Goal: Task Accomplishment & Management: Use online tool/utility

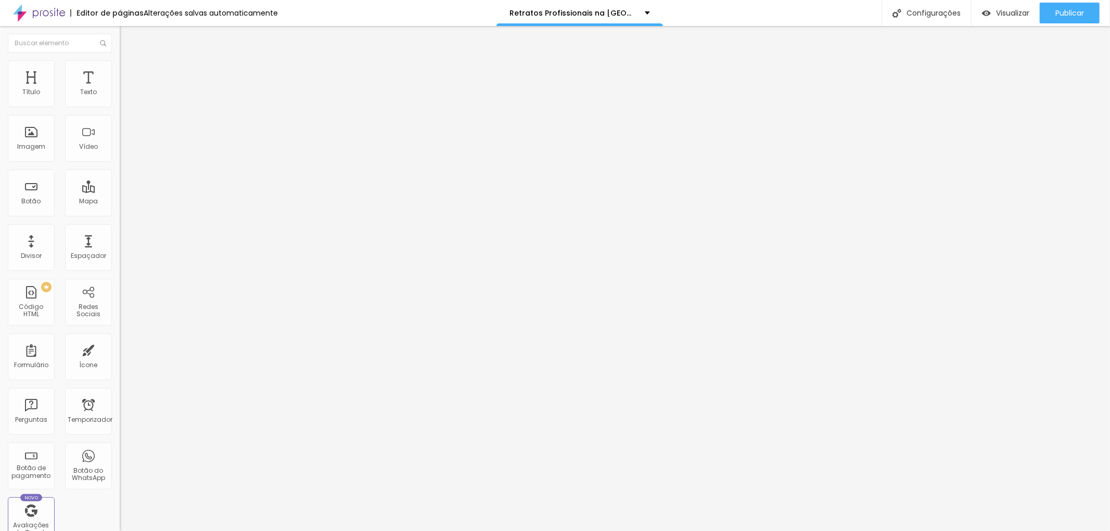
click at [129, 72] on font "Estilo" at bounding box center [137, 67] width 16 height 9
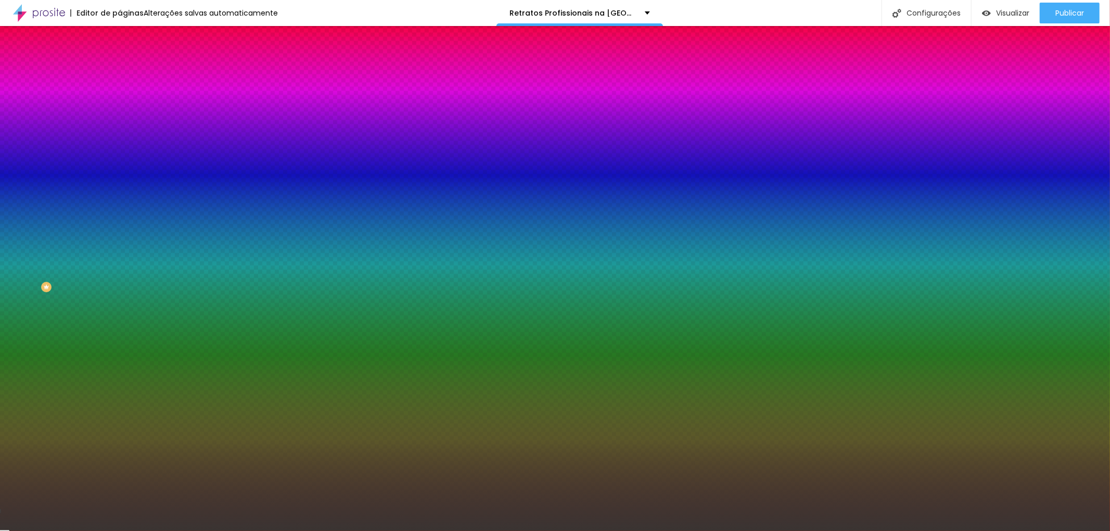
click at [126, 96] on font "Adicionar imagem" at bounding box center [156, 91] width 61 height 9
click at [120, 95] on div "Adicionar imagem" at bounding box center [180, 90] width 120 height 7
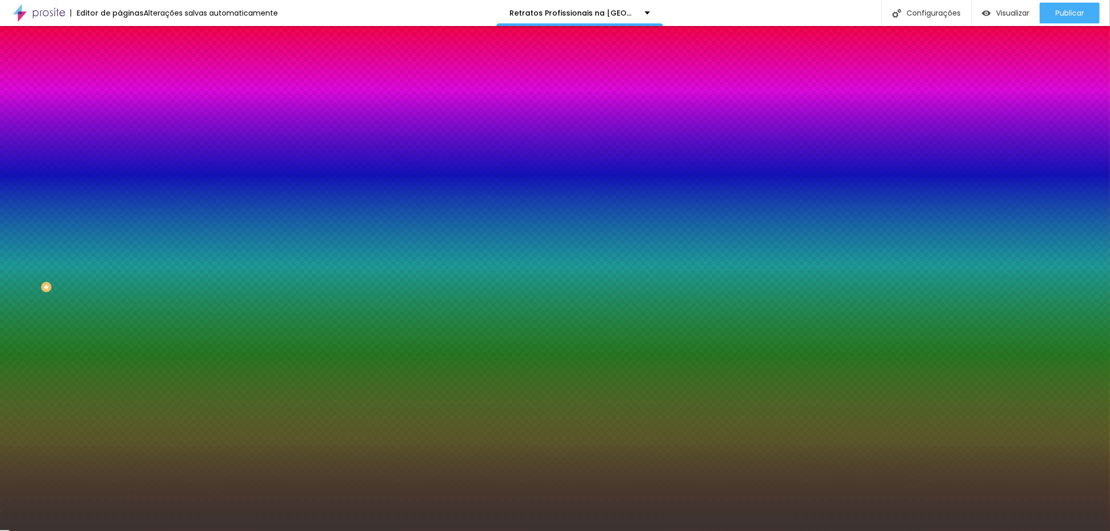
click at [129, 73] on font "Avançado" at bounding box center [146, 77] width 34 height 9
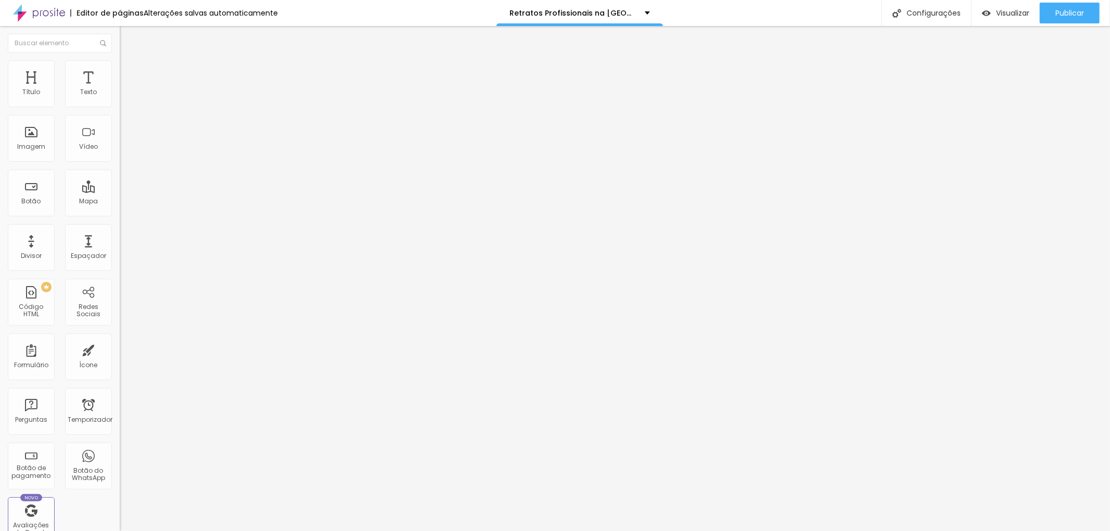
type input "5"
type input "10"
type input "5"
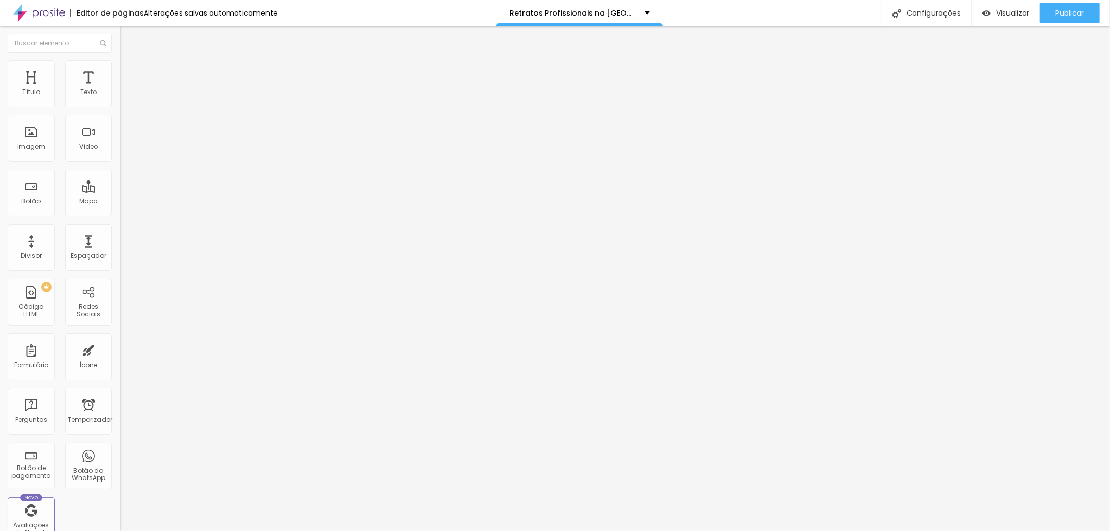
type input "5"
type input "0"
drag, startPoint x: 25, startPoint y: 100, endPoint x: 22, endPoint y: 95, distance: 5.6
click at [120, 202] on input "range" at bounding box center [153, 206] width 67 height 8
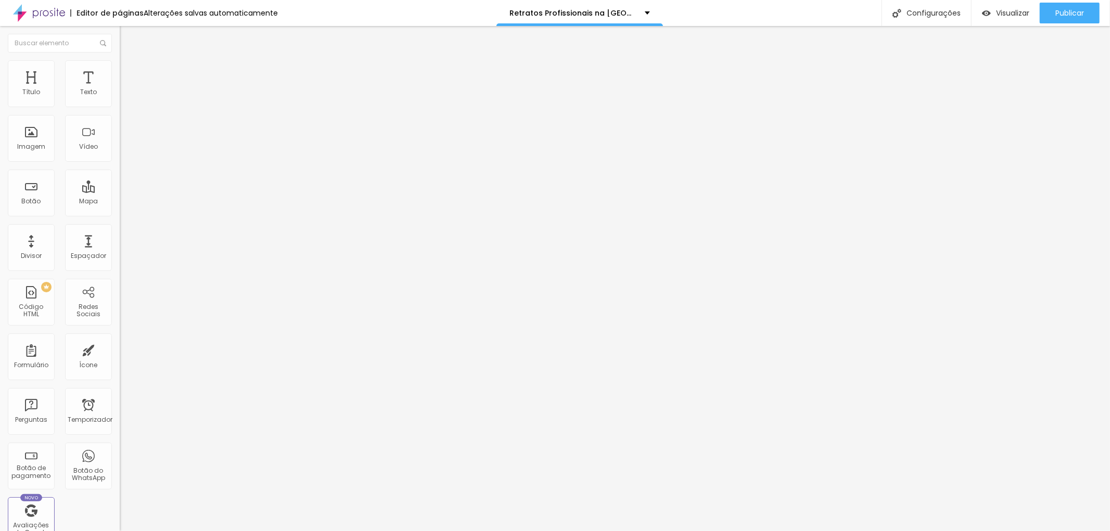
type input "28"
type input "34"
type input "46"
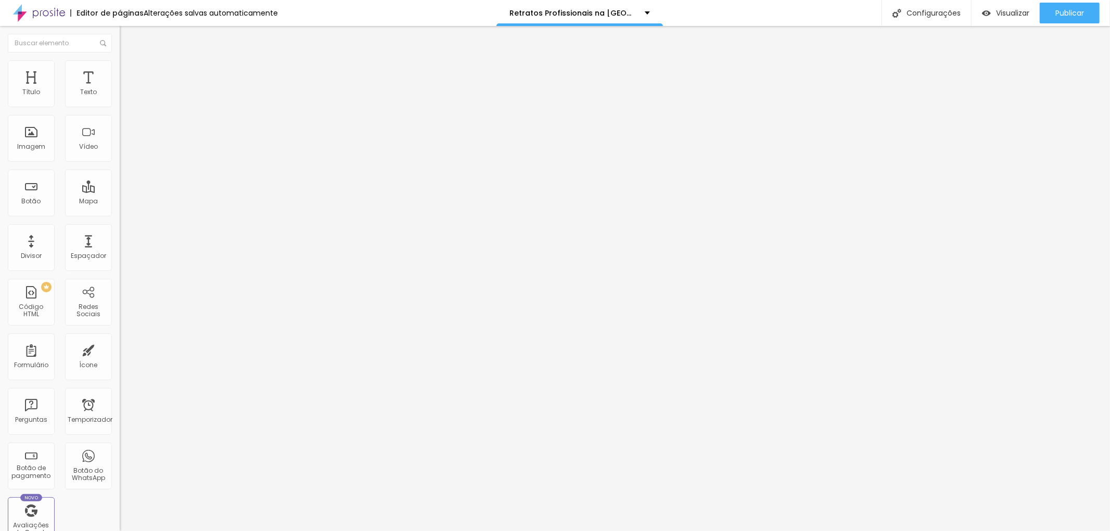
type input "46"
type input "75"
type input "93"
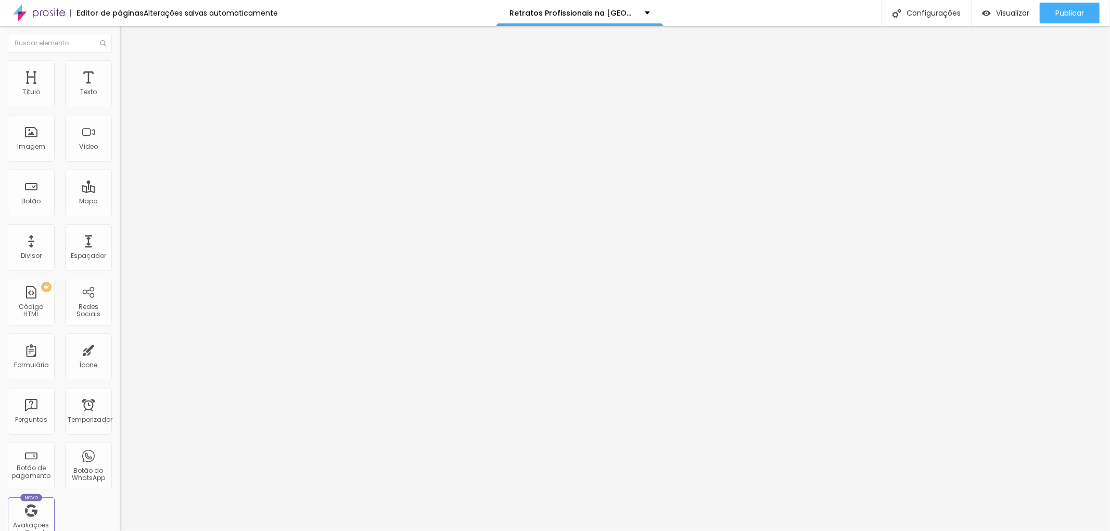
type input "116"
type input "134"
type input "140"
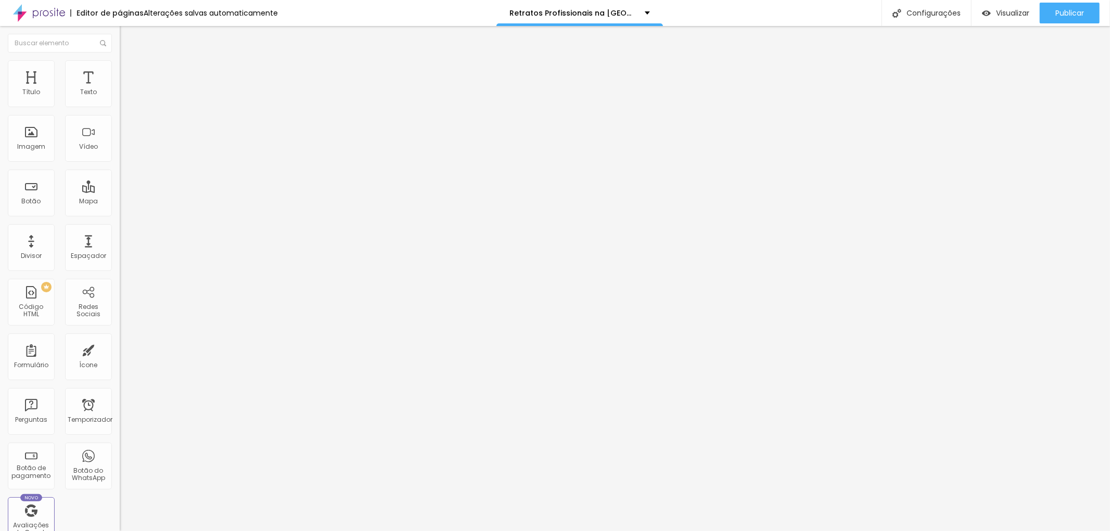
type input "140"
type input "151"
type input "169"
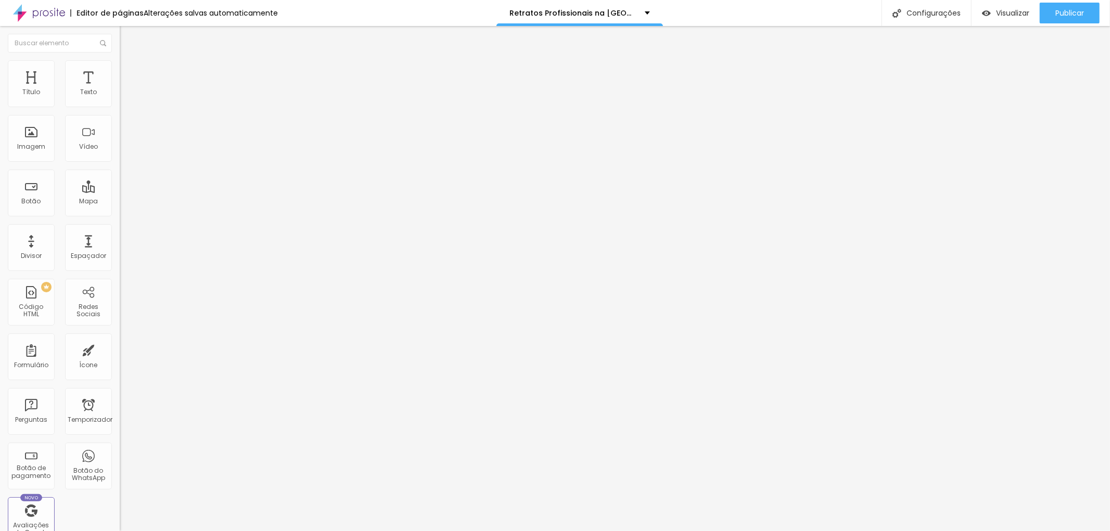
type input "204"
type input "222"
type input "233"
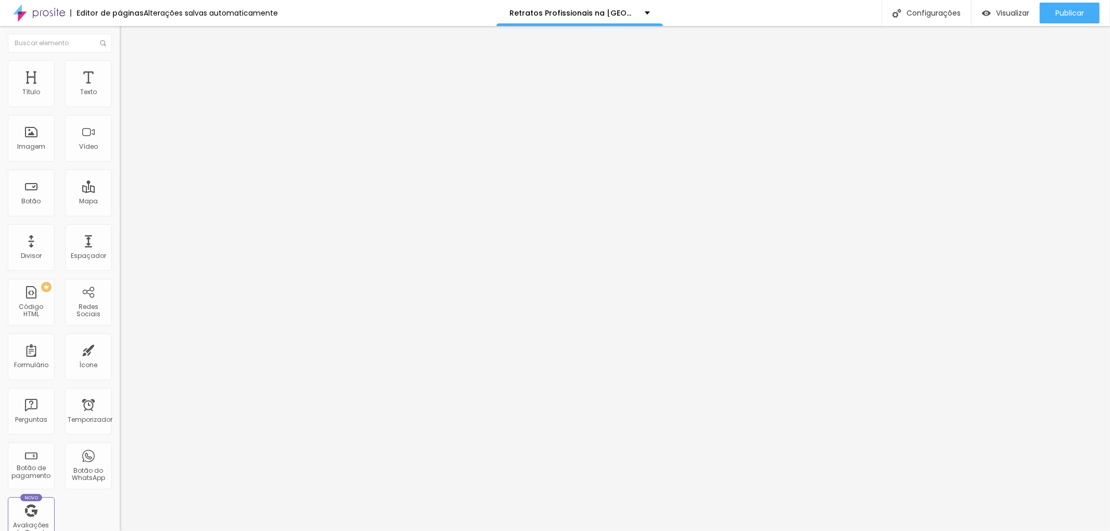
type input "233"
type input "227"
type input "222"
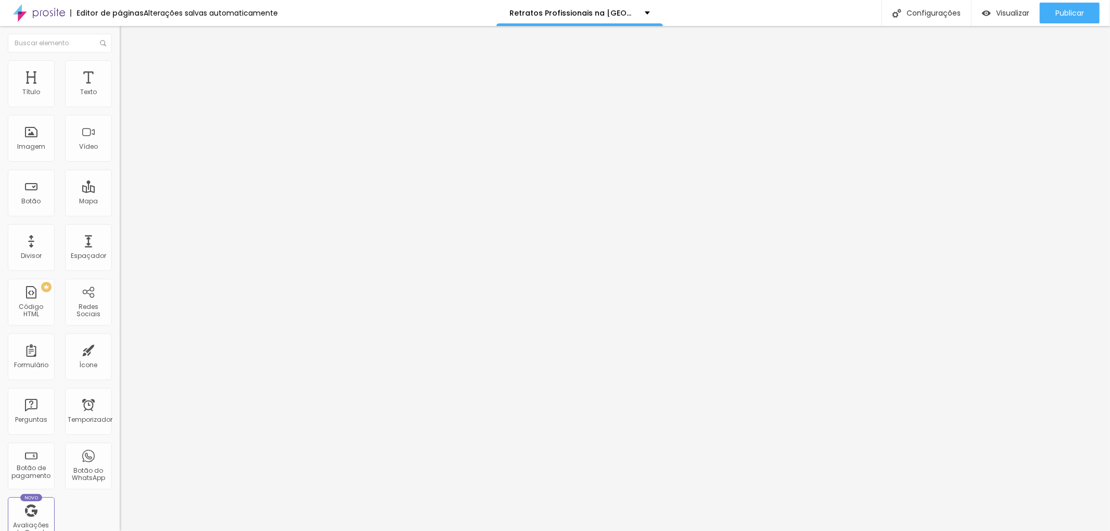
type input "210"
type input "204"
type input "198"
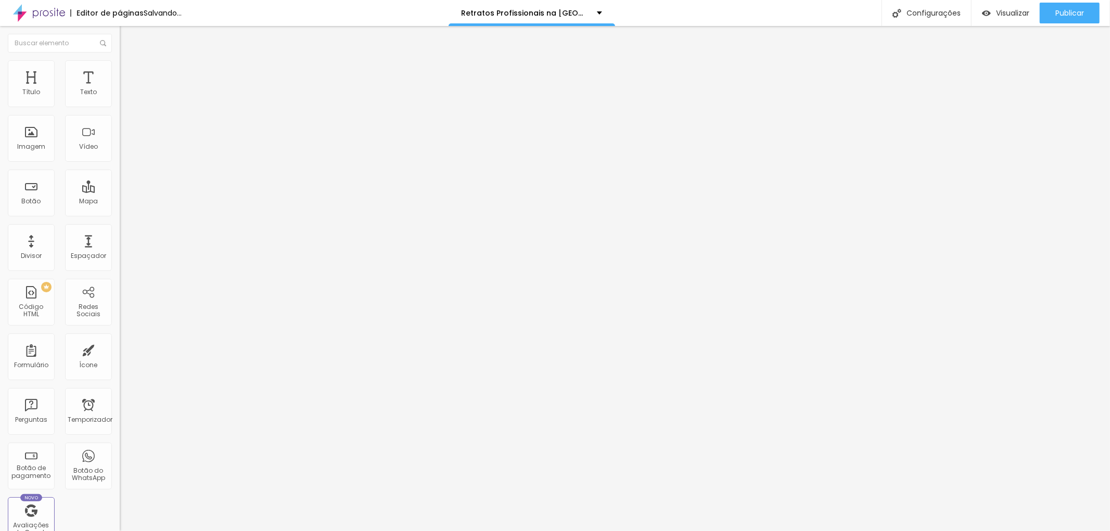
type input "198"
type input "204"
type input "210"
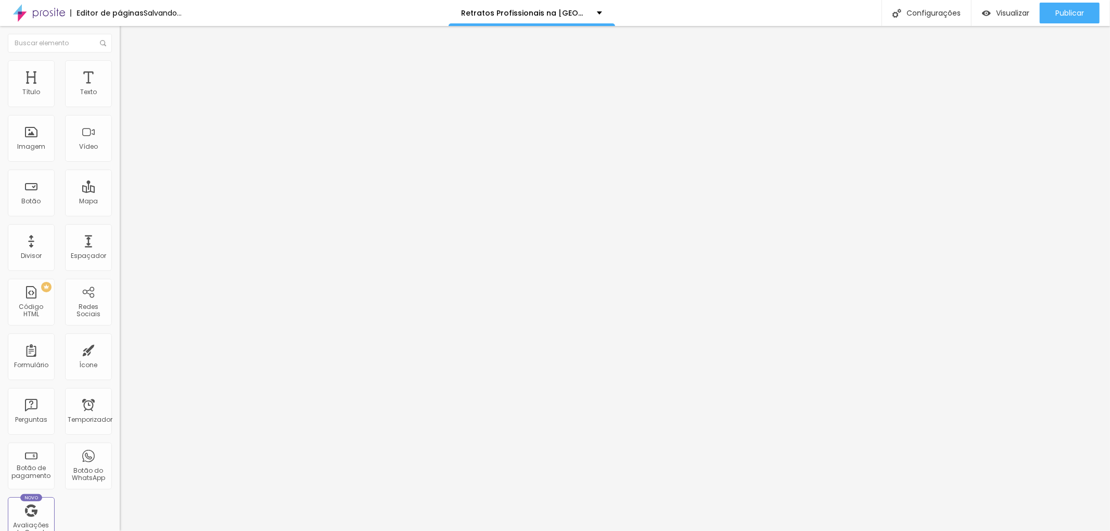
type input "227"
drag, startPoint x: 24, startPoint y: 121, endPoint x: 45, endPoint y: 120, distance: 21.4
type input "227"
click at [120, 349] on input "range" at bounding box center [153, 353] width 67 height 8
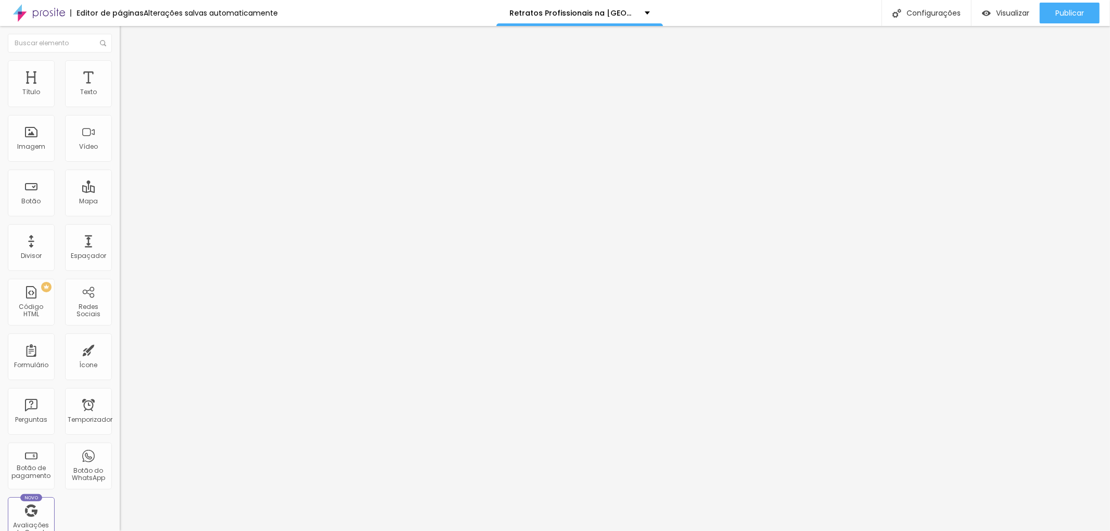
click at [120, 60] on li "Conteúdo" at bounding box center [180, 55] width 120 height 10
click at [120, 97] on div "Modo Encaixotado Encaixotado Completo" at bounding box center [180, 95] width 120 height 29
click at [120, 95] on span "Encaixotado" at bounding box center [140, 90] width 41 height 9
click at [120, 111] on font "Completo" at bounding box center [136, 106] width 32 height 9
click at [120, 179] on div "Editar nulo Conteúdo Estilo Avançado Modo Encaixotado Encaixotado Completo" at bounding box center [180, 278] width 120 height 505
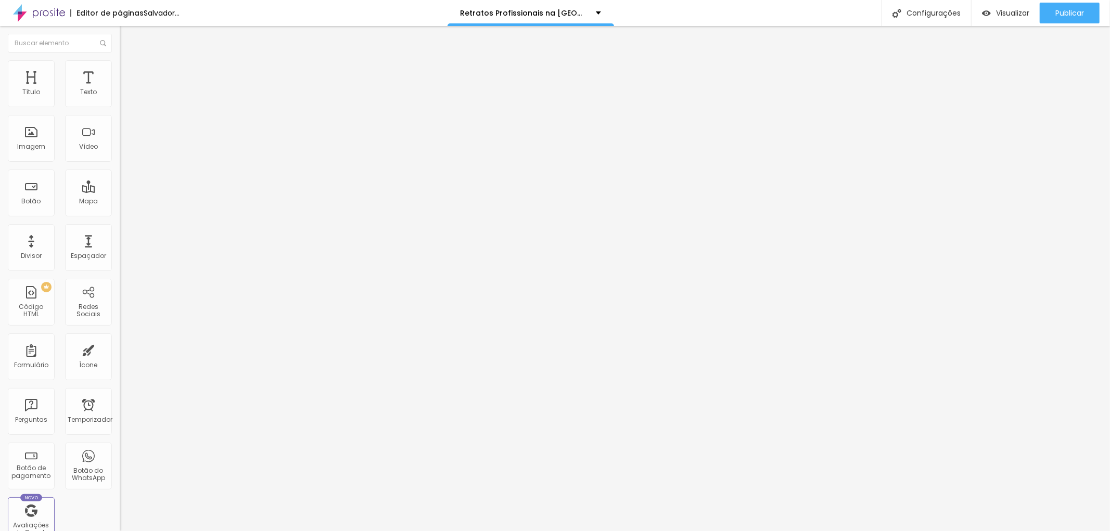
click at [129, 72] on font "Estilo" at bounding box center [137, 67] width 16 height 9
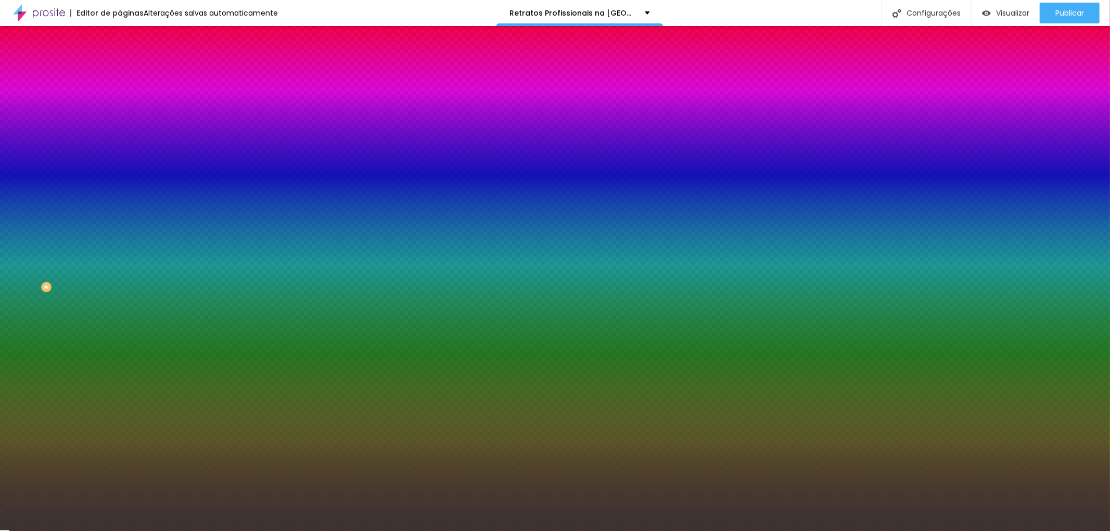
click at [120, 108] on span "Paralaxe" at bounding box center [134, 103] width 28 height 9
click at [120, 115] on font "Nenhum" at bounding box center [133, 110] width 27 height 9
click at [120, 123] on div "Paralaxe" at bounding box center [180, 120] width 120 height 6
click at [120, 102] on font "Efeito da Imagem" at bounding box center [148, 97] width 57 height 9
click at [120, 60] on li "Conteúdo" at bounding box center [180, 55] width 120 height 10
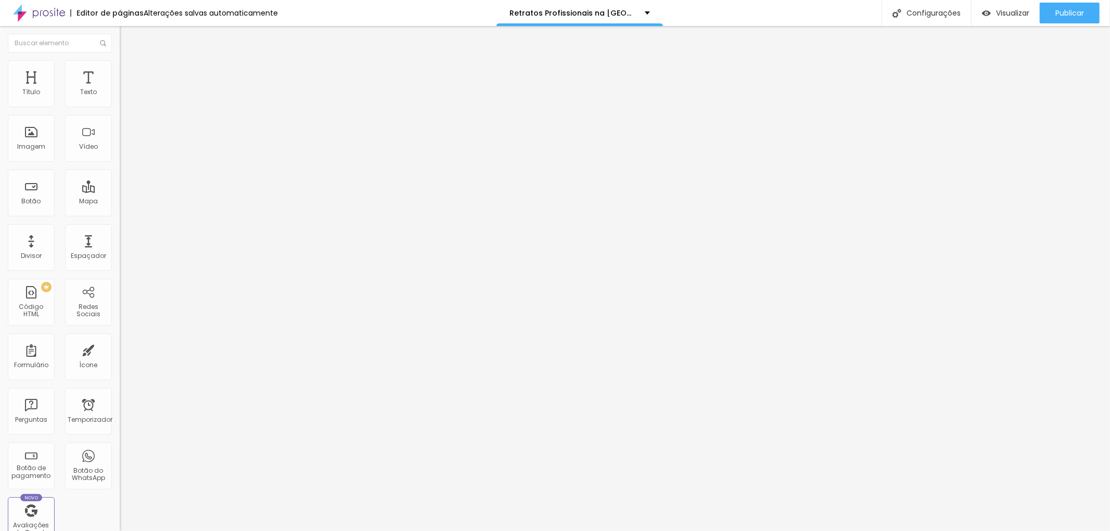
click at [120, 66] on img at bounding box center [124, 64] width 9 height 9
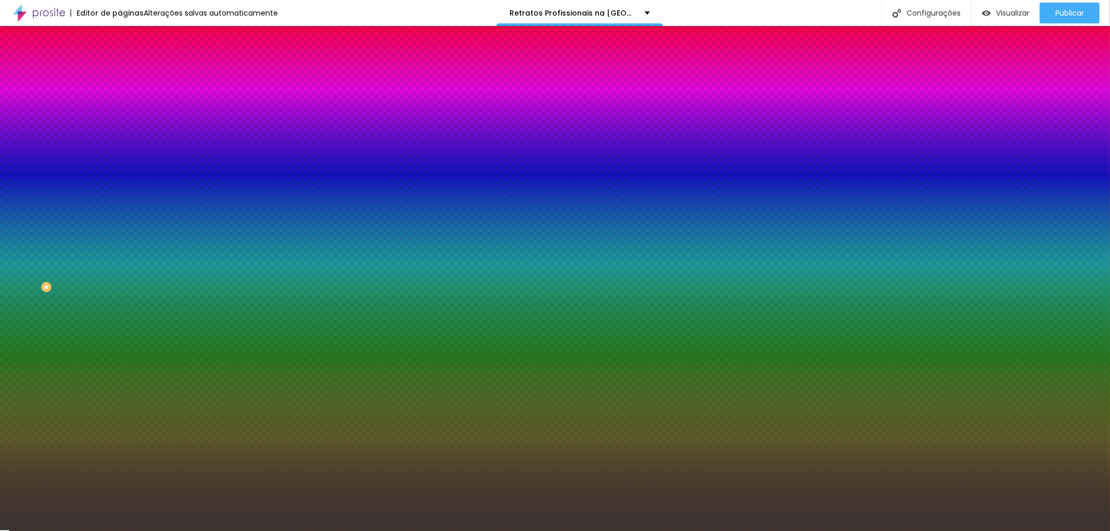
click at [126, 96] on font "Trocar imagem" at bounding box center [151, 91] width 50 height 9
click at [120, 95] on div "Trocar imagem" at bounding box center [180, 90] width 120 height 7
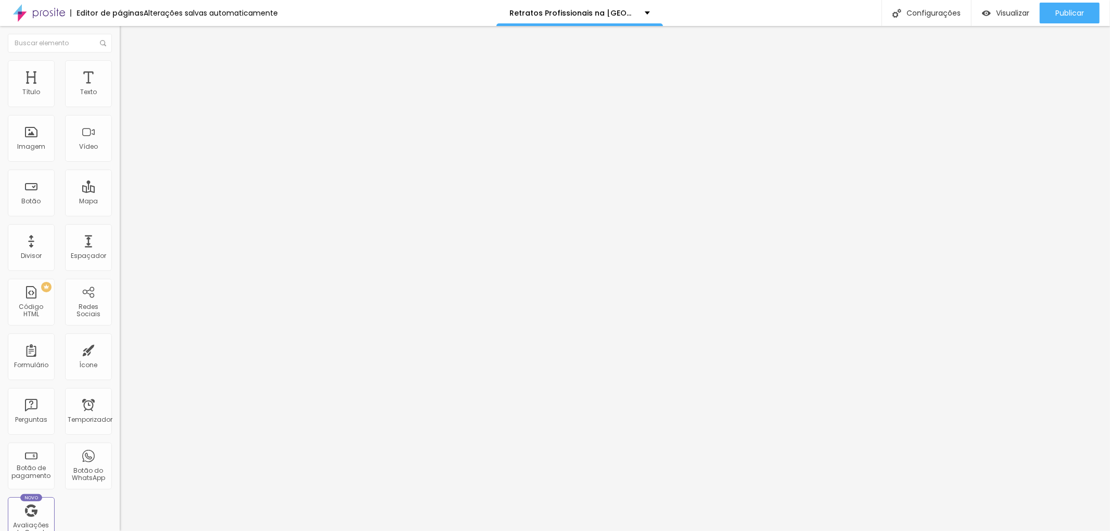
click at [120, 64] on li "Estilo" at bounding box center [180, 65] width 120 height 10
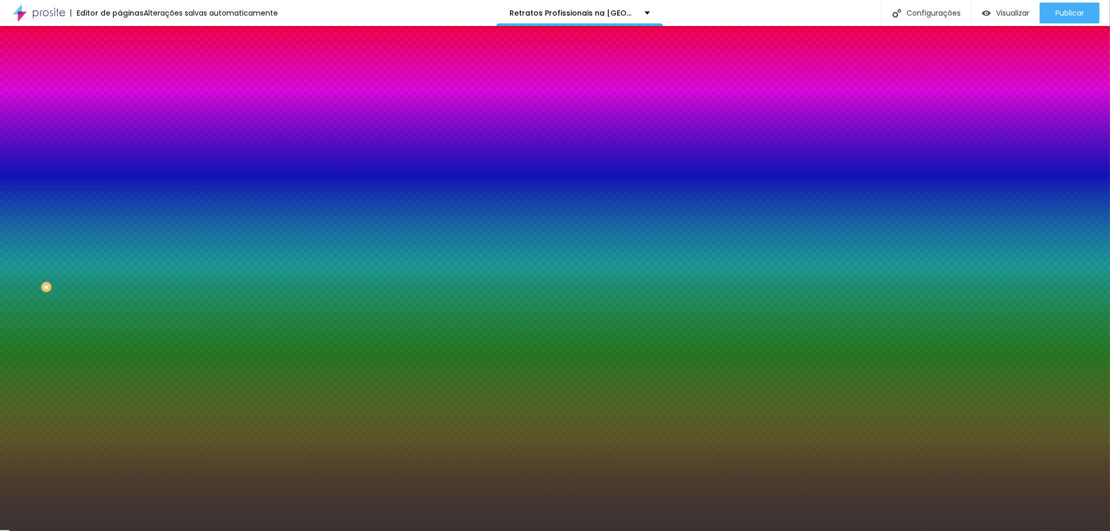
click at [120, 95] on div "Trocar imagem" at bounding box center [180, 90] width 120 height 7
click at [120, 96] on span "Trocar imagem" at bounding box center [148, 91] width 57 height 9
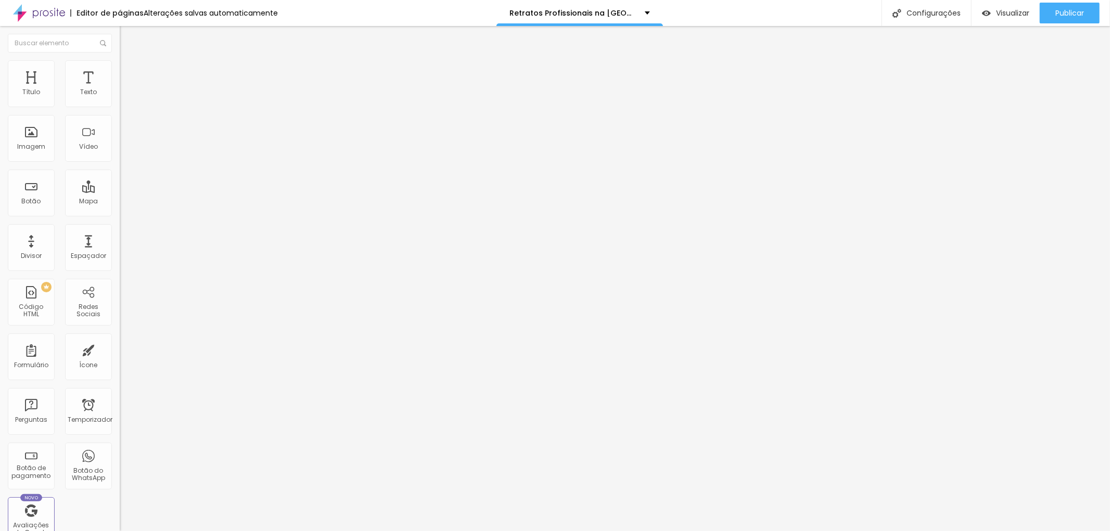
click at [120, 65] on img at bounding box center [124, 64] width 9 height 9
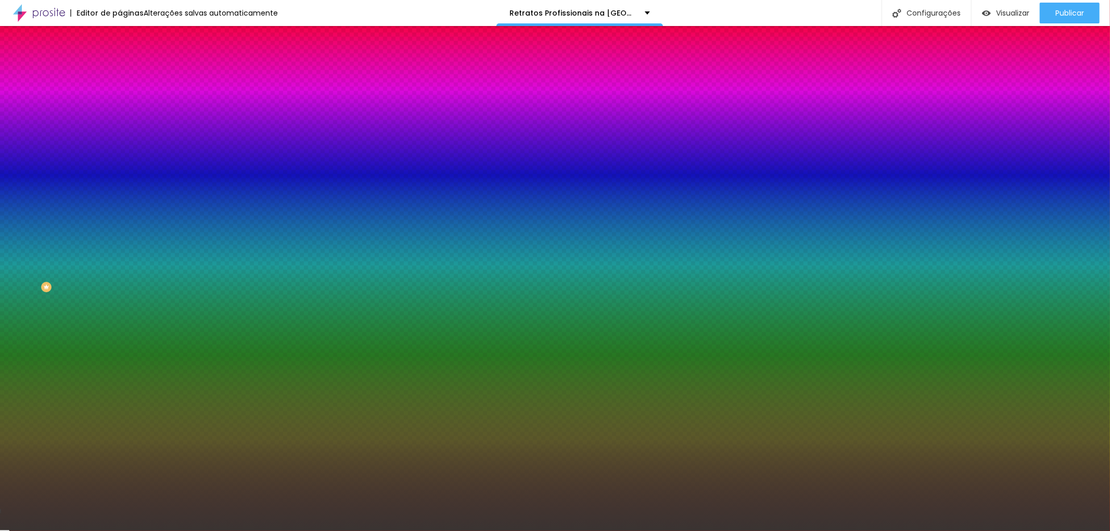
click at [124, 138] on icon "button" at bounding box center [127, 134] width 7 height 7
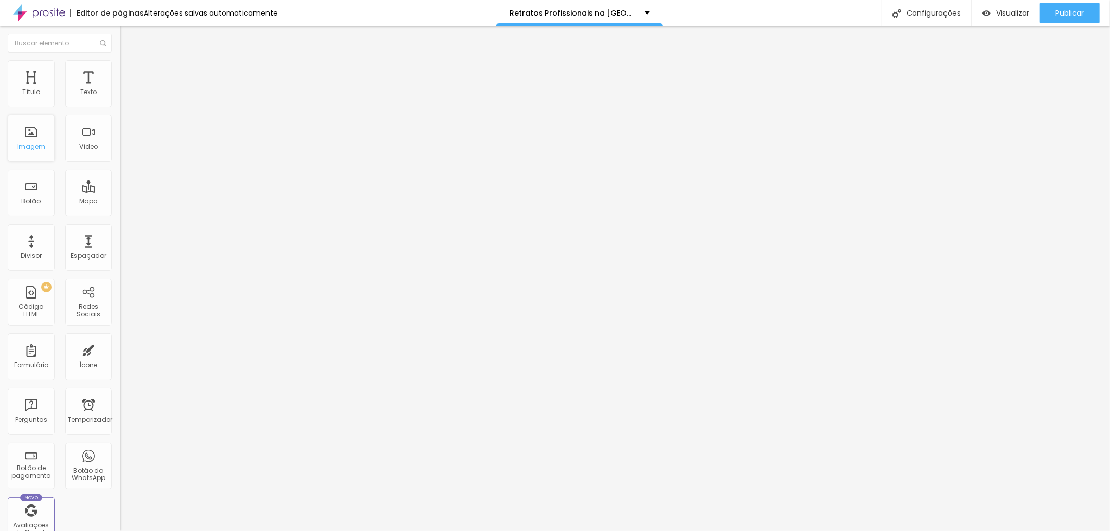
click at [42, 142] on font "Imagem" at bounding box center [31, 146] width 28 height 9
click at [37, 149] on font "Imagem" at bounding box center [31, 146] width 28 height 9
click at [120, 69] on li "Estilo" at bounding box center [180, 65] width 120 height 10
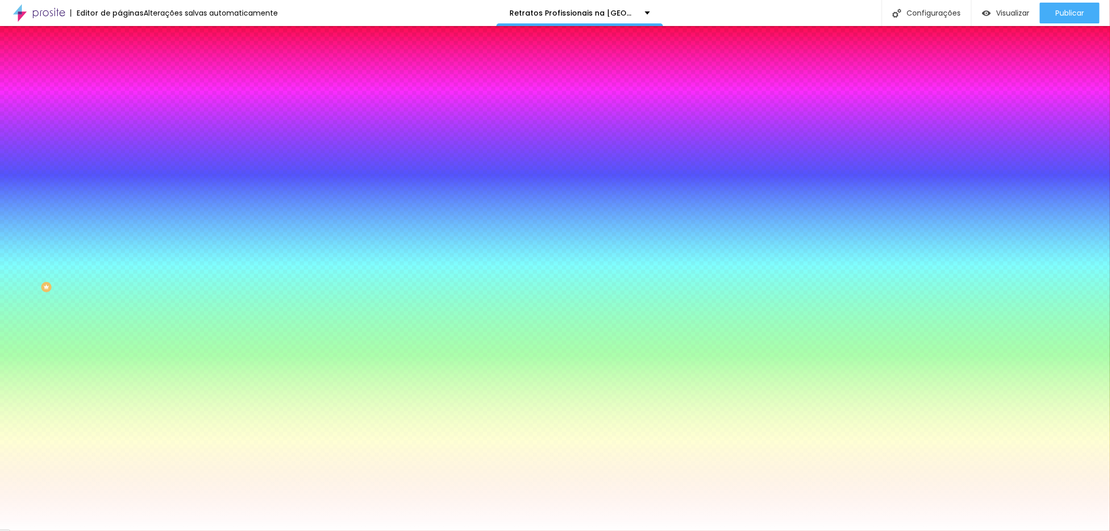
click at [126, 96] on font "Trocar imagem" at bounding box center [151, 91] width 50 height 9
click at [120, 95] on div "Trocar imagem" at bounding box center [180, 90] width 120 height 7
click at [120, 71] on li "Avançado" at bounding box center [180, 76] width 120 height 10
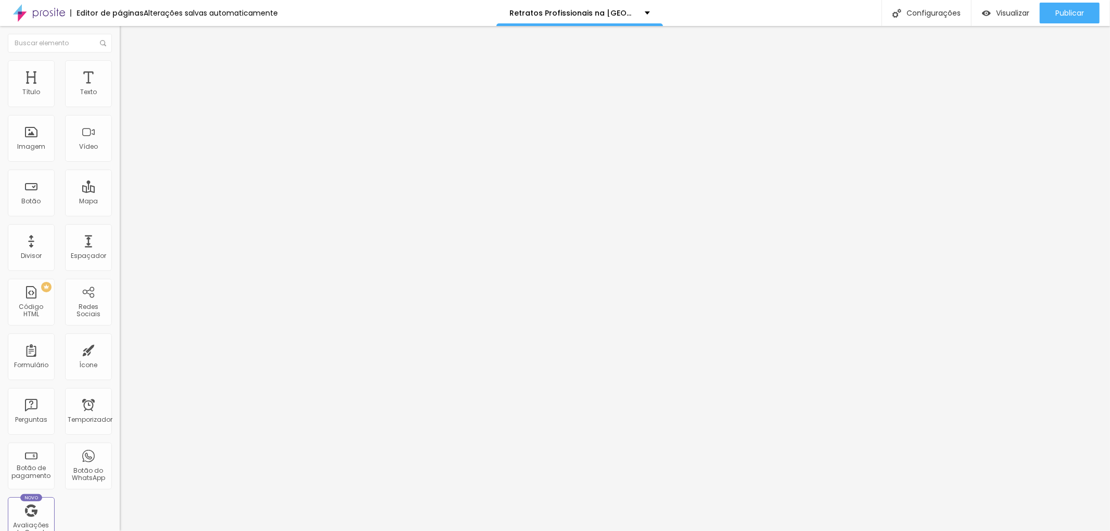
type input "233"
type input "245"
type input "251"
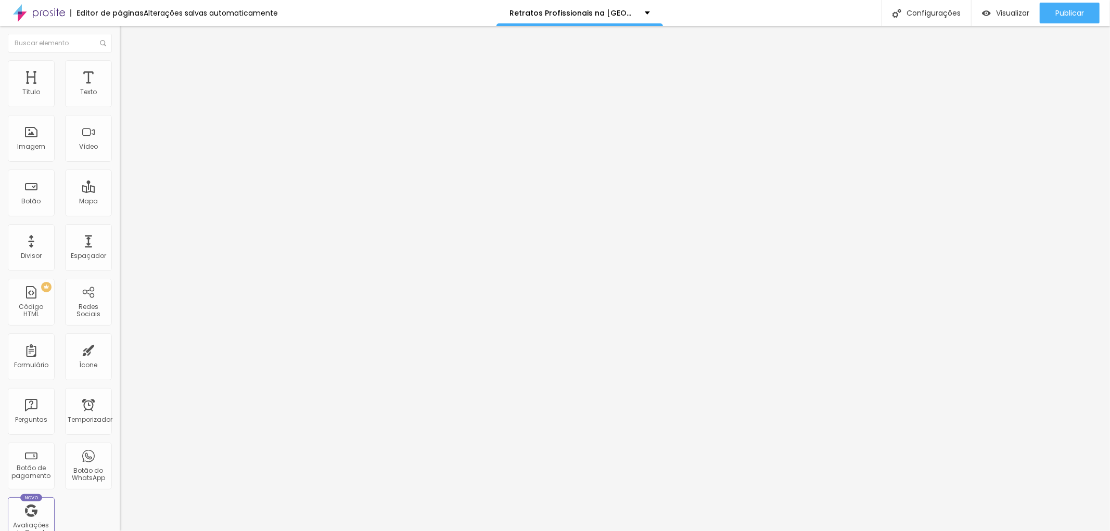
type input "251"
type input "263"
type input "268"
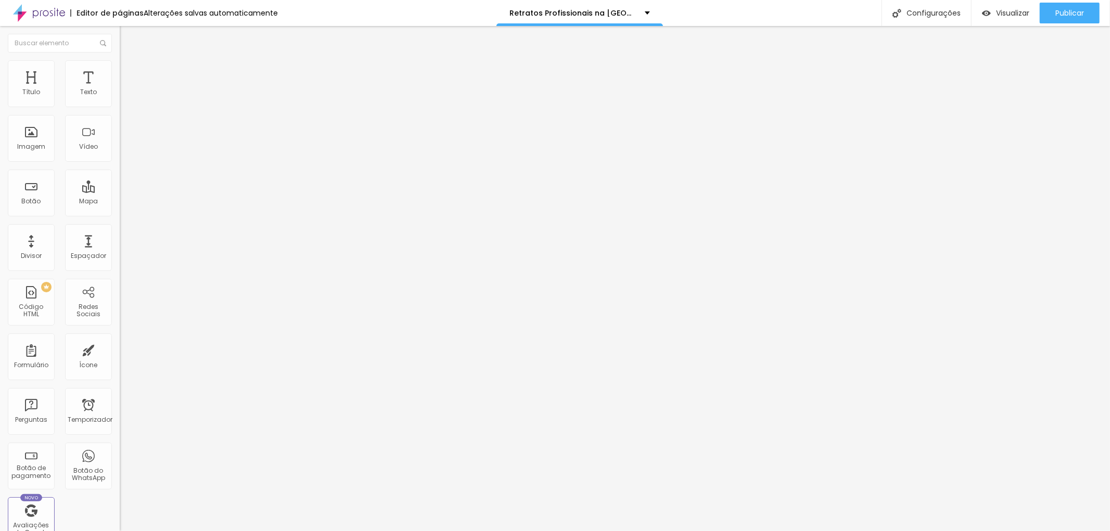
type input "274"
type input "280"
type input "286"
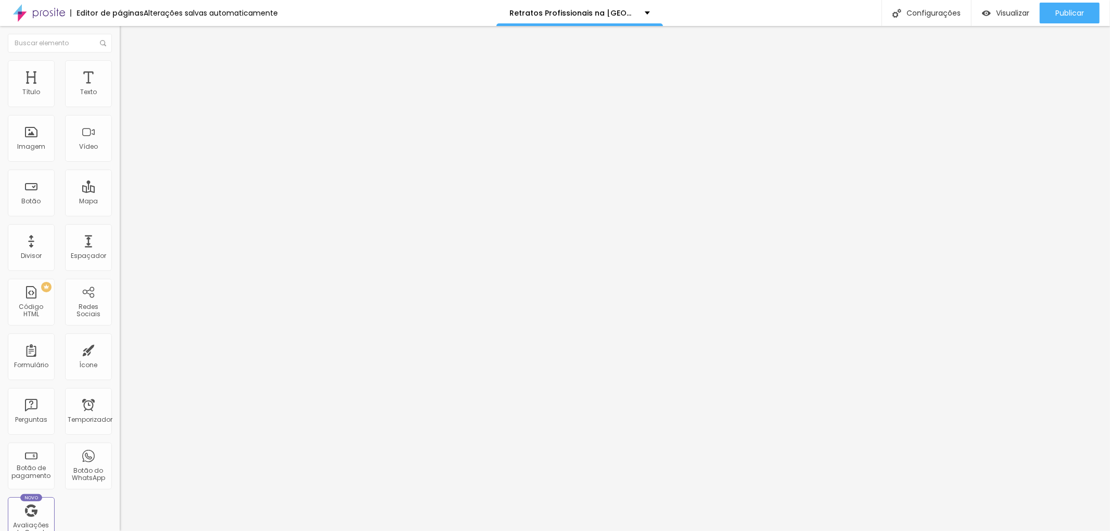
type input "286"
type input "292"
type input "309"
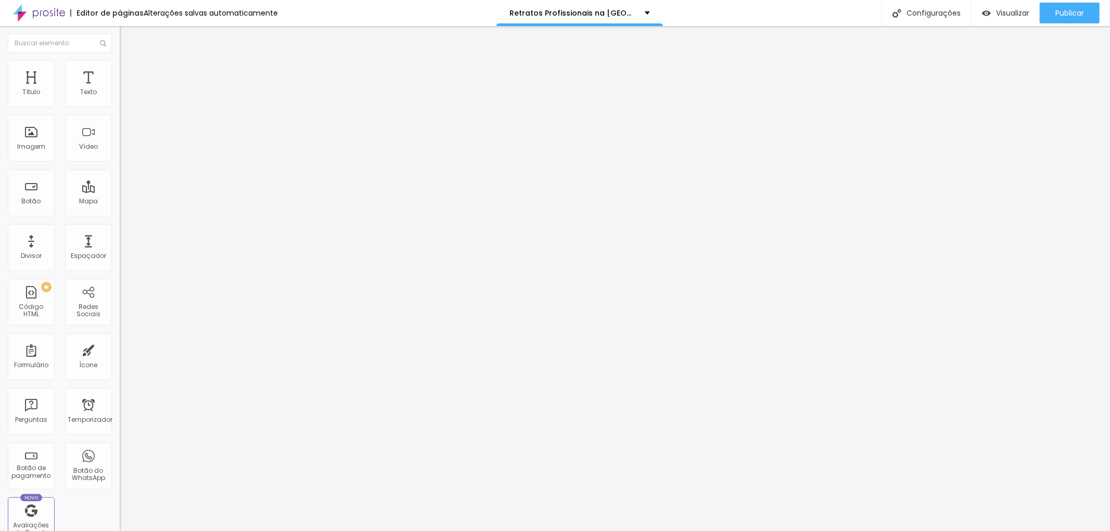
type input "315"
type input "321"
drag, startPoint x: 45, startPoint y: 124, endPoint x: 55, endPoint y: 126, distance: 9.6
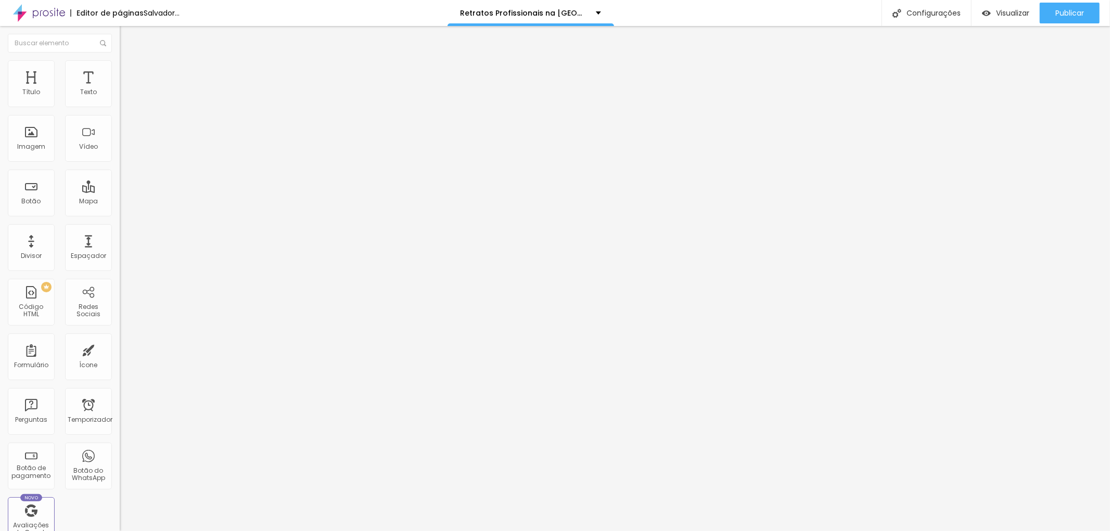
type input "321"
click at [120, 349] on input "range" at bounding box center [153, 353] width 67 height 8
click at [126, 90] on font "Trocar imagem" at bounding box center [151, 85] width 50 height 9
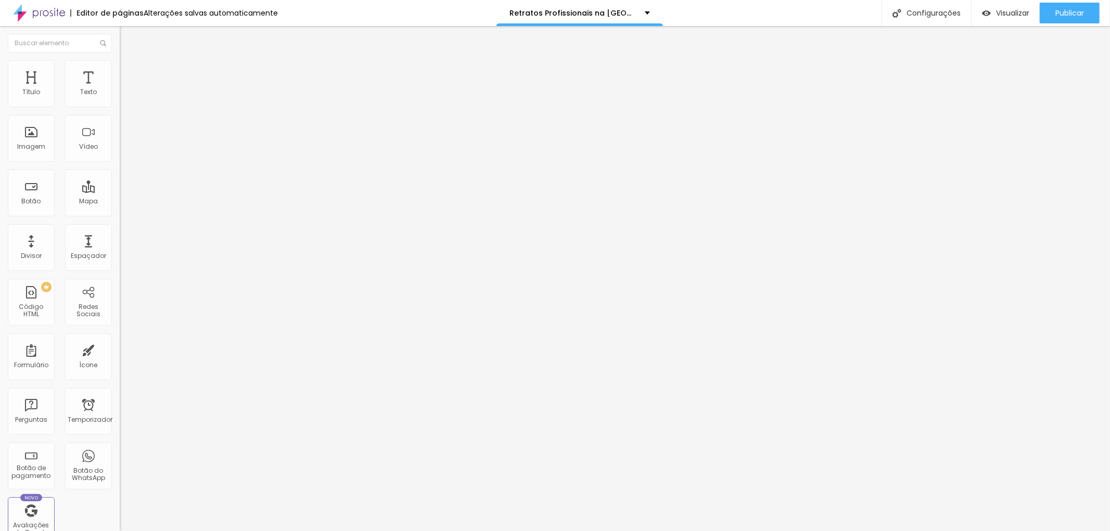
scroll to position [521, 0]
click at [120, 100] on button "button" at bounding box center [127, 94] width 15 height 11
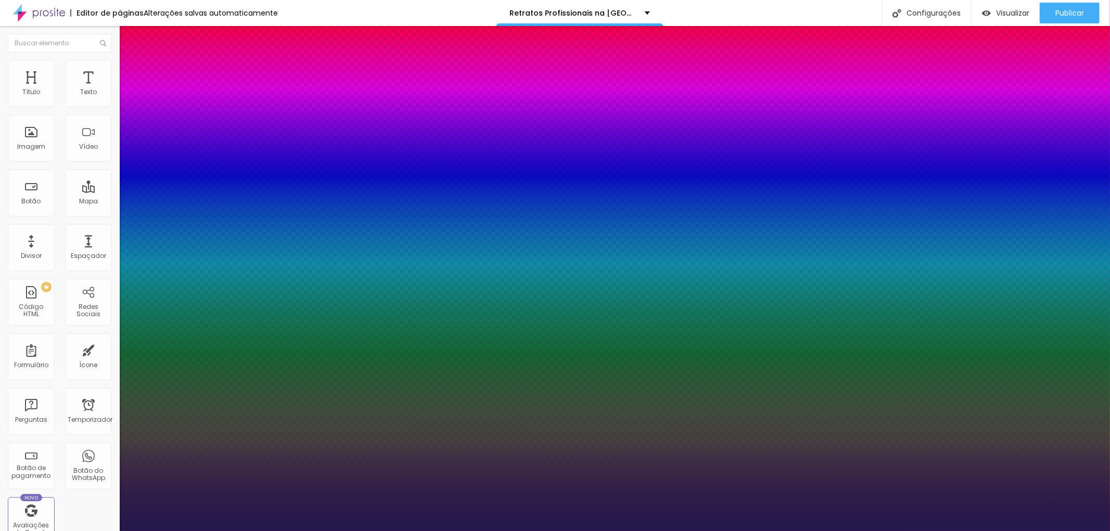
type input "1"
type input "21"
type input "1"
type input "22"
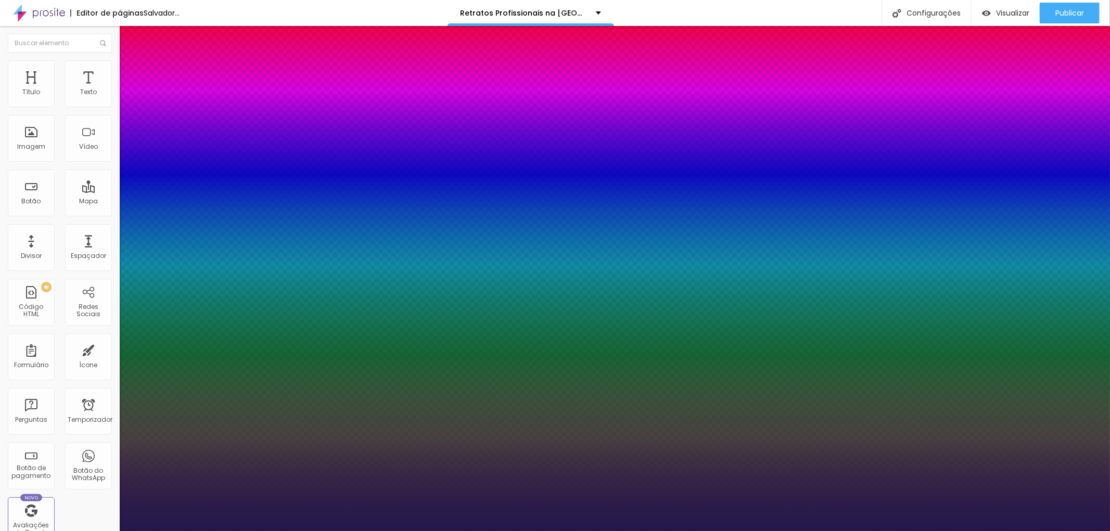
type input "22"
type input "1"
type input "22"
type input "1"
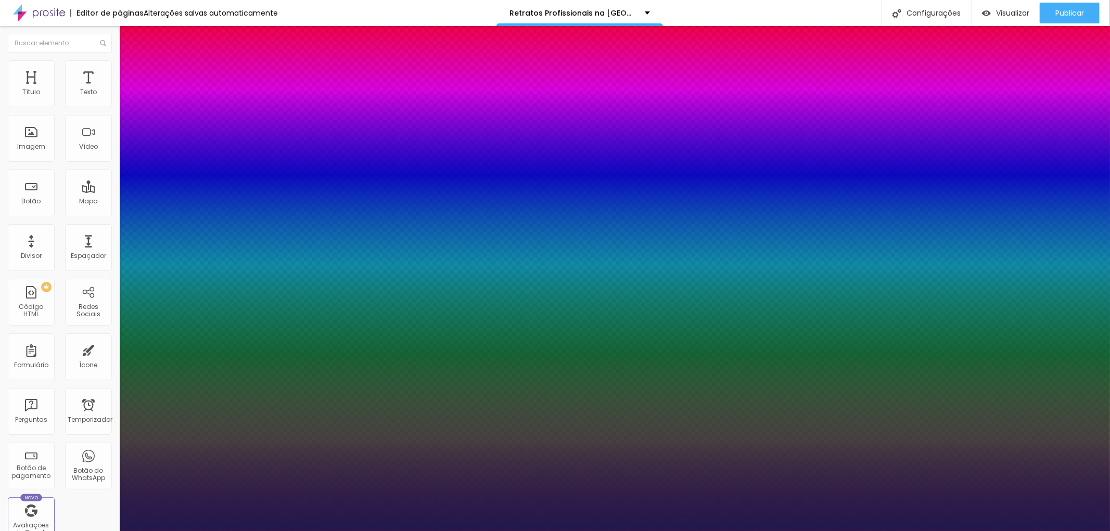
type input "23"
type input "1"
type input "25"
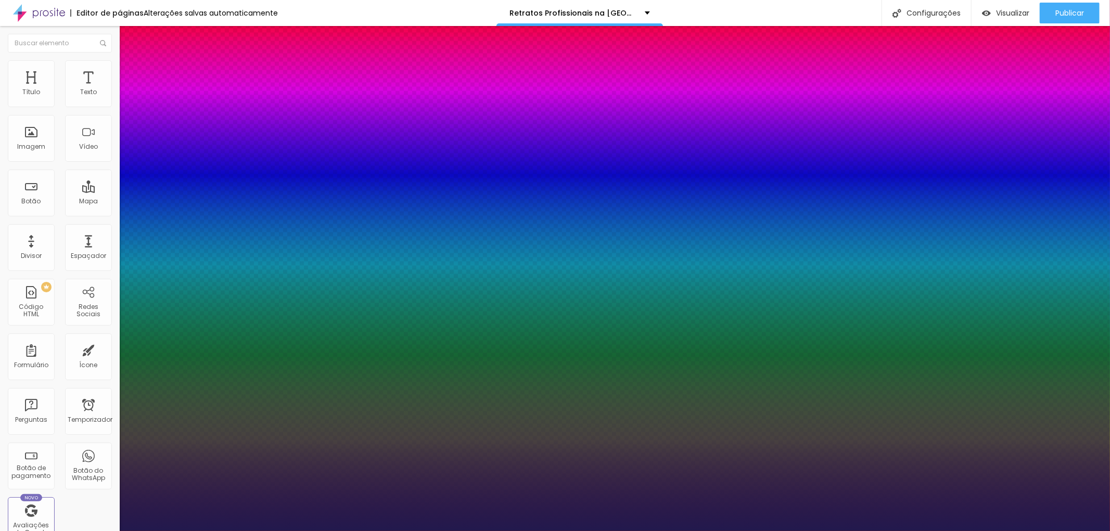
type input "1"
type input "26"
type input "1"
type input "27"
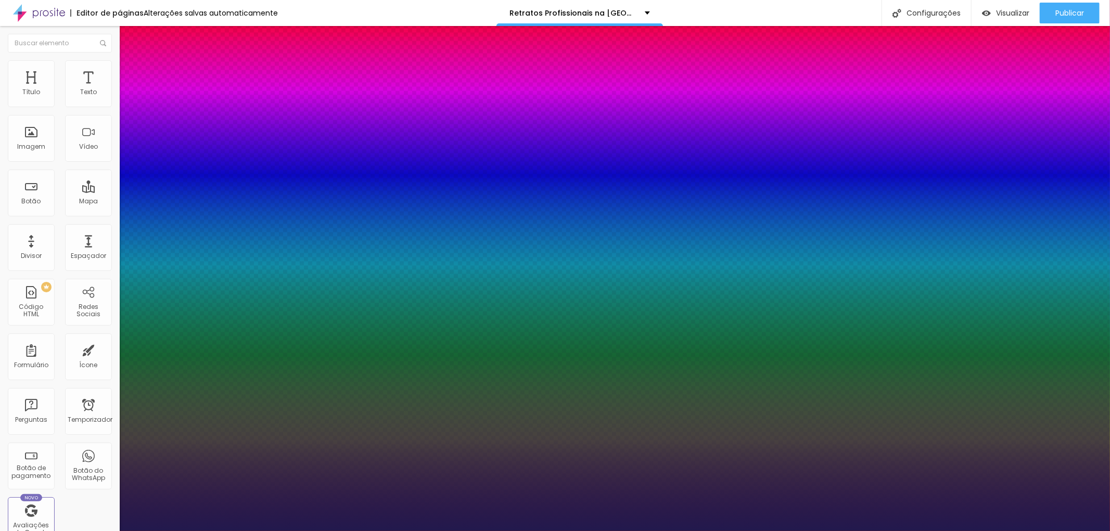
type input "27"
type input "1"
type input "28"
type input "1"
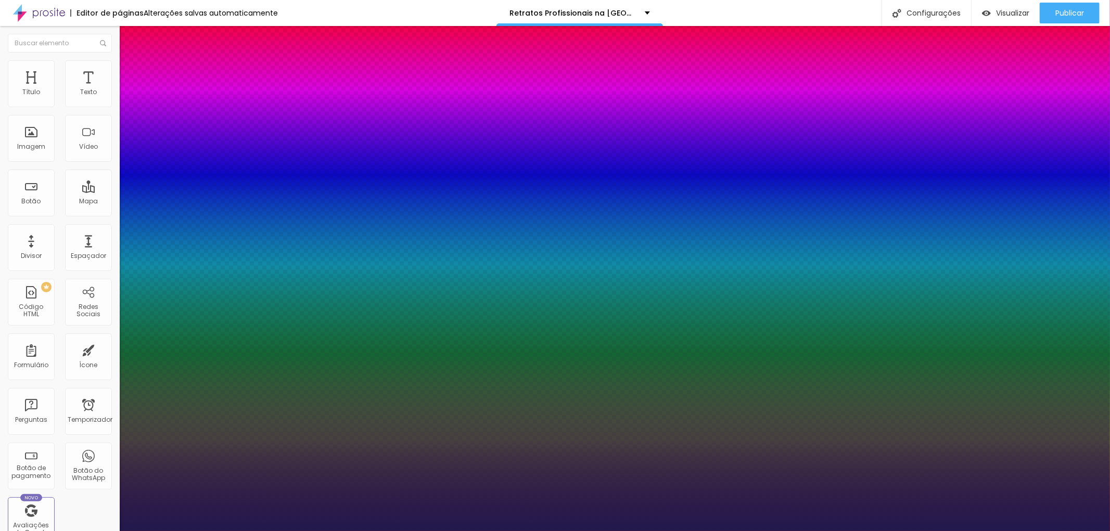
drag, startPoint x: 146, startPoint y: 174, endPoint x: 151, endPoint y: 172, distance: 5.4
type input "28"
select select "MontserratBold"
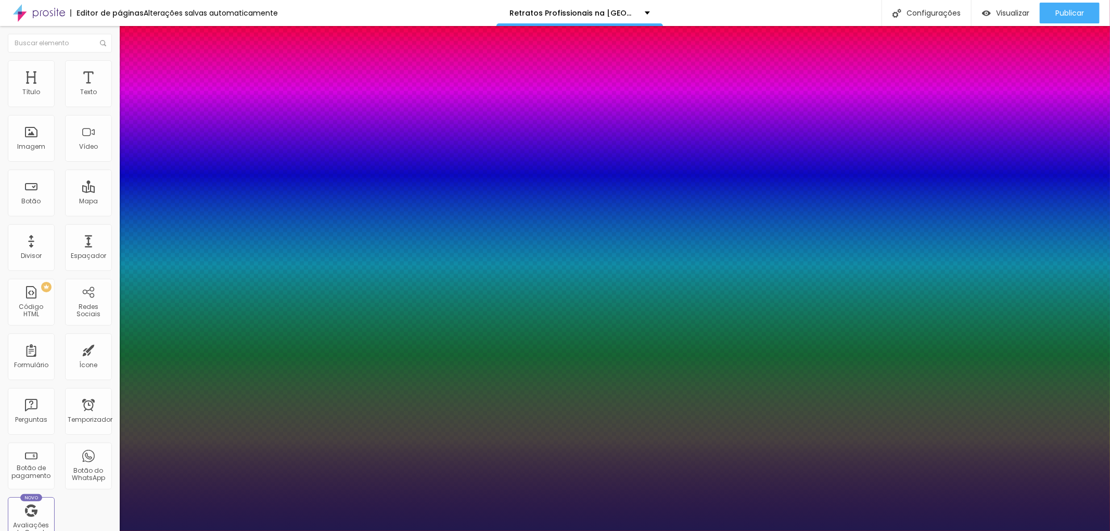
type input "1"
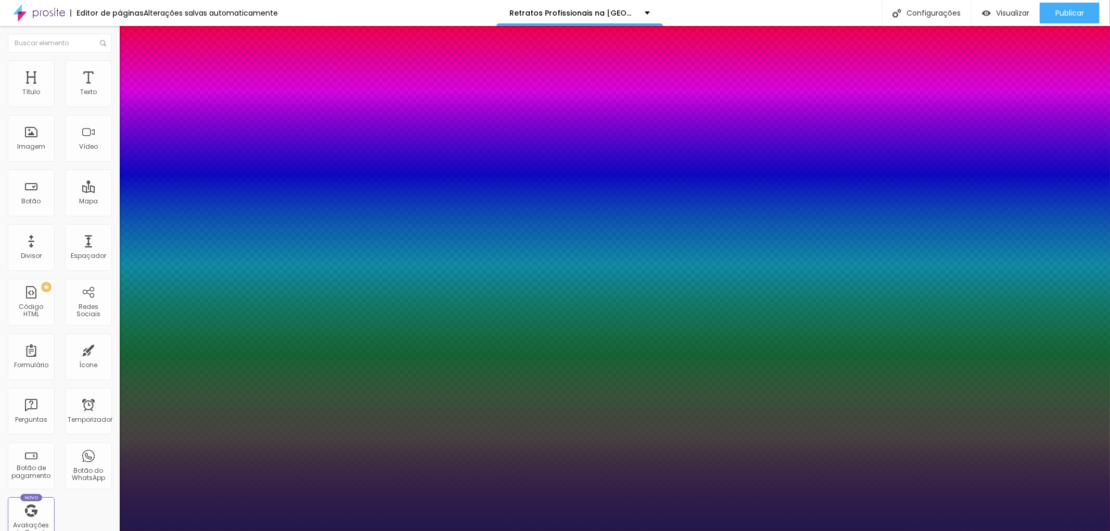
click at [18, 531] on div at bounding box center [555, 531] width 1110 height 0
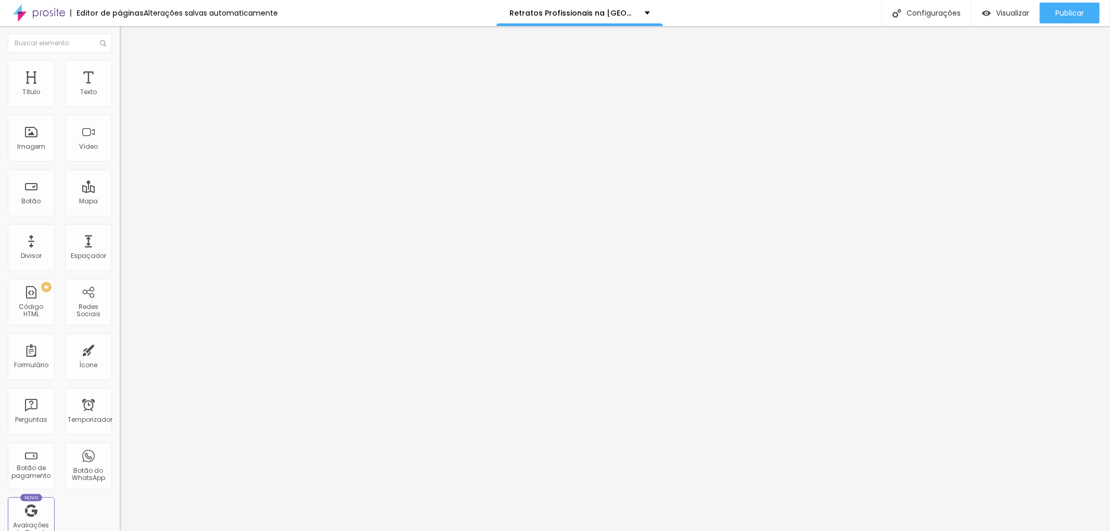
click at [124, 129] on icon "button" at bounding box center [127, 128] width 6 height 6
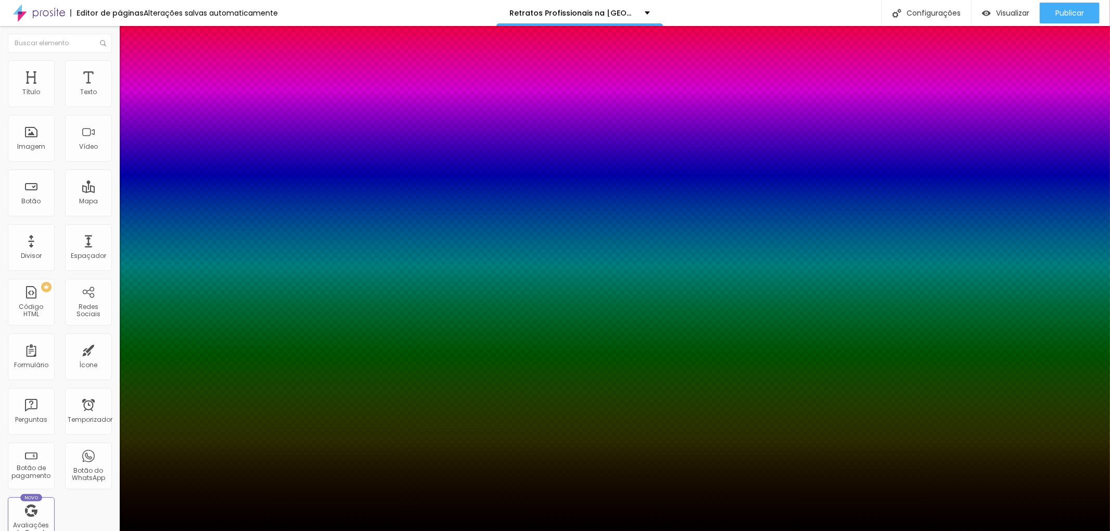
type input "5"
type input "6"
type input "8"
type input "14"
type input "9"
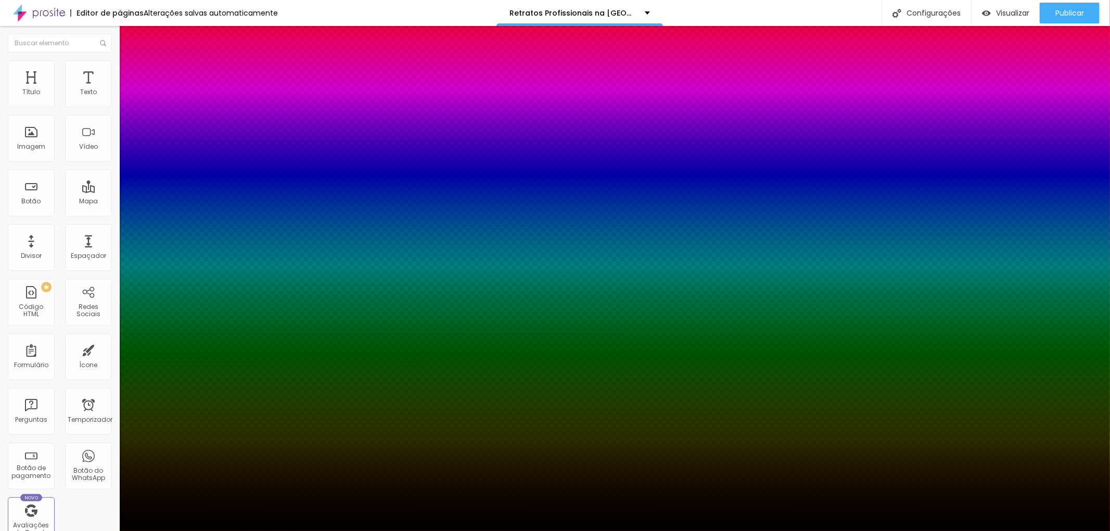
type input "17"
type input "11"
type input "16"
type input "15"
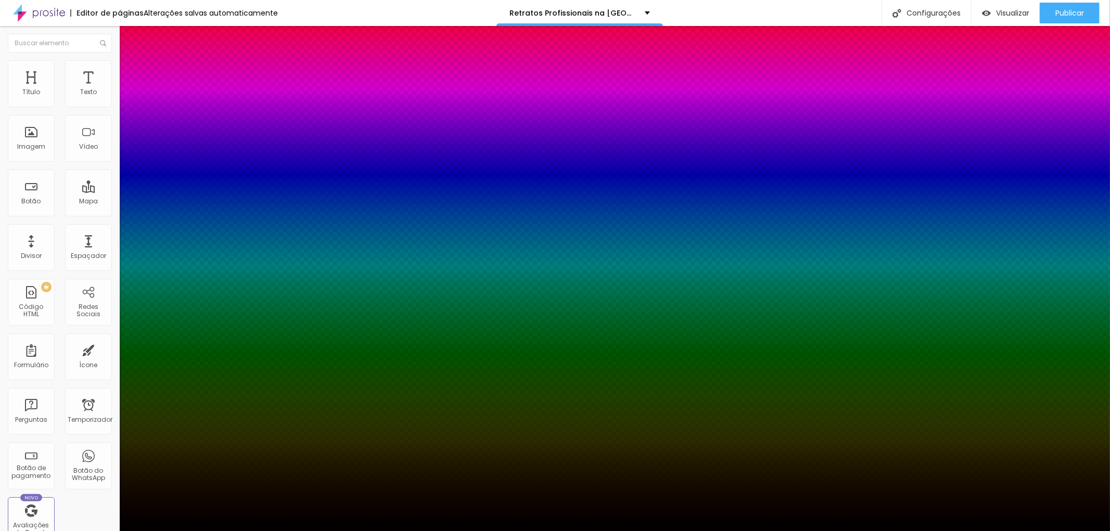
type input "25"
type input "11"
type input "15"
type input "10"
type input "13"
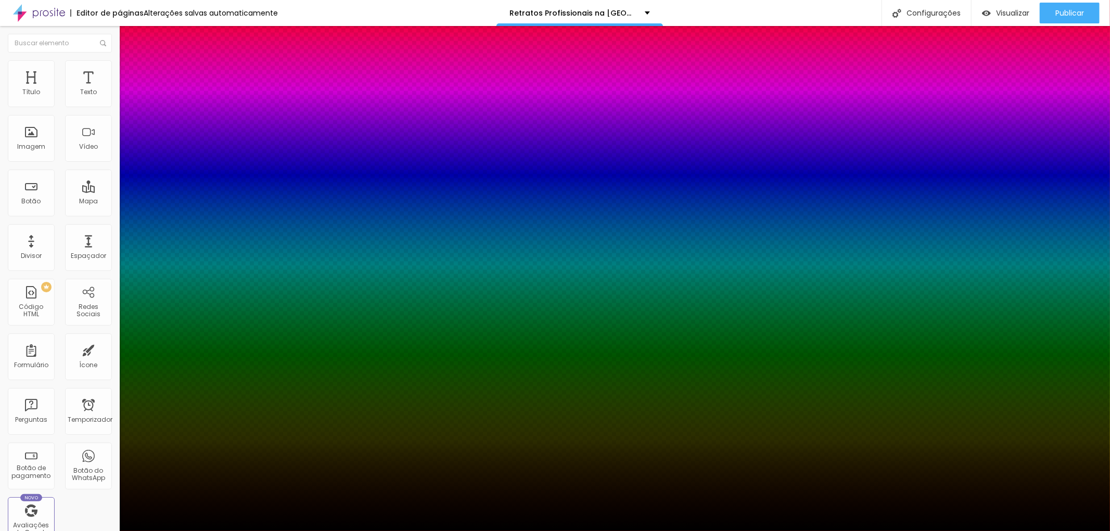
type input "9"
type input "12"
type input "8"
type input "7"
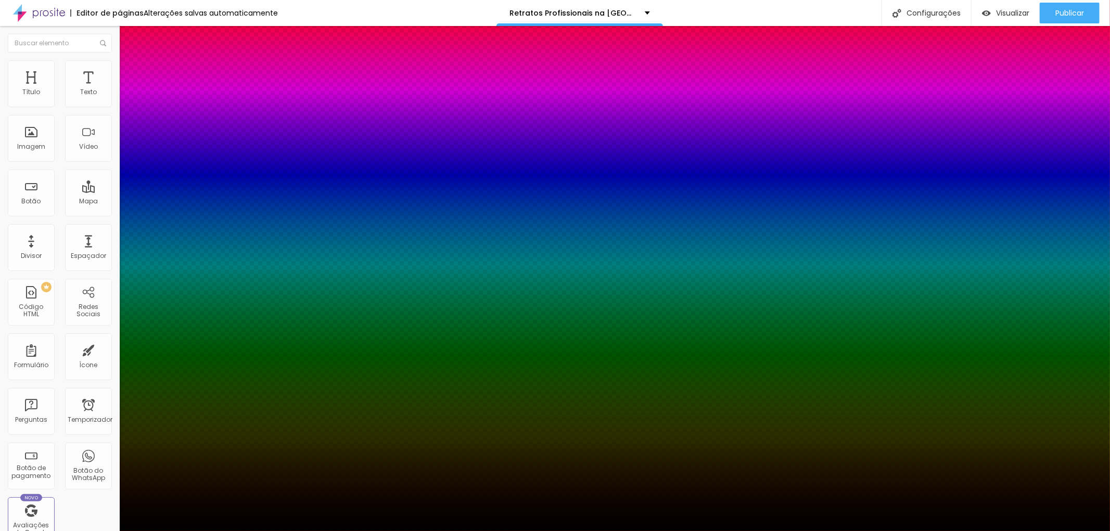
type input "32"
type input "34"
drag, startPoint x: 174, startPoint y: 257, endPoint x: 181, endPoint y: 257, distance: 6.3
type input "34"
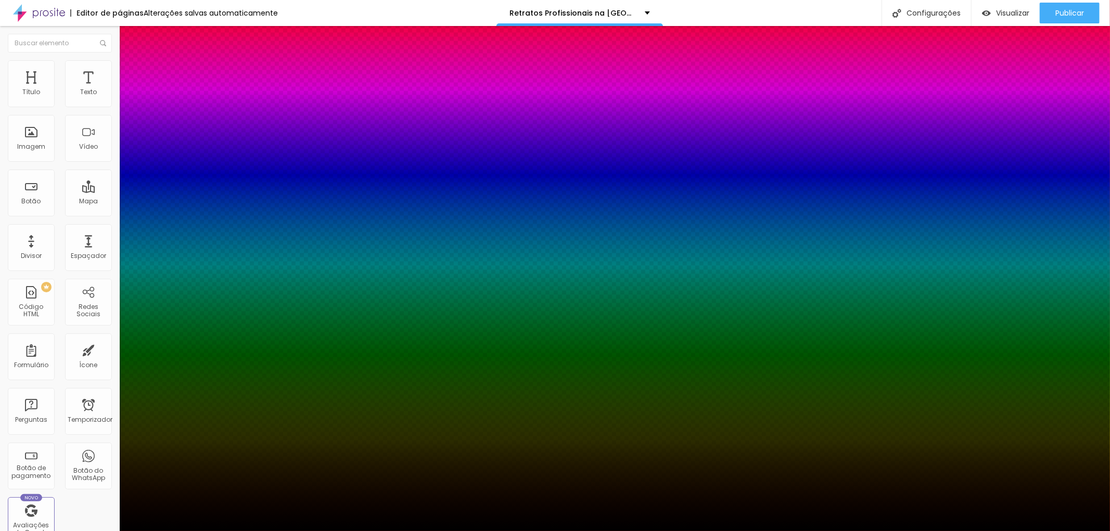
type input "39"
type input "64"
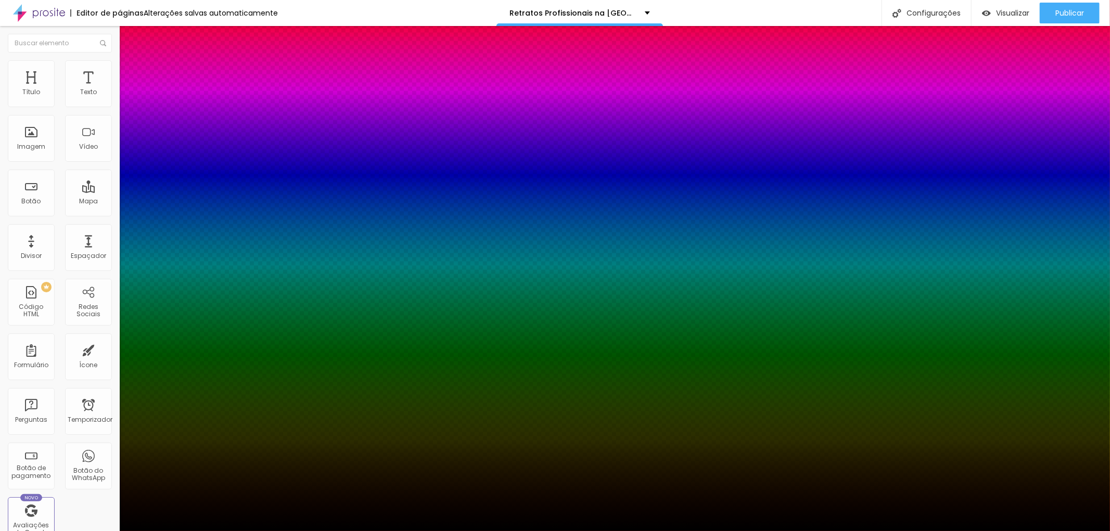
type input "64"
type input "67"
type input "86"
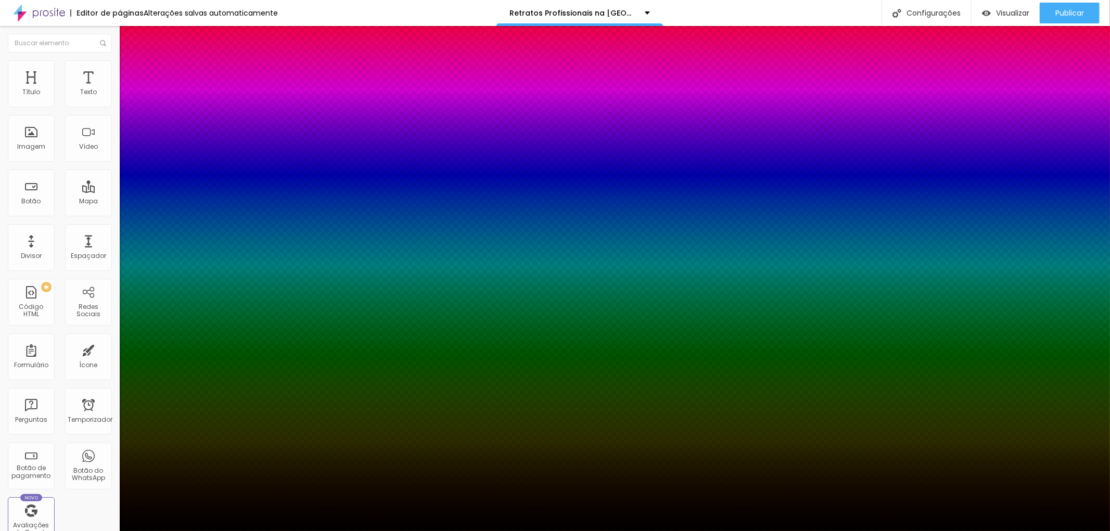
type input "89"
type input "91"
type input "100"
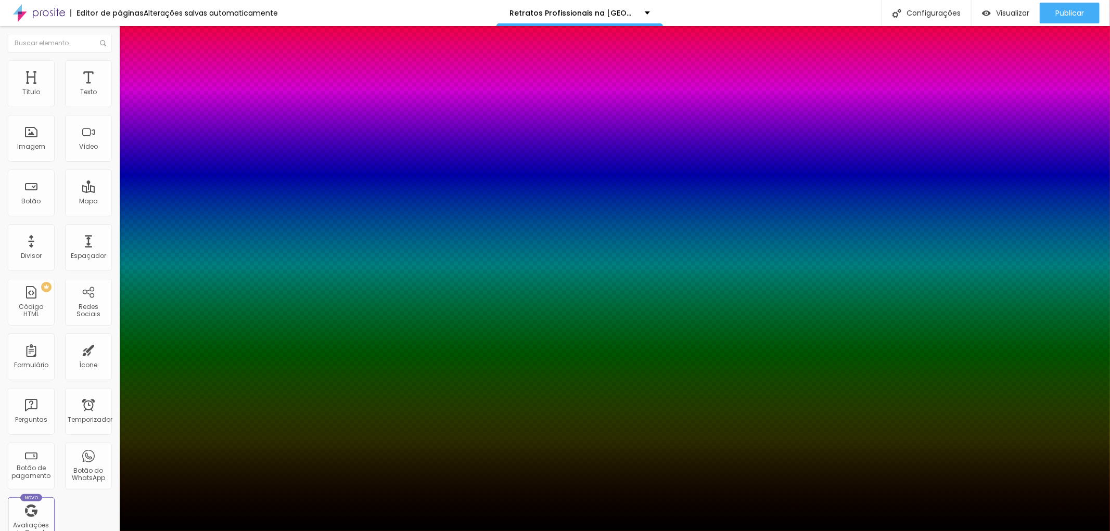
drag, startPoint x: 181, startPoint y: 255, endPoint x: 198, endPoint y: 255, distance: 17.2
type input "100"
type input "0"
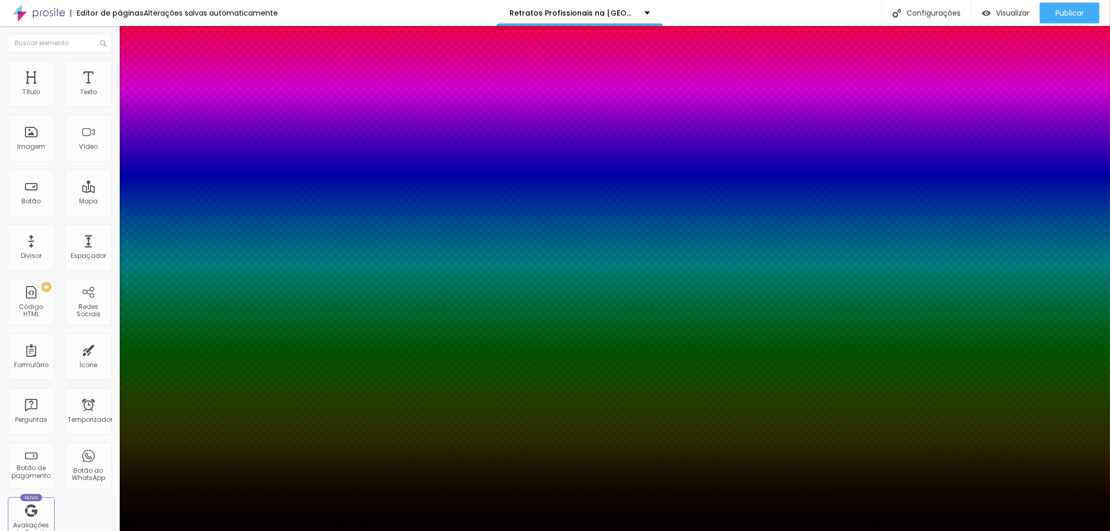
type input "2"
type input "12"
type input "17"
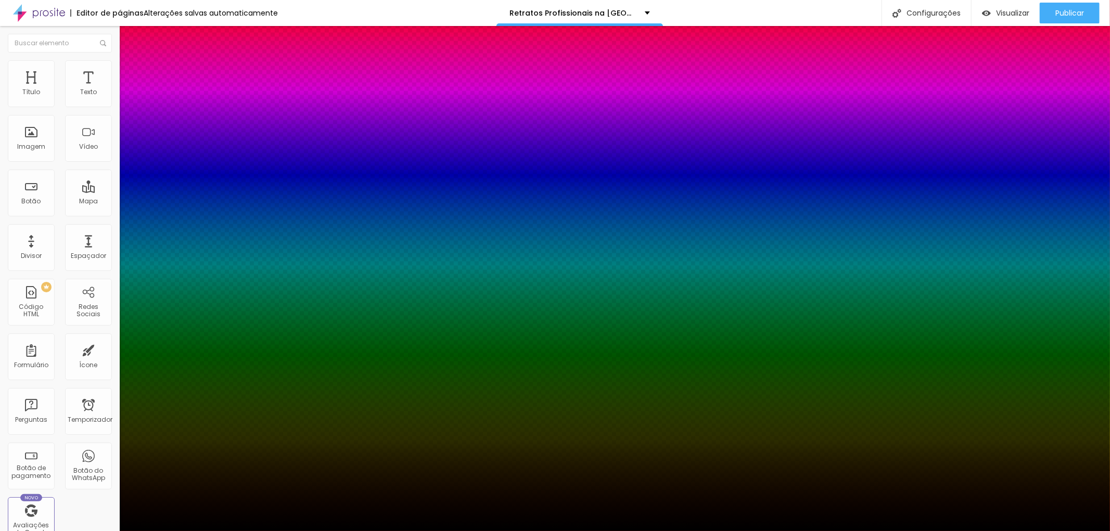
type input "17"
type input "20"
type input "22"
drag, startPoint x: 196, startPoint y: 256, endPoint x: 178, endPoint y: 253, distance: 18.9
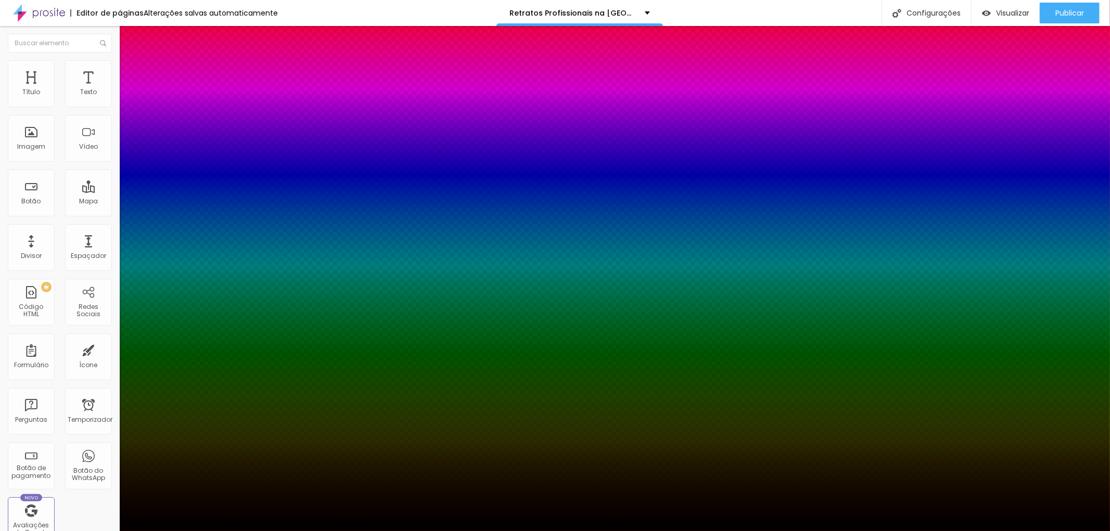
type input "22"
click at [191, 531] on div at bounding box center [555, 538] width 1110 height 0
type input "32"
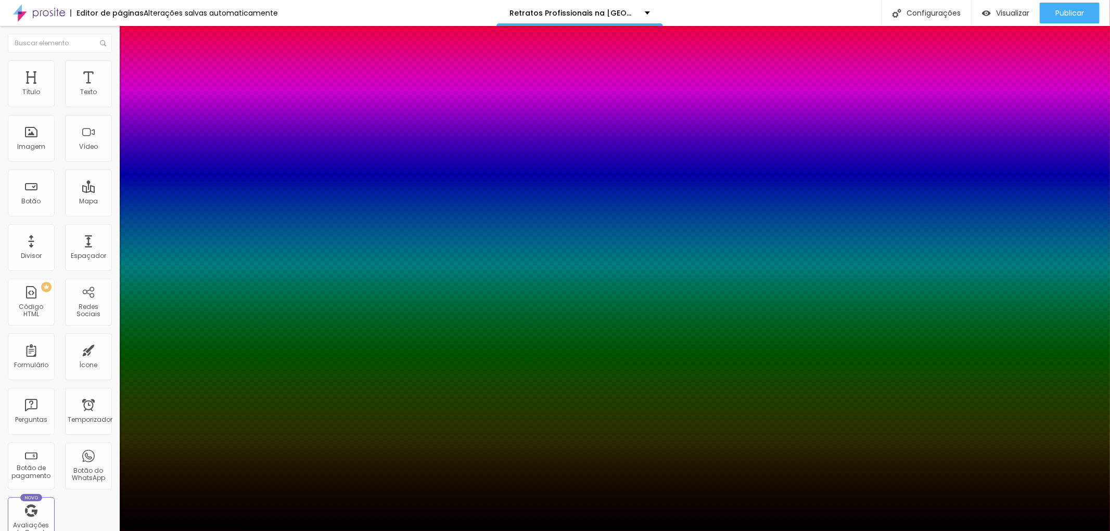
type input "37"
type input "42"
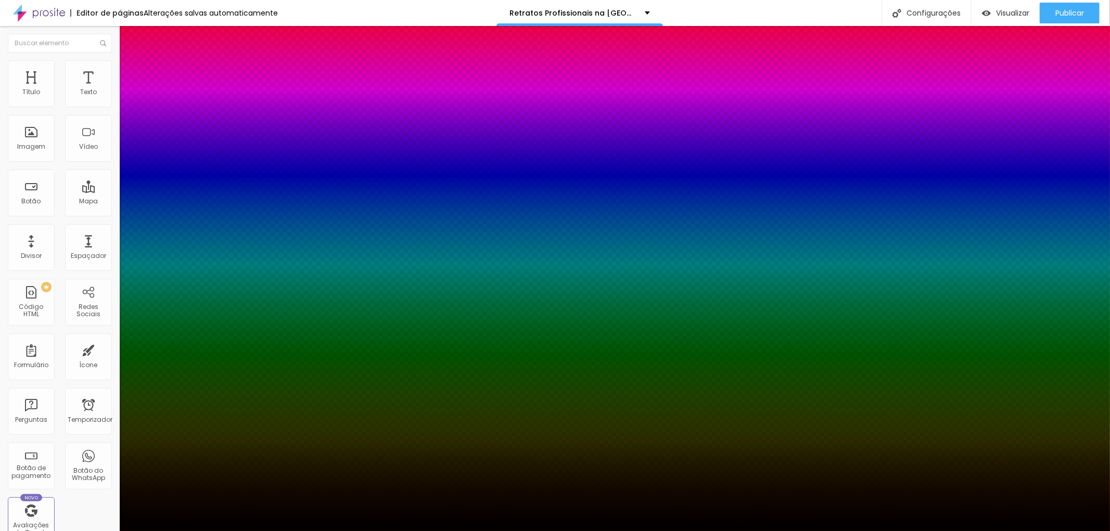
type input "54"
type input "59"
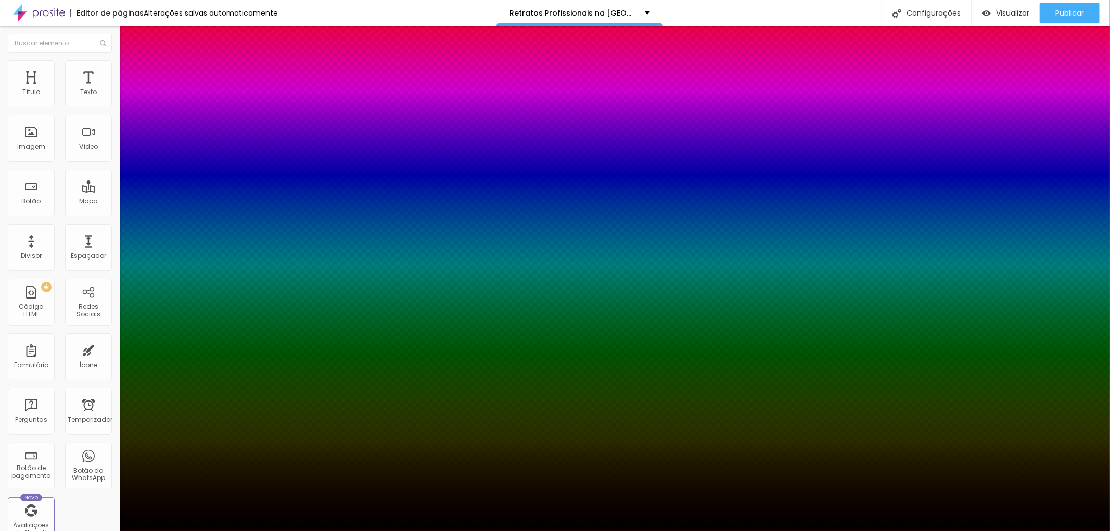
type input "81"
type input "84"
drag, startPoint x: 186, startPoint y: 257, endPoint x: 193, endPoint y: 257, distance: 6.2
type input "84"
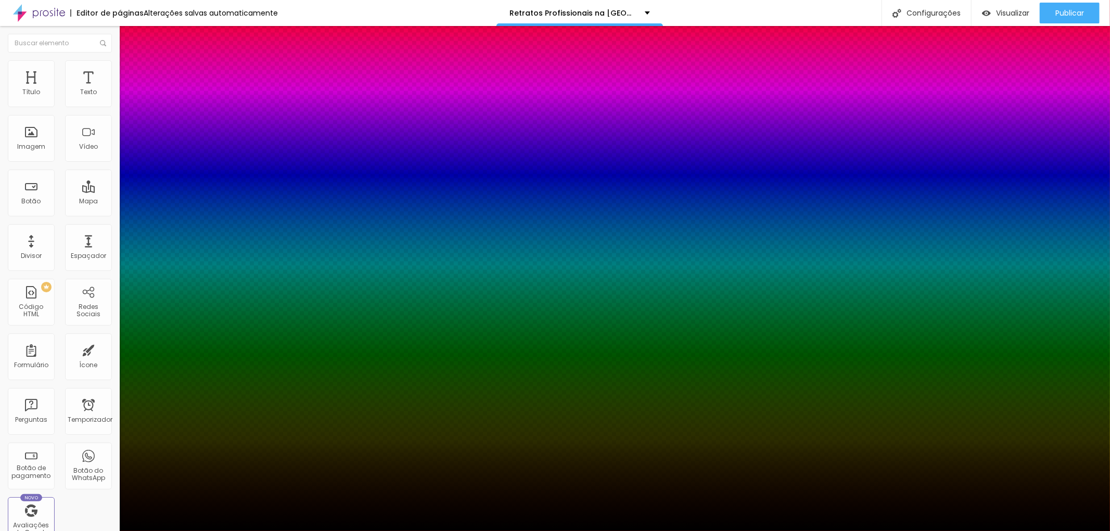
type input "76"
type input "69"
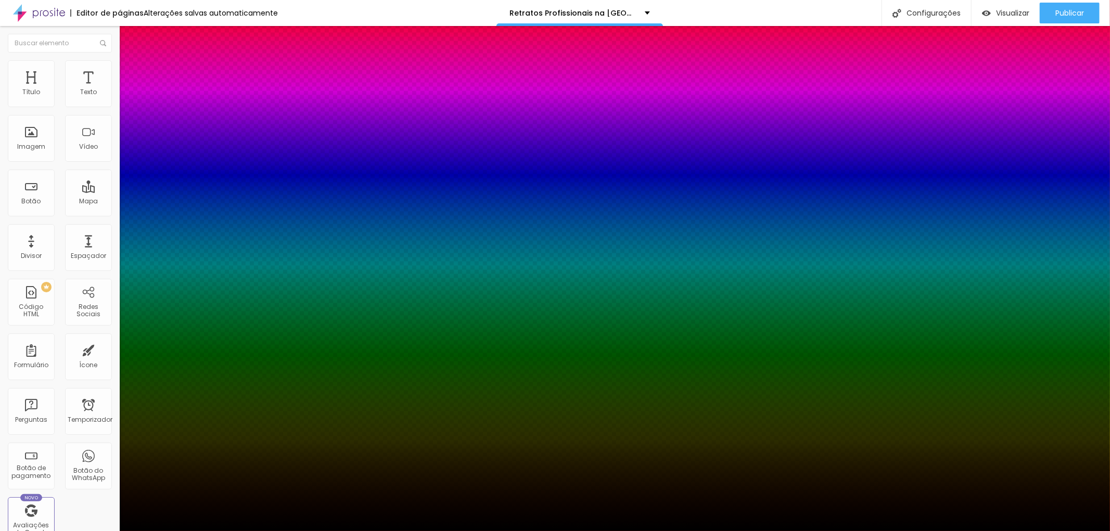
type input "67"
type input "62"
type input "54"
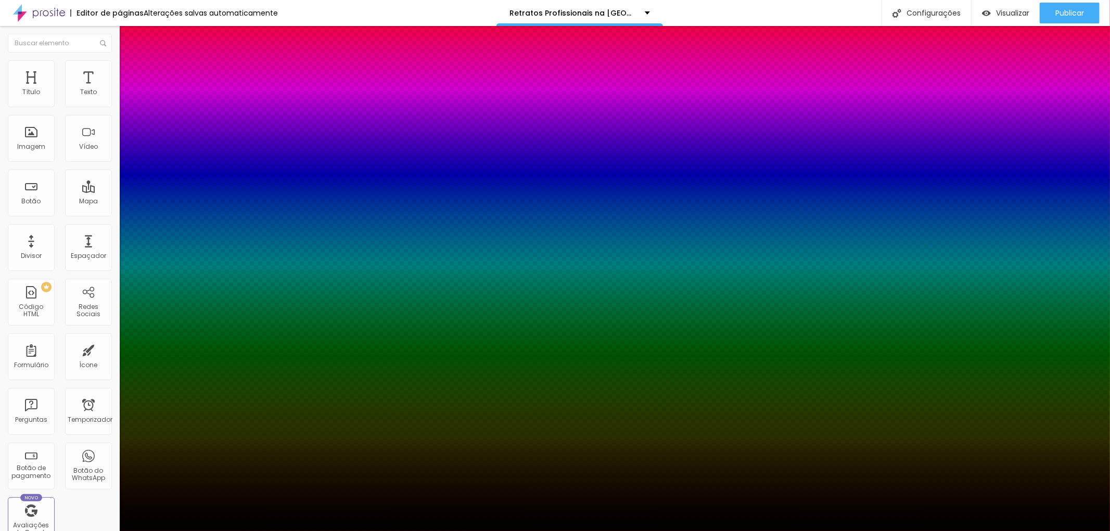
type input "54"
type input "52"
drag, startPoint x: 193, startPoint y: 257, endPoint x: 185, endPoint y: 255, distance: 8.0
type input "52"
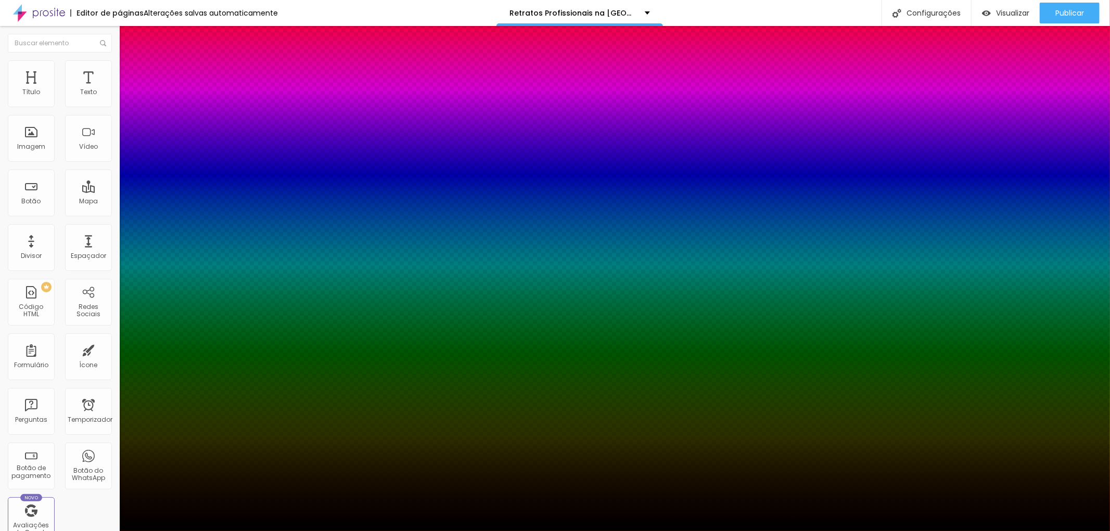
click at [65, 531] on div at bounding box center [555, 531] width 1110 height 0
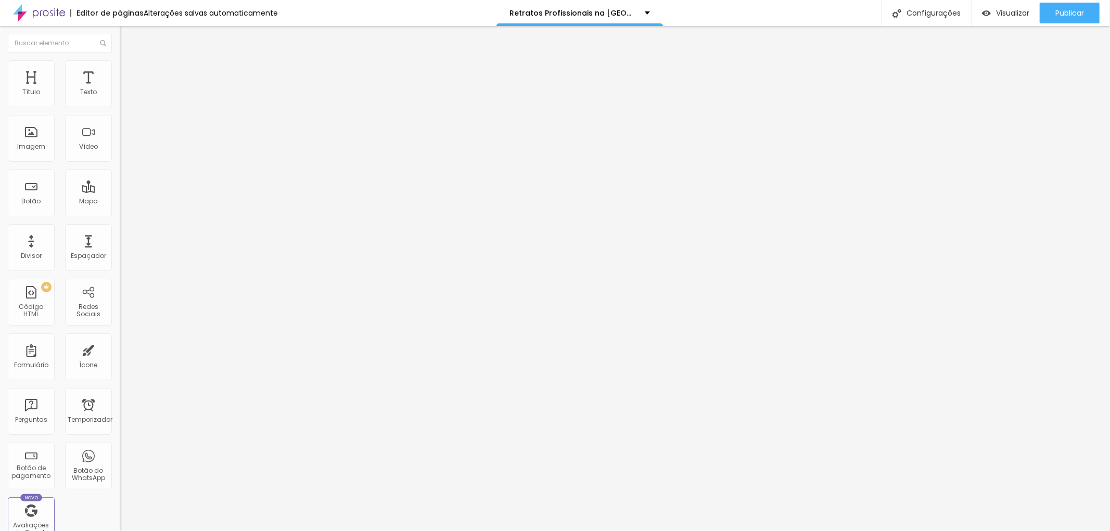
click at [126, 90] on font "Trocar imagem" at bounding box center [151, 85] width 50 height 9
click at [236, 531] on div "Subindo 0/0 arquivos" at bounding box center [555, 534] width 1110 height 6
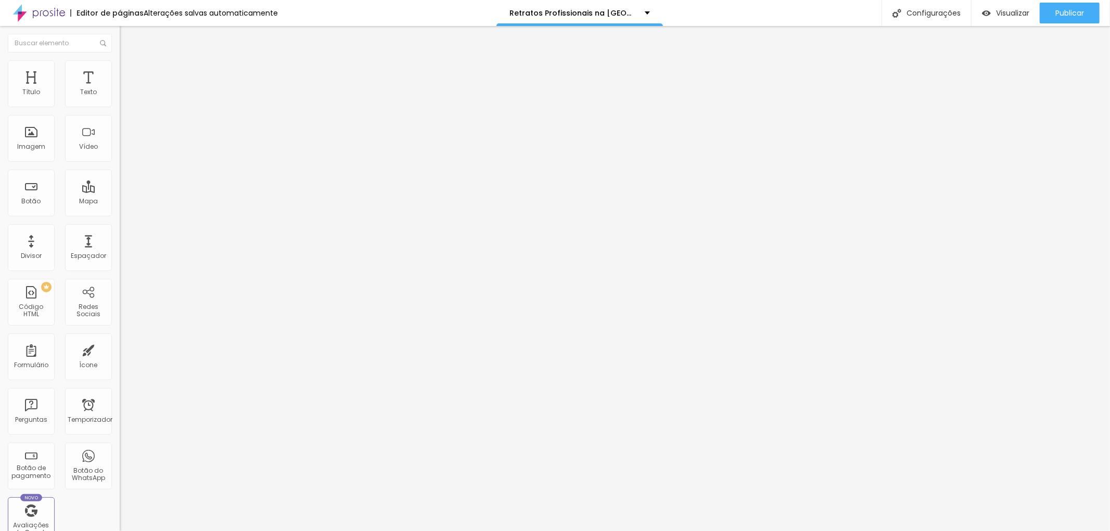
scroll to position [0, 186]
click at [120, 105] on input "Dra Daniela Yano da Clínica Sorriso, veja aqui seus ensaios produzidos por Jott…" at bounding box center [182, 100] width 125 height 10
drag, startPoint x: 35, startPoint y: 184, endPoint x: 0, endPoint y: 179, distance: 35.9
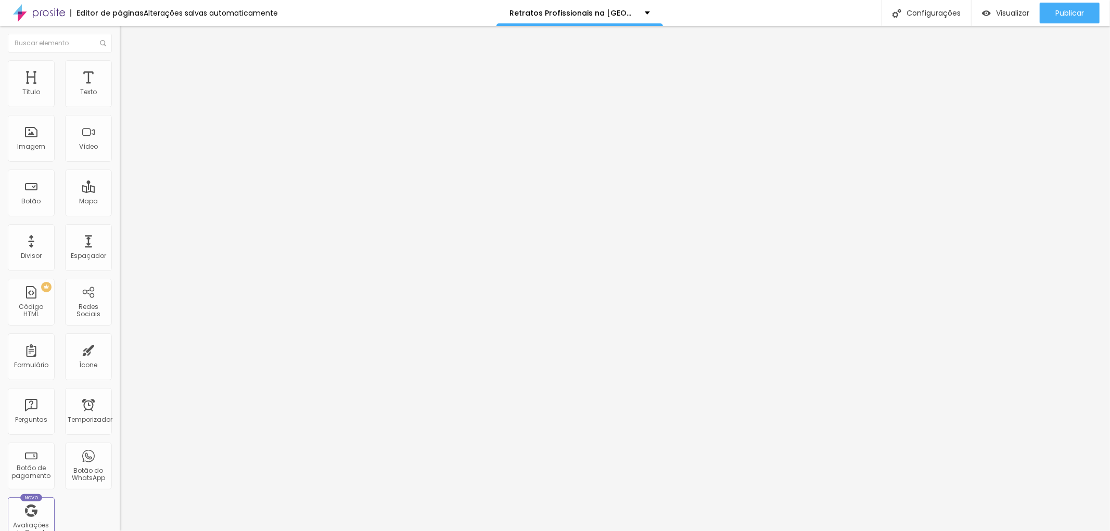
click at [120, 179] on div "Trocar imagem Descrição da imagem (Alt) Dra Daniela Yano da Clínica Sorriso, ve…" at bounding box center [180, 159] width 120 height 157
click at [120, 105] on input "Dra Daniela Yano da Clínica Sorriso, veja aqui seus ensaios produzidos por Jott…" at bounding box center [182, 100] width 125 height 10
click at [120, 105] on input "Dra Suzana Leite Oftamologista Yano da Clínica Sorriso, veja aqui seus ensaios …" at bounding box center [182, 100] width 125 height 10
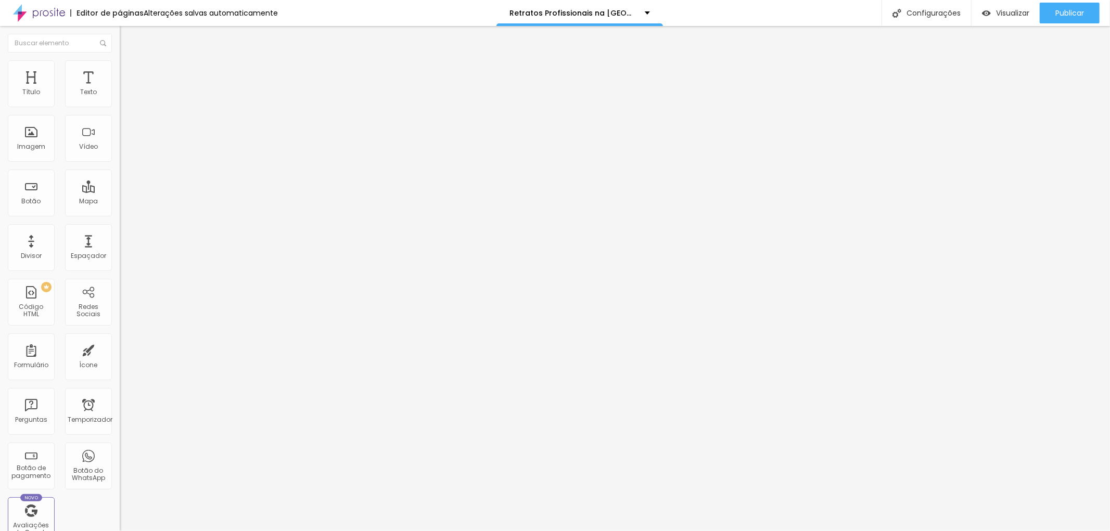
type input "Dra Suzana Leite Oftamologista em Consultório na Faria Lima"
paste input "https://www.jottaphotopro.com.br/portfolio/fotografia-corporativa-lifestyle/119…"
drag, startPoint x: 40, startPoint y: 277, endPoint x: 1, endPoint y: 272, distance: 39.3
click at [120, 238] on div "Trocar imagem Descrição da imagem (Alt) Dra Suzana Leite Oftamologista em Consu…" at bounding box center [180, 159] width 120 height 157
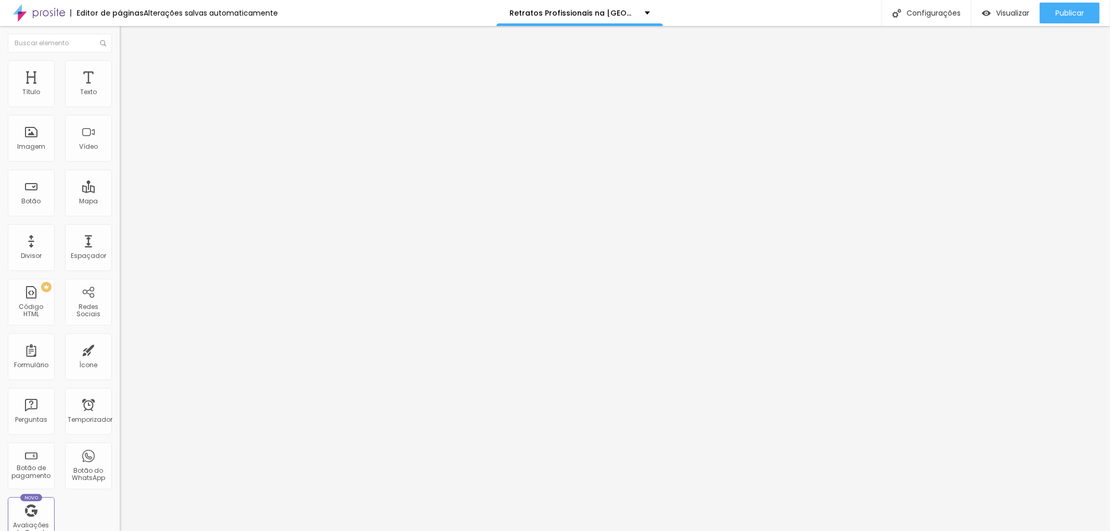
type input "https://www.jottaphotopro.com.br/portfolio/fotografia-corporativa-lifestyle/119…"
click at [120, 368] on div "Editar nulo Conteúdo Estilo Avançado Trocar imagem Descrição da imagem (Alt) Dr…" at bounding box center [180, 278] width 120 height 505
click at [126, 90] on font "Trocar imagem" at bounding box center [151, 85] width 50 height 9
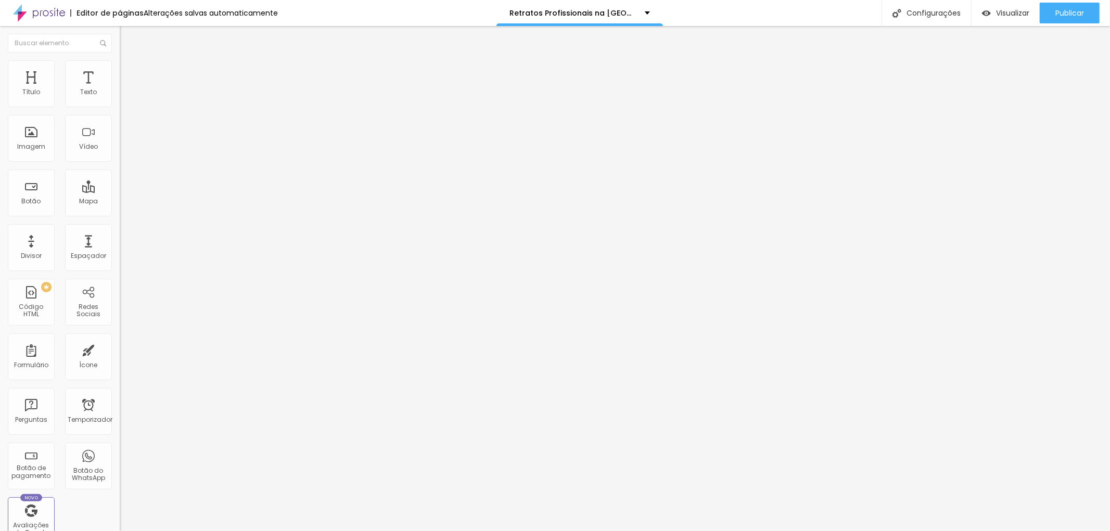
click at [126, 90] on font "Trocar imagem" at bounding box center [151, 85] width 50 height 9
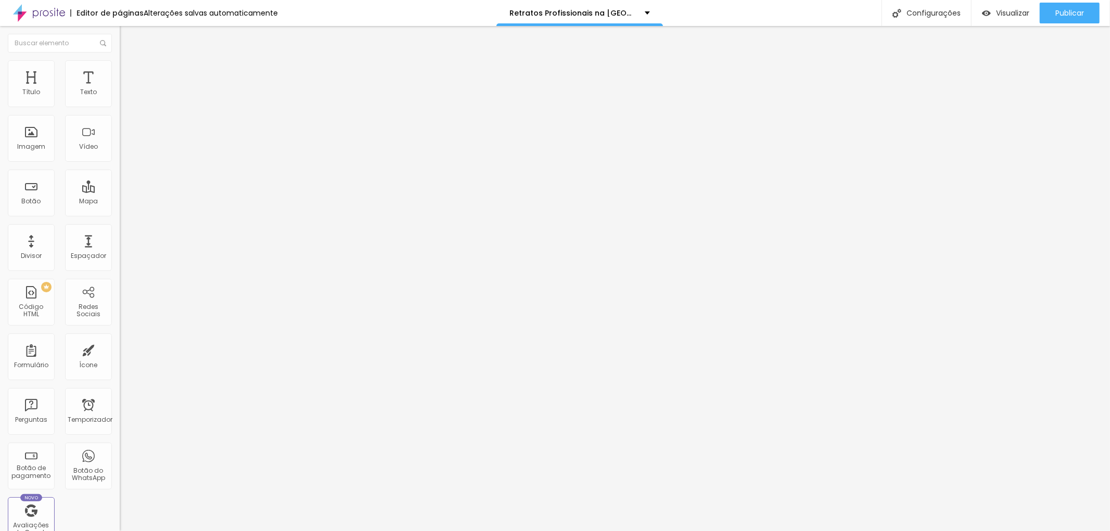
click at [120, 105] on input "Ensaio lifestyle da Advogada Cecília realizado em seu Escritório na Barra Funda" at bounding box center [182, 100] width 125 height 10
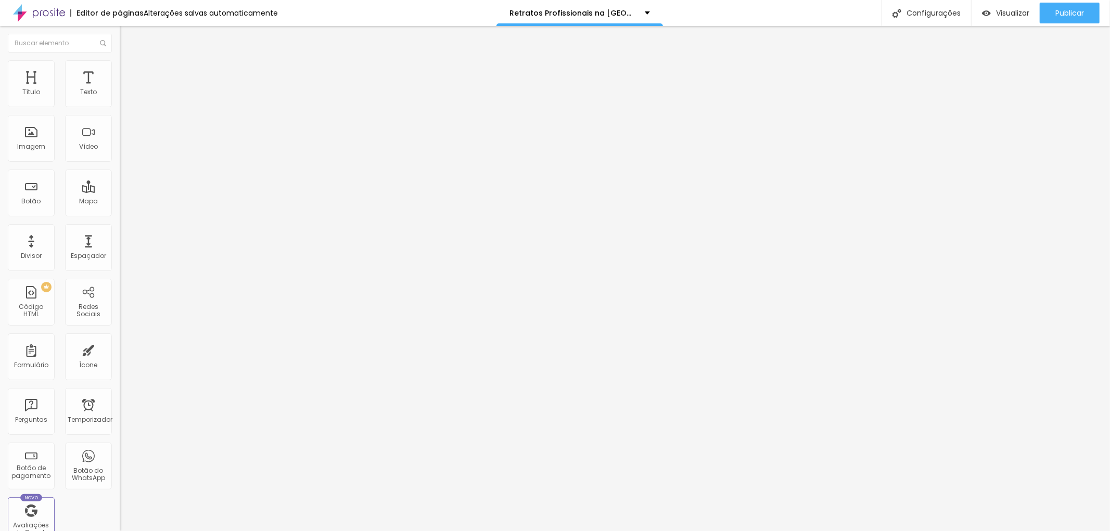
drag, startPoint x: 102, startPoint y: 185, endPoint x: 117, endPoint y: 185, distance: 15.6
click at [120, 185] on div "Trocar imagem Descrição da imagem (Alt) Ensaio fotográfico lifestyle da Advogad…" at bounding box center [180, 159] width 120 height 157
click at [120, 105] on input "Ensaio fotográfico lifestyle da Advogada Cecília realizado em seu Escritório na…" at bounding box center [182, 100] width 125 height 10
click at [120, 105] on input "Ensaio fotográfico lifestyle em empresa do Mercado Financeiro na Faria Lima" at bounding box center [182, 100] width 125 height 10
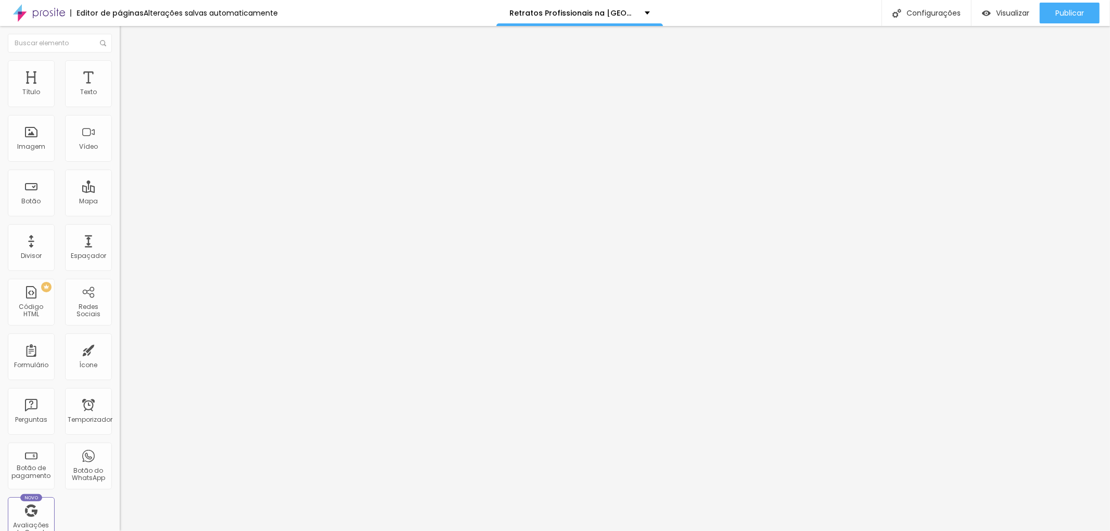
type input "Ensaio fotográfico lifestyle em empresa do Mercado Financeiro na avenida Faria …"
click at [120, 340] on div "Editar nulo Conteúdo Estilo Avançado Trocar imagem Descrição da imagem (Alt) En…" at bounding box center [180, 278] width 120 height 505
paste input "https://www.jottaphotopro.com.br/portfolio/fotografia-corporativa-lifestyle/121…"
drag, startPoint x: 45, startPoint y: 279, endPoint x: 6, endPoint y: 275, distance: 39.3
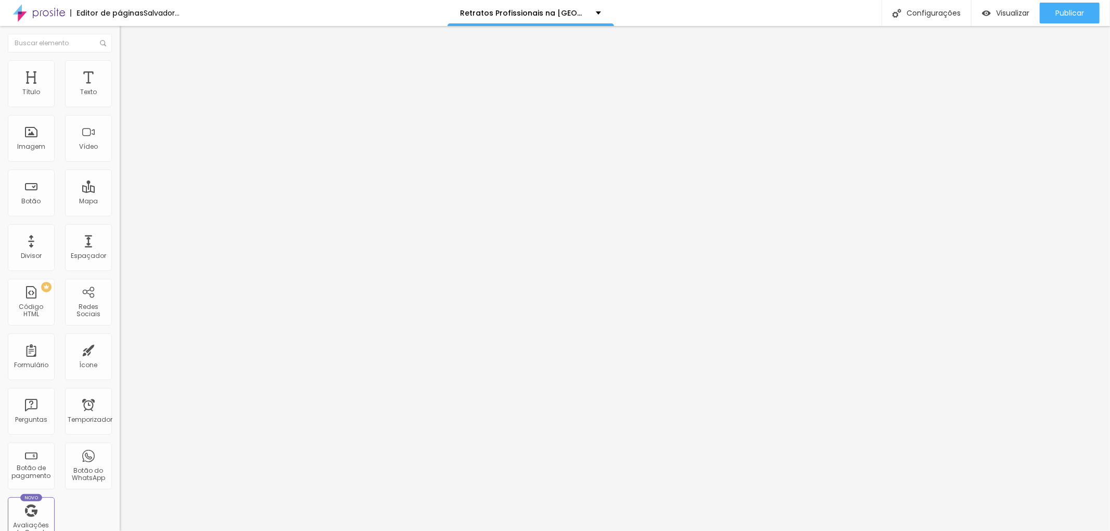
click at [120, 238] on div "Trocar imagem Descrição da imagem (Alt) Ensaio fotográfico lifestyle em empresa…" at bounding box center [180, 159] width 120 height 157
type input "https://www.jottaphotopro.com.br/portfolio/fotografia-corporativa-lifestyle/121…"
paste input "https://www.jottaphotopro.com.br/portfolio/fotografia-corporativa-lifestyle/121…"
type input "https://www.jottaphotopro.com.br/portfolio/fotografia-corporativa-lifestyle/121…"
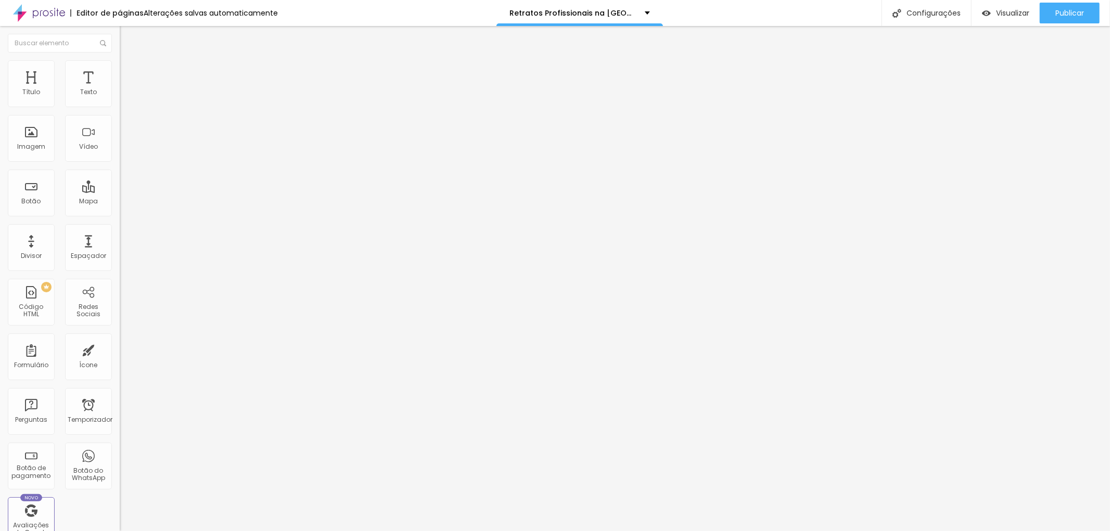
scroll to position [0, 67]
click at [120, 105] on input "Ensaio lifestyle de Executivo na Avenida Varia Lima" at bounding box center [182, 100] width 125 height 10
type input "Ensaio lifestyle de Executivo na Avenida Faria Lima"
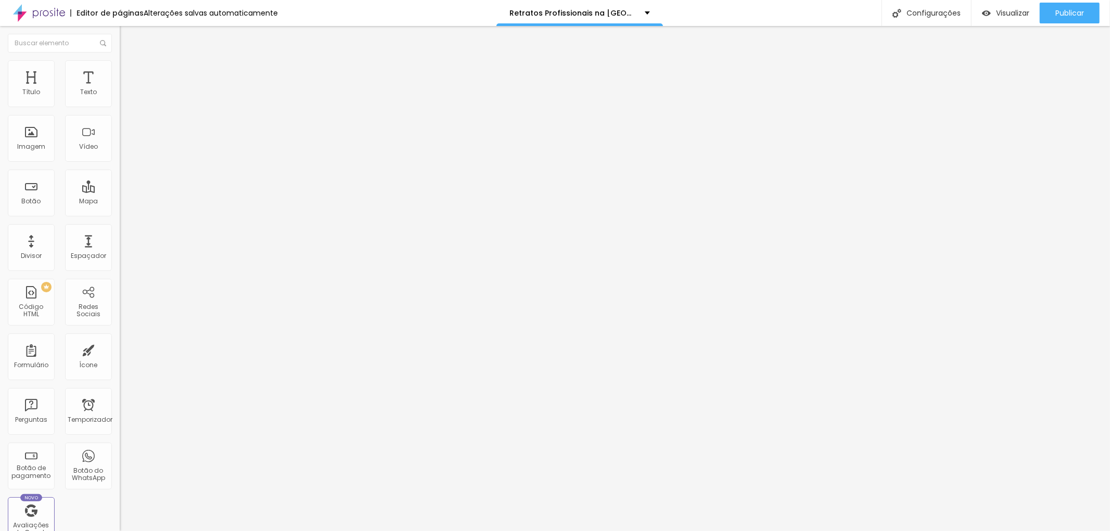
click at [120, 390] on div "Editar nulo Conteúdo Estilo Avançado Trocar imagem Descrição da imagem (Alt) En…" at bounding box center [180, 278] width 120 height 505
click at [126, 90] on font "Trocar imagem" at bounding box center [151, 85] width 50 height 9
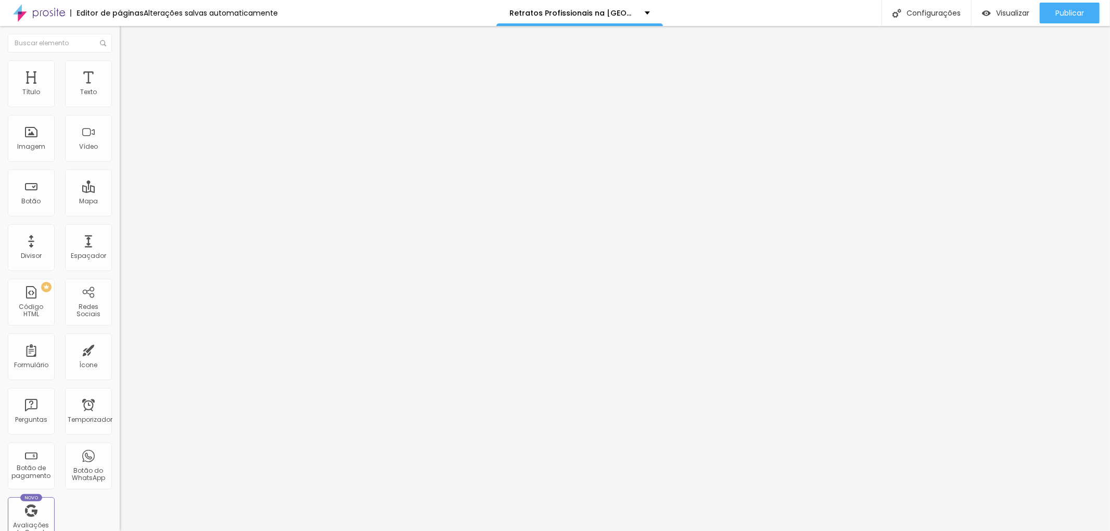
click at [932, 14] on font "Configurações" at bounding box center [934, 13] width 54 height 10
drag, startPoint x: 634, startPoint y: 267, endPoint x: 441, endPoint y: 273, distance: 192.7
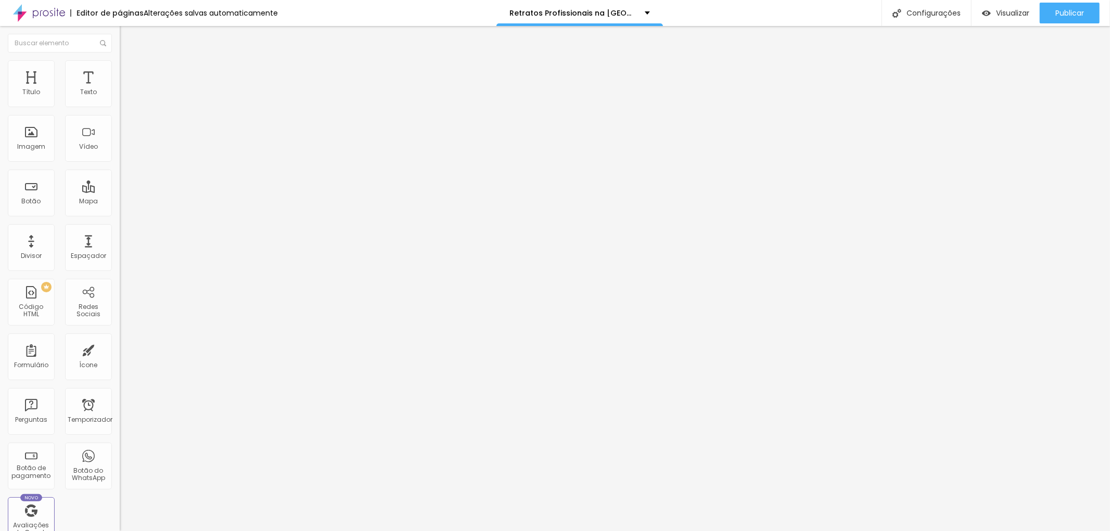
paste input "Fotógrafo Corporativo na Avenida Faria Lima | Retratos Profissionais em São Pau…"
drag, startPoint x: 475, startPoint y: 270, endPoint x: 429, endPoint y: 269, distance: 45.3
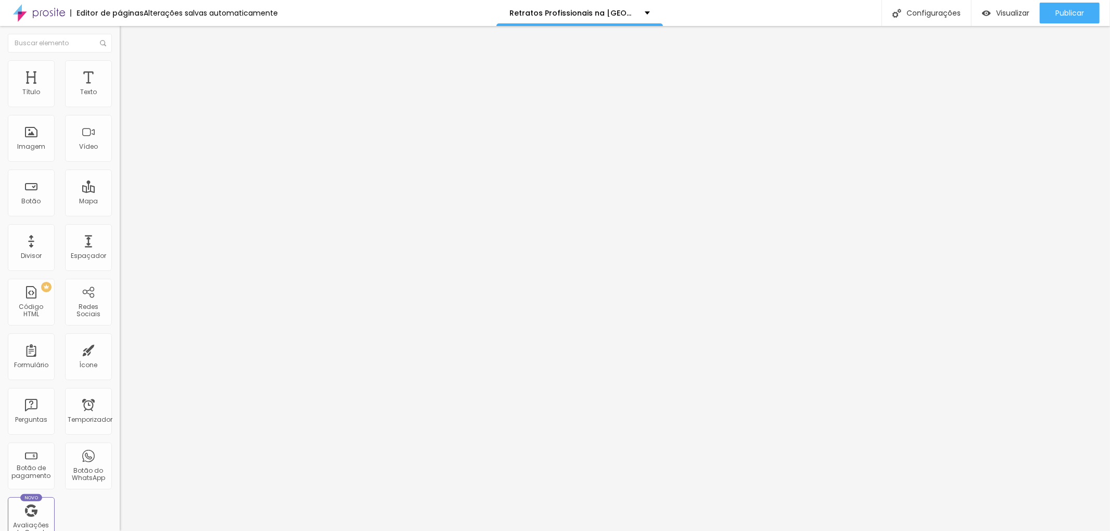
drag, startPoint x: 652, startPoint y: 272, endPoint x: 734, endPoint y: 265, distance: 82.0
drag, startPoint x: 503, startPoint y: 273, endPoint x: 428, endPoint y: 273, distance: 75.0
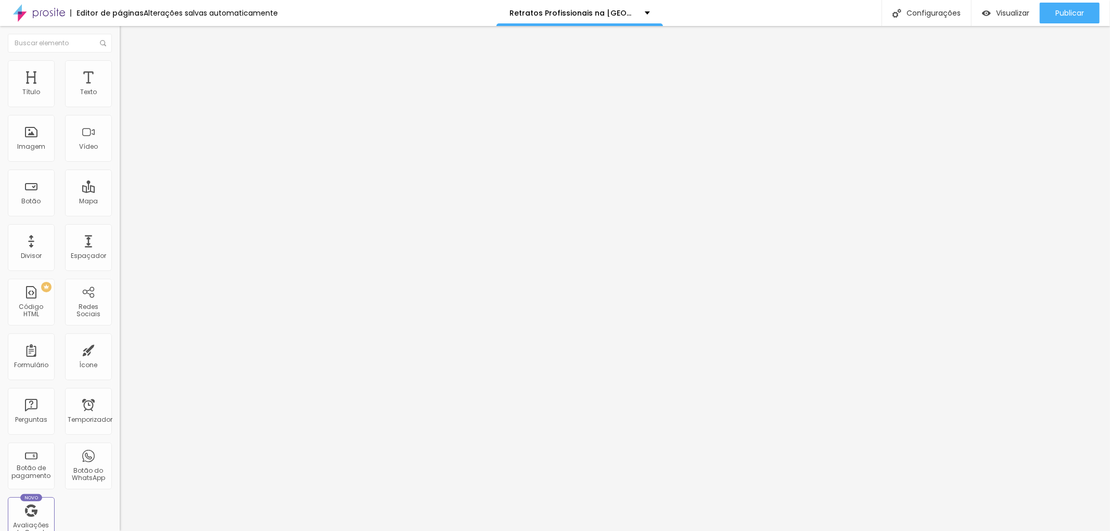
scroll to position [24, 0]
type input "Fotógrafo Corporativo na Avenida Faria Lima | Retratos Profissionais em São Pau…"
drag, startPoint x: 466, startPoint y: 298, endPoint x: 719, endPoint y: 305, distance: 252.6
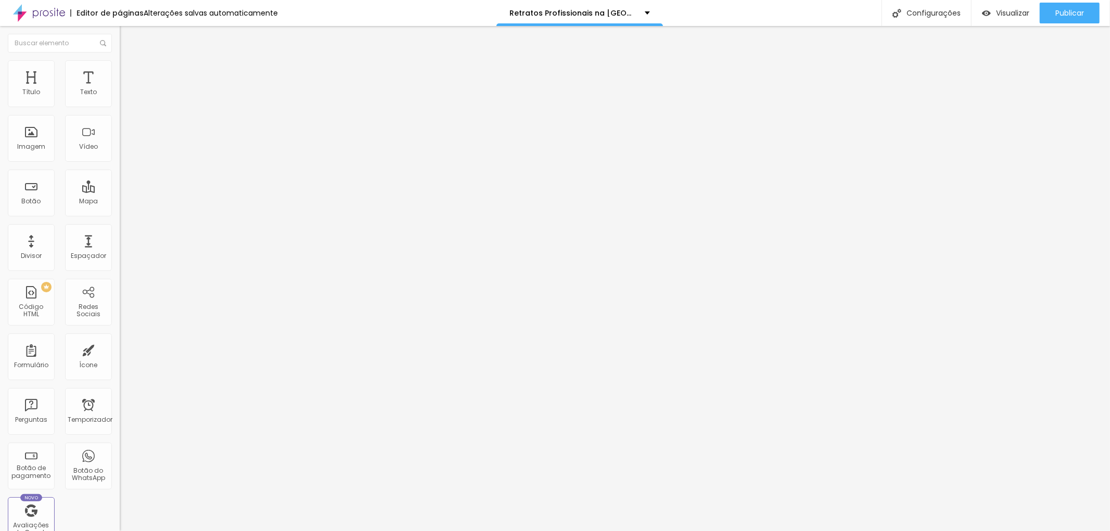
paste textarea "Retratos profissionais e fotografia corporativa na Av. Faria Lima, São Paulo. F…"
drag, startPoint x: 466, startPoint y: 306, endPoint x: 472, endPoint y: 306, distance: 5.7
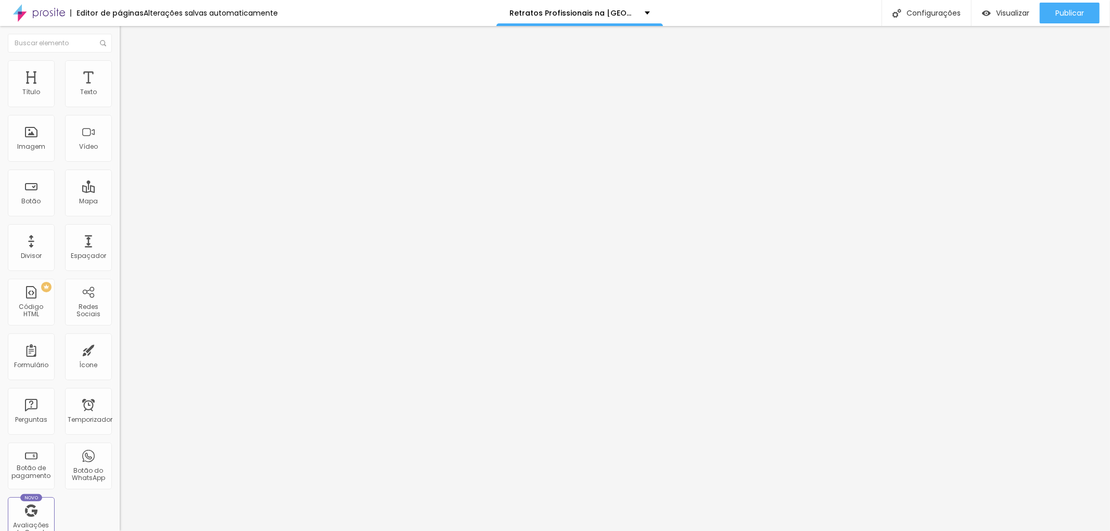
scroll to position [35, 0]
type textarea "Retratos profissionais e fotografia corporativa na Av. Faria Lima, São Paulo. F…"
drag, startPoint x: 705, startPoint y: 380, endPoint x: 714, endPoint y: 378, distance: 8.6
drag, startPoint x: 516, startPoint y: 390, endPoint x: 528, endPoint y: 391, distance: 12.5
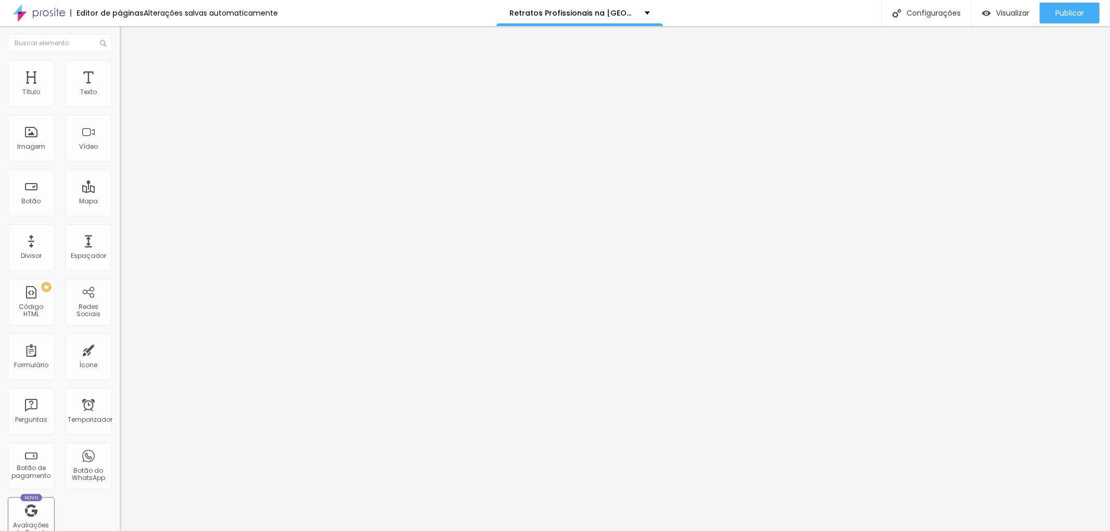
drag, startPoint x: 688, startPoint y: 375, endPoint x: 722, endPoint y: 377, distance: 33.4
drag, startPoint x: 496, startPoint y: 389, endPoint x: 667, endPoint y: 417, distance: 173.6
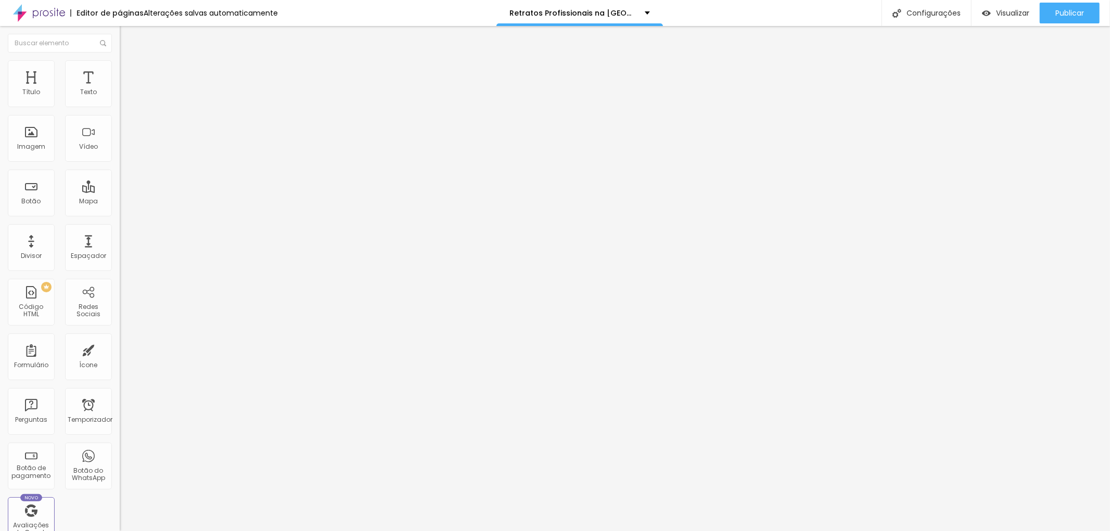
drag, startPoint x: 718, startPoint y: 378, endPoint x: 612, endPoint y: 397, distance: 107.8
drag, startPoint x: 459, startPoint y: 391, endPoint x: 511, endPoint y: 398, distance: 52.6
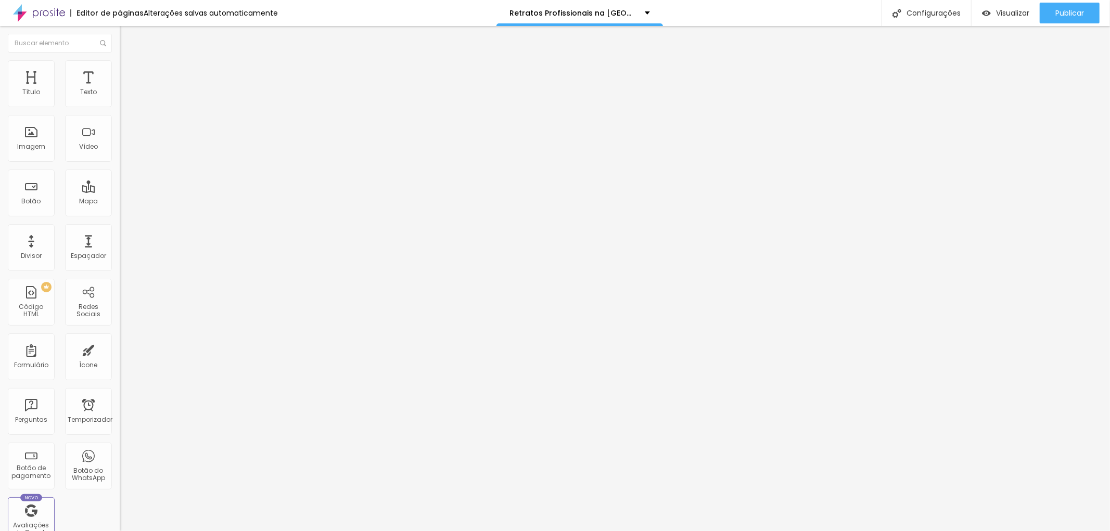
drag, startPoint x: 594, startPoint y: 369, endPoint x: 508, endPoint y: 370, distance: 86.4
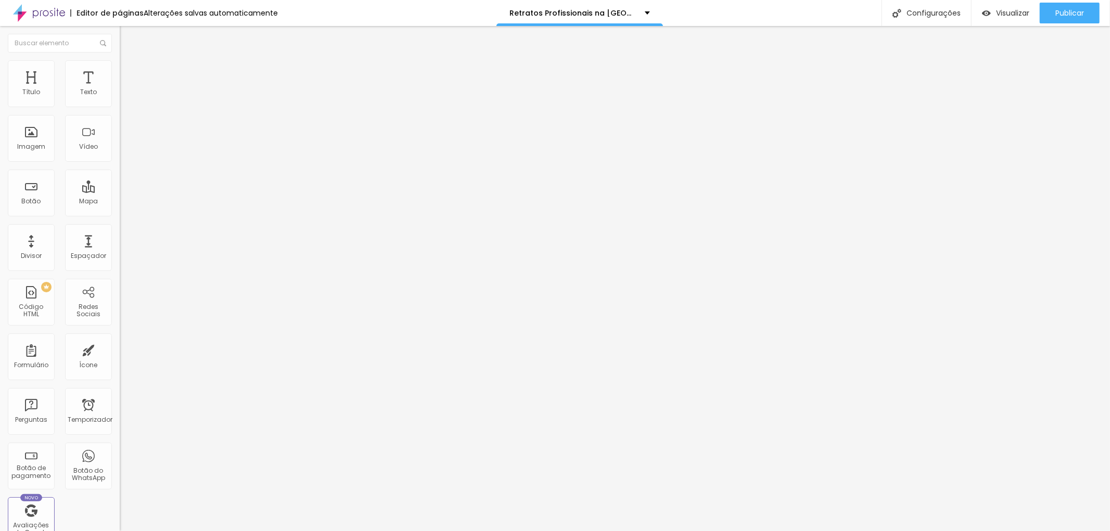
paste textarea "na região da Faria Lima"
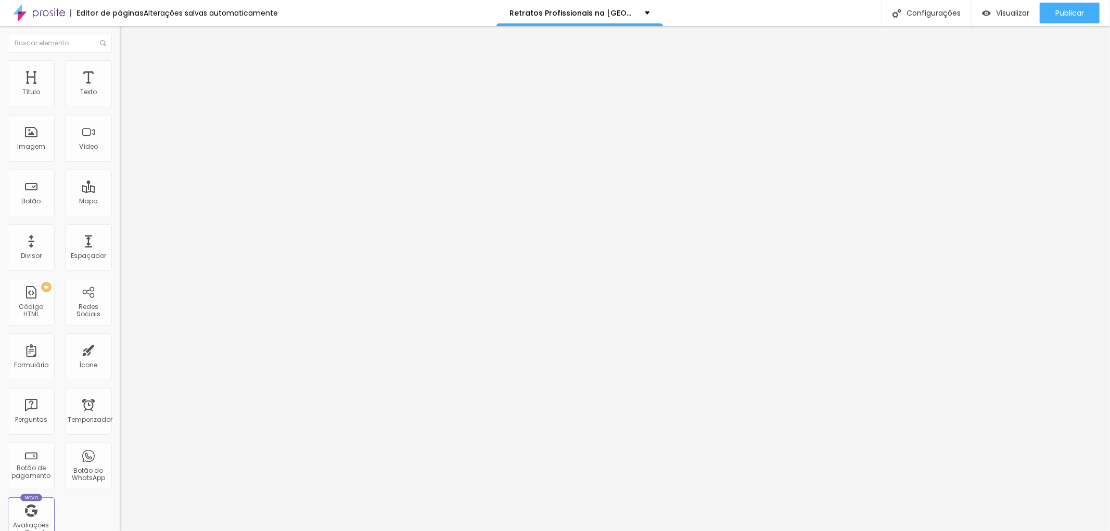
drag, startPoint x: 547, startPoint y: 391, endPoint x: 555, endPoint y: 391, distance: 7.8
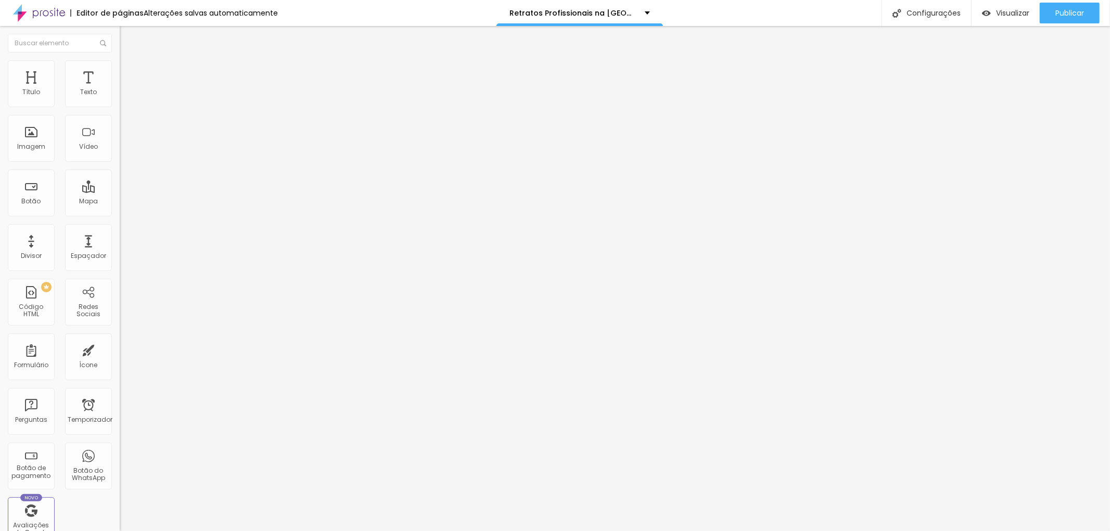
scroll to position [2, 0]
drag, startPoint x: 508, startPoint y: 377, endPoint x: 530, endPoint y: 377, distance: 22.4
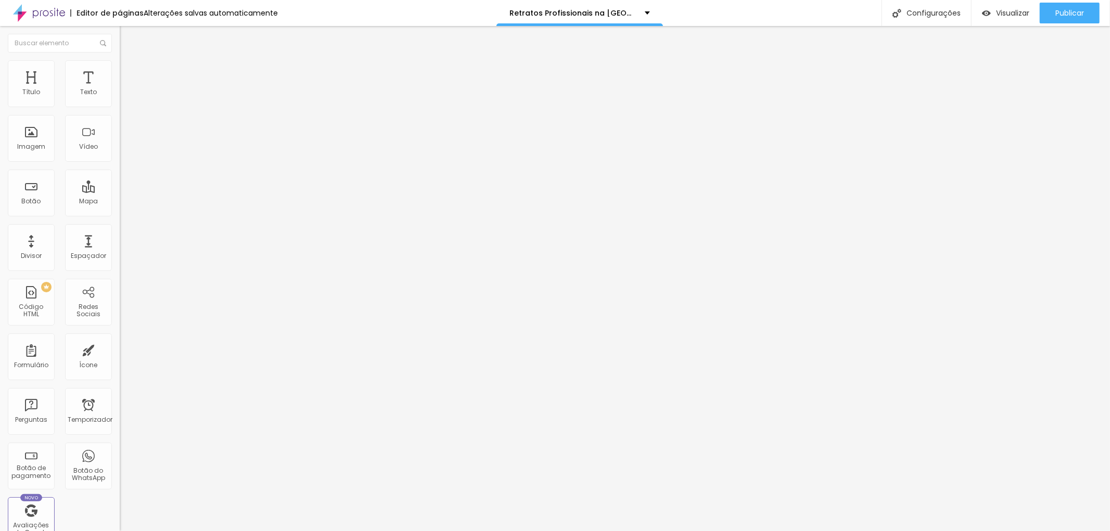
type textarea "fotógrafo corporativo, fotógrafo para empresa, fotografia empresarial na Faria …"
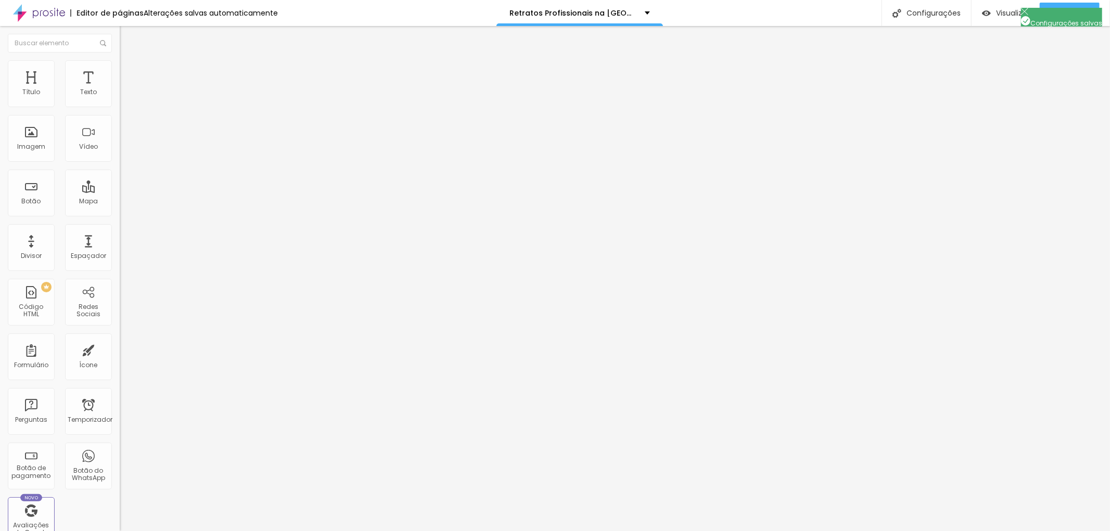
scroll to position [0, 0]
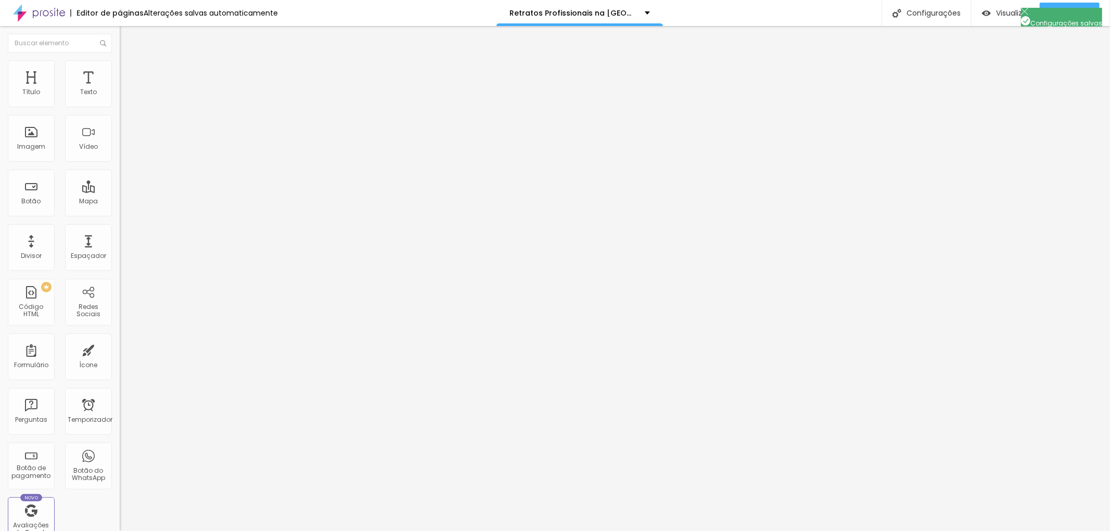
click at [120, 68] on li "Estilo" at bounding box center [180, 65] width 120 height 10
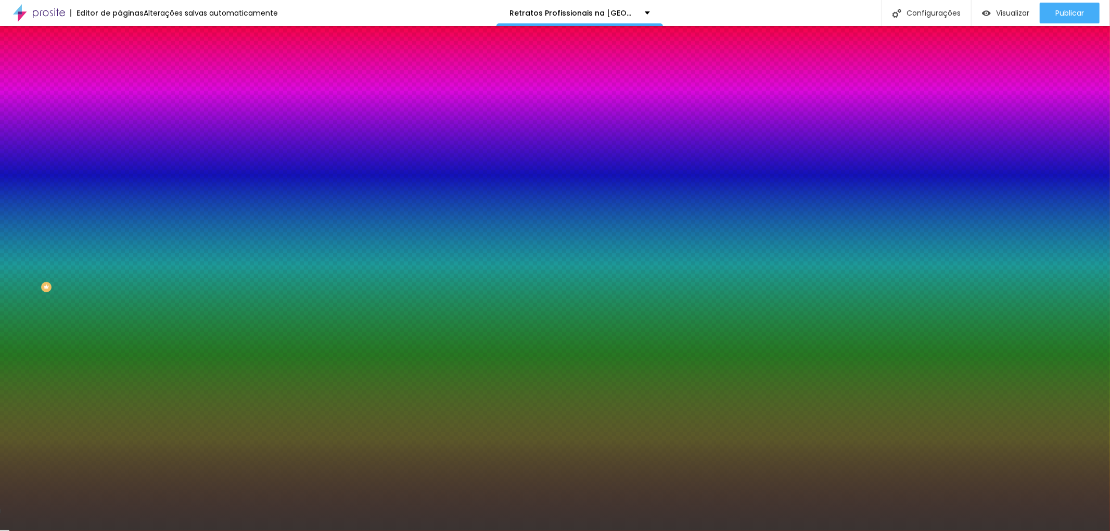
click at [120, 59] on img at bounding box center [124, 54] width 9 height 9
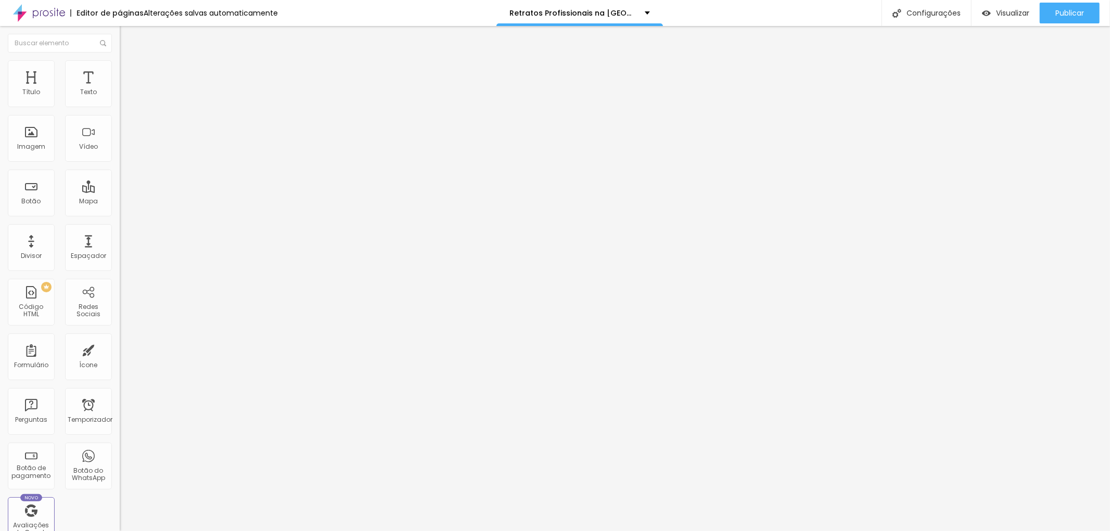
scroll to position [0, 34]
drag, startPoint x: 86, startPoint y: 279, endPoint x: 107, endPoint y: 281, distance: 20.9
click at [120, 213] on input "https://www.jottaphotopro.com.br/sobre" at bounding box center [182, 208] width 125 height 10
drag, startPoint x: 84, startPoint y: 401, endPoint x: 90, endPoint y: 398, distance: 6.3
click at [120, 401] on div "Editar nulo Conteúdo Estilo Avançado Trocar imagem Descrição da imagem (Alt) O …" at bounding box center [180, 278] width 120 height 505
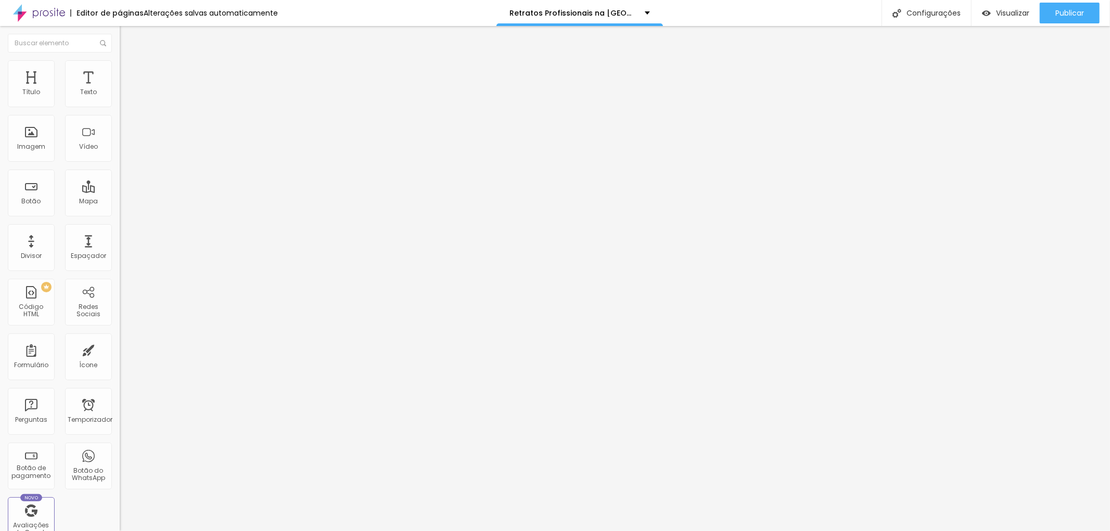
scroll to position [0, 0]
click at [125, 96] on icon "button" at bounding box center [127, 94] width 4 height 4
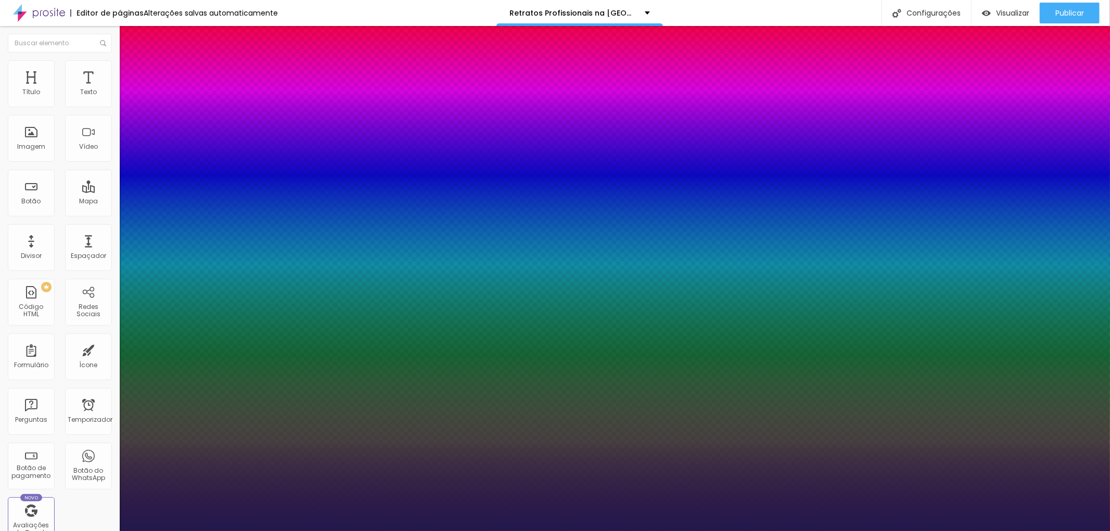
type input "1"
type input "21"
type input "1"
type input "22"
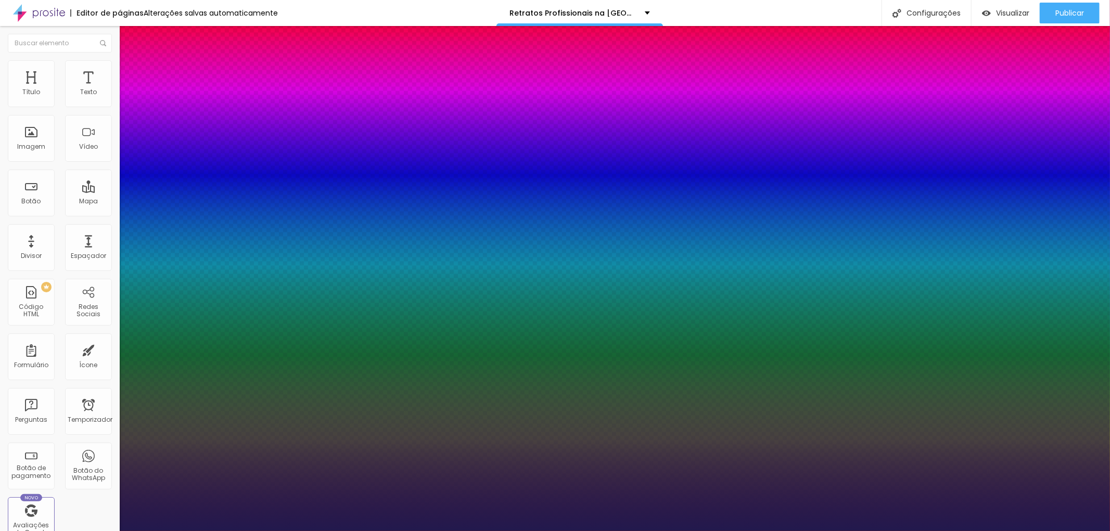
type input "22"
type input "1"
type input "23"
type input "1"
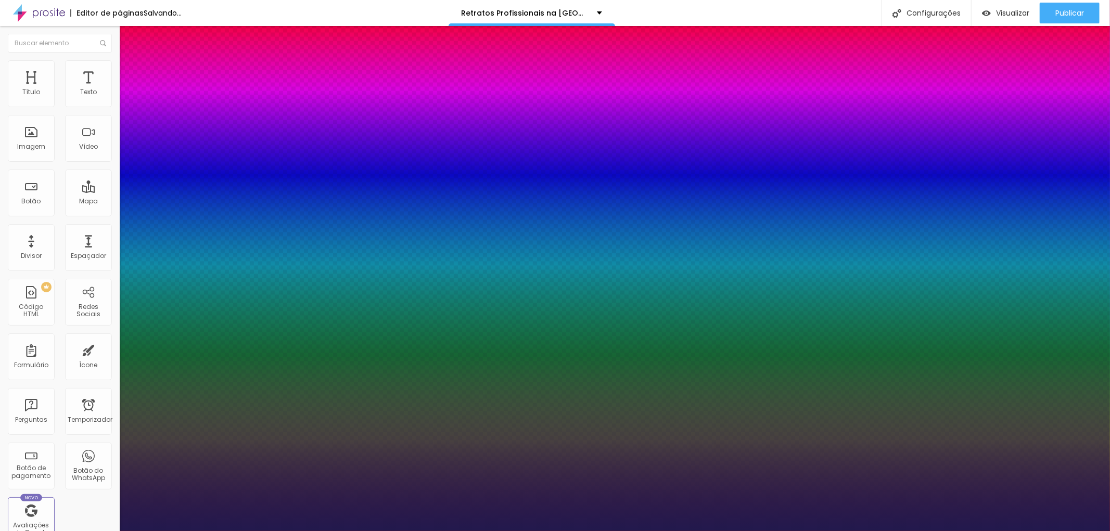
type input "24"
type input "1"
type input "25"
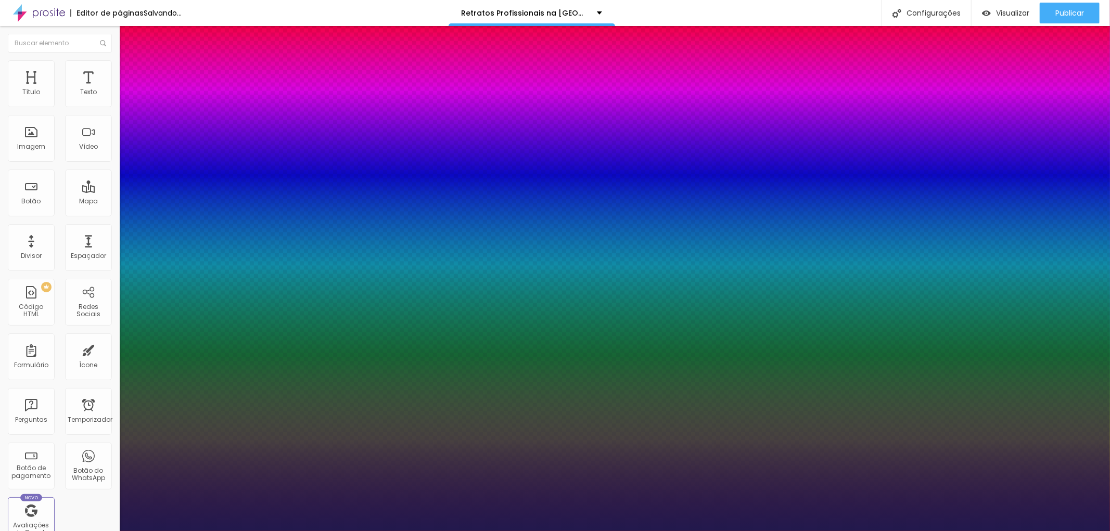
type input "1"
type input "27"
type input "1"
type input "28"
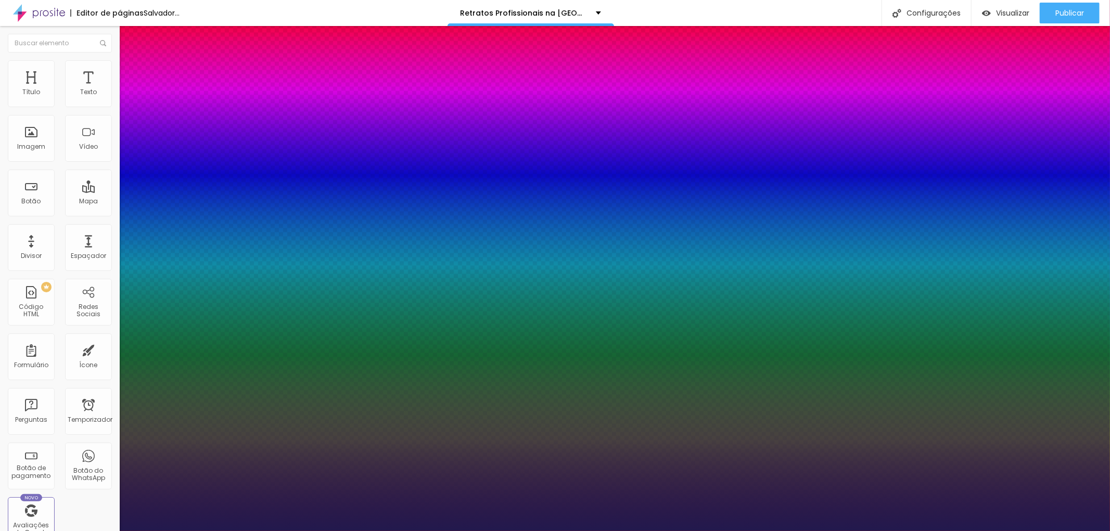
type input "28"
type input "1"
type input "32"
type input "1"
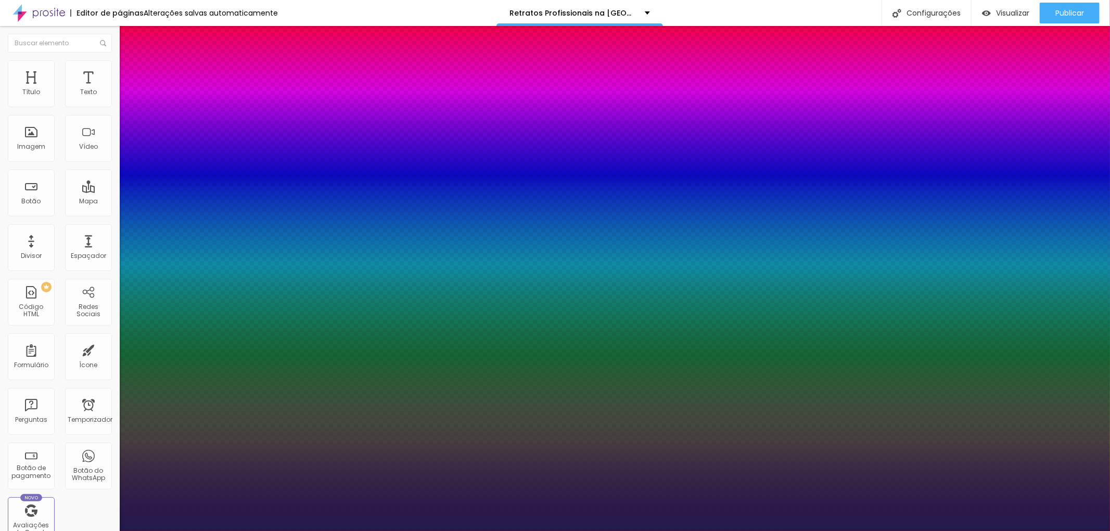
type input "31"
type input "1"
drag, startPoint x: 145, startPoint y: 174, endPoint x: 153, endPoint y: 175, distance: 8.4
type input "31"
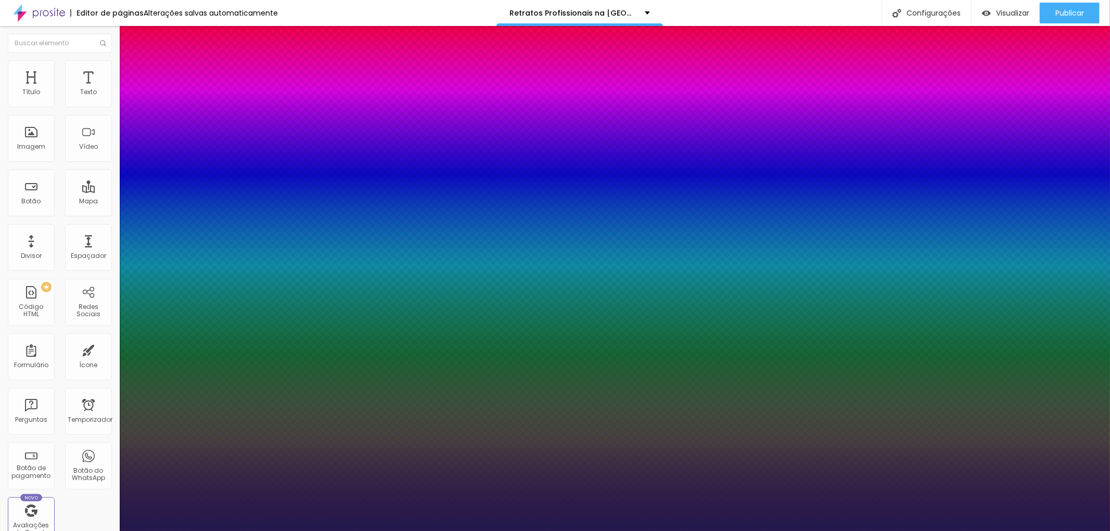
type input "1"
click at [404, 531] on div at bounding box center [555, 531] width 1110 height 0
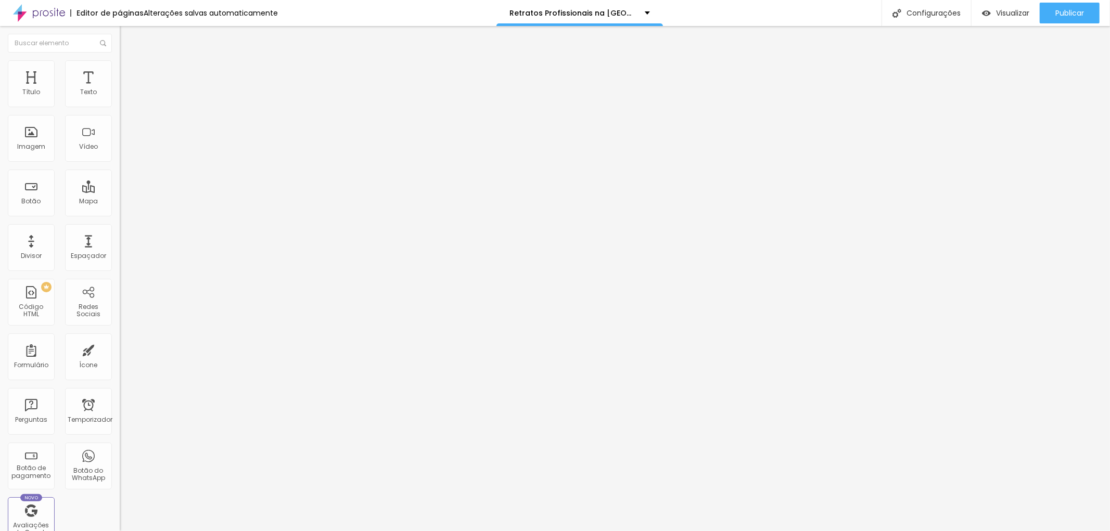
click at [126, 90] on font "Trocar imagem" at bounding box center [151, 85] width 50 height 9
click at [129, 70] on font "Estilo" at bounding box center [137, 67] width 16 height 9
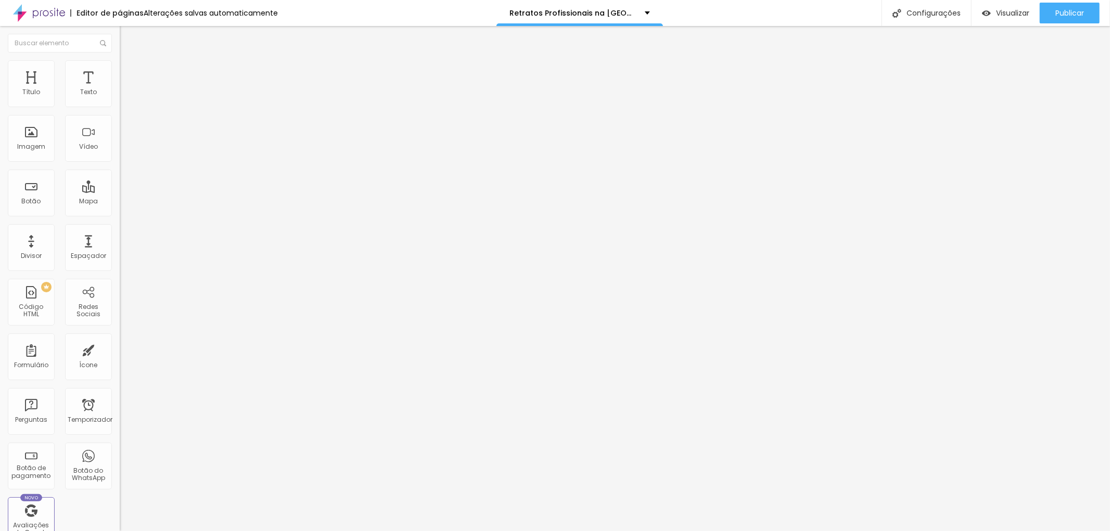
type input "60"
type input "55"
type input "50"
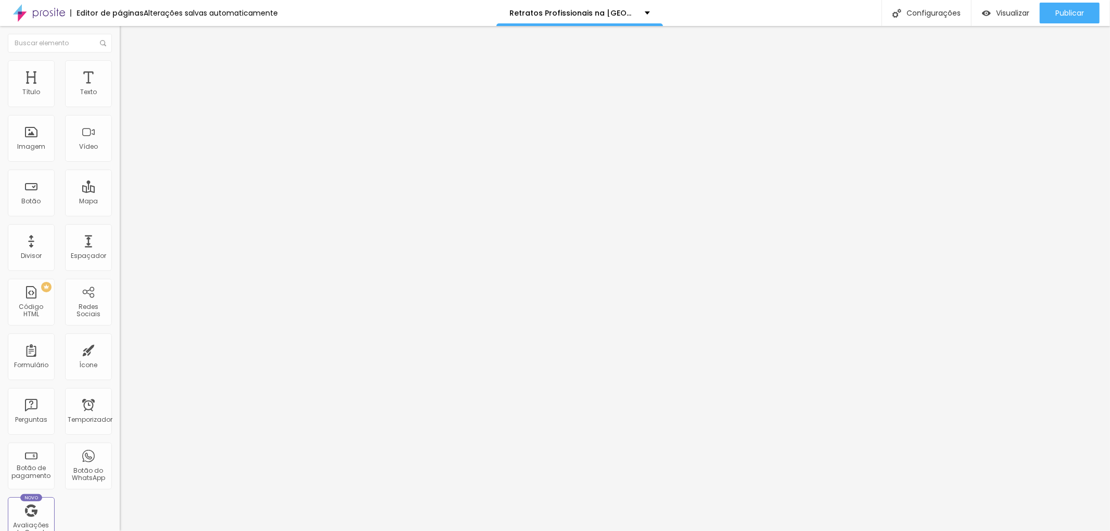
type input "50"
type input "45"
type input "40"
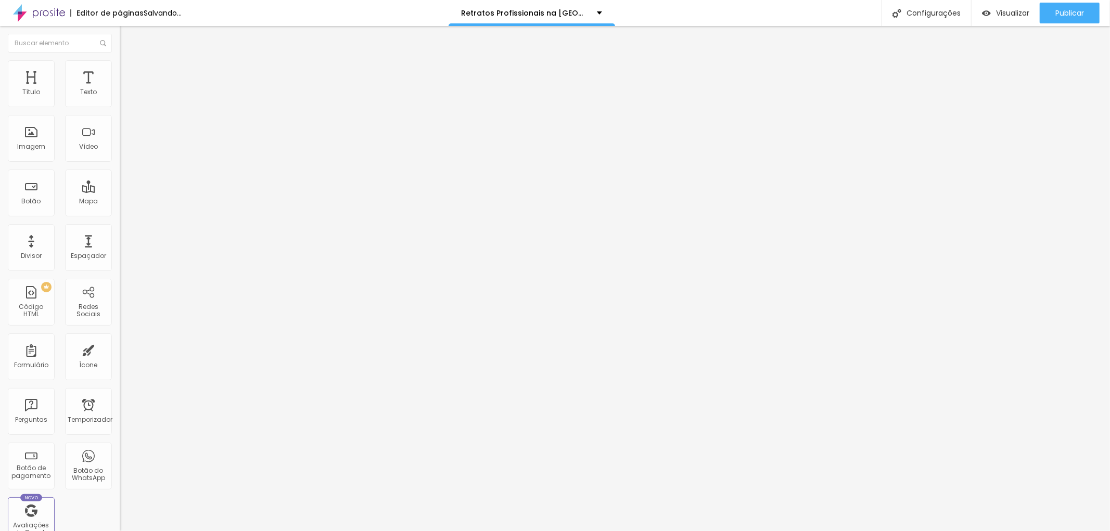
type input "35"
drag, startPoint x: 69, startPoint y: 110, endPoint x: 37, endPoint y: 107, distance: 31.3
type input "35"
click at [120, 107] on input "range" at bounding box center [153, 102] width 67 height 8
click at [120, 68] on li "Avançado" at bounding box center [180, 65] width 120 height 10
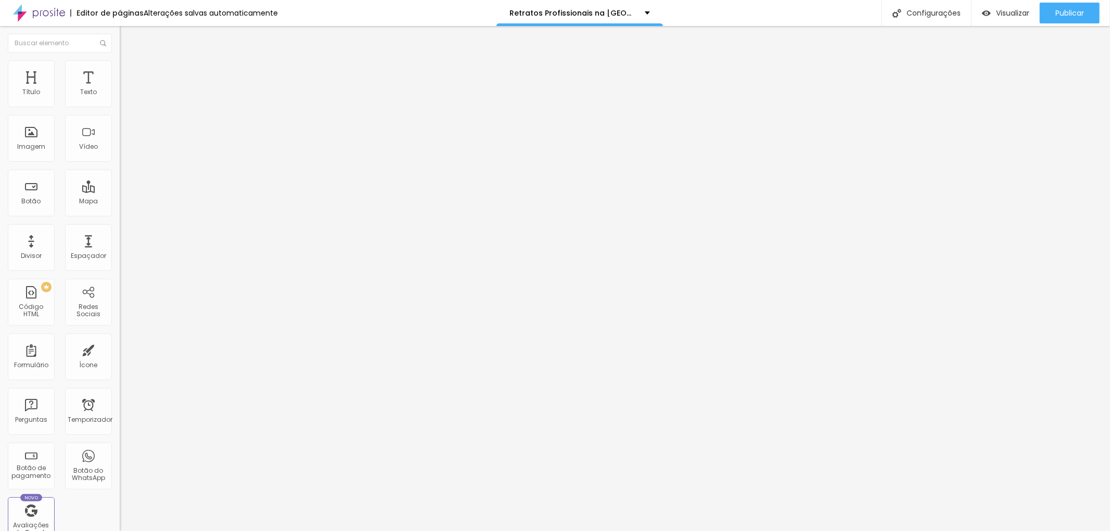
type input "13"
type input "20"
type input "22"
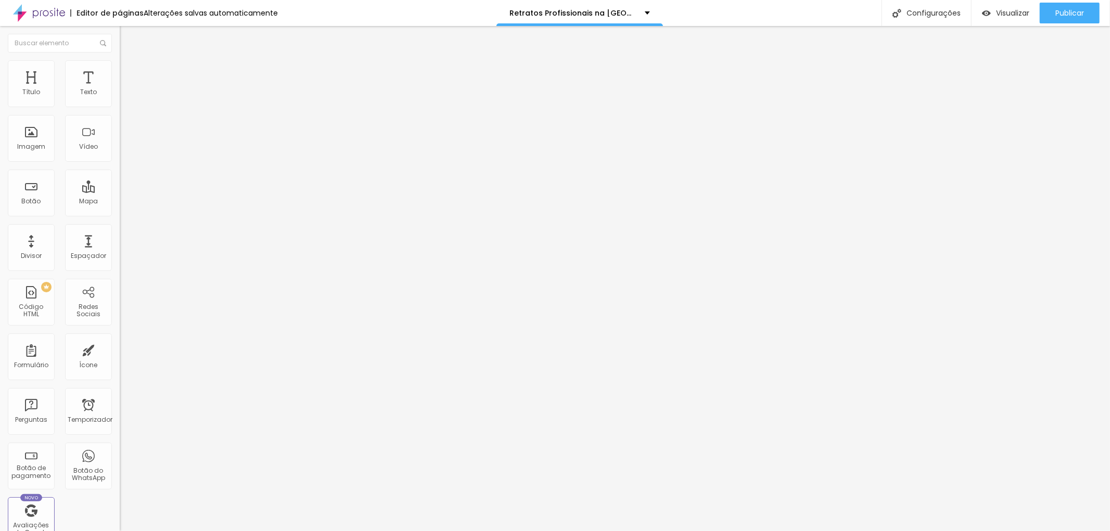
type input "22"
type input "23"
type input "35"
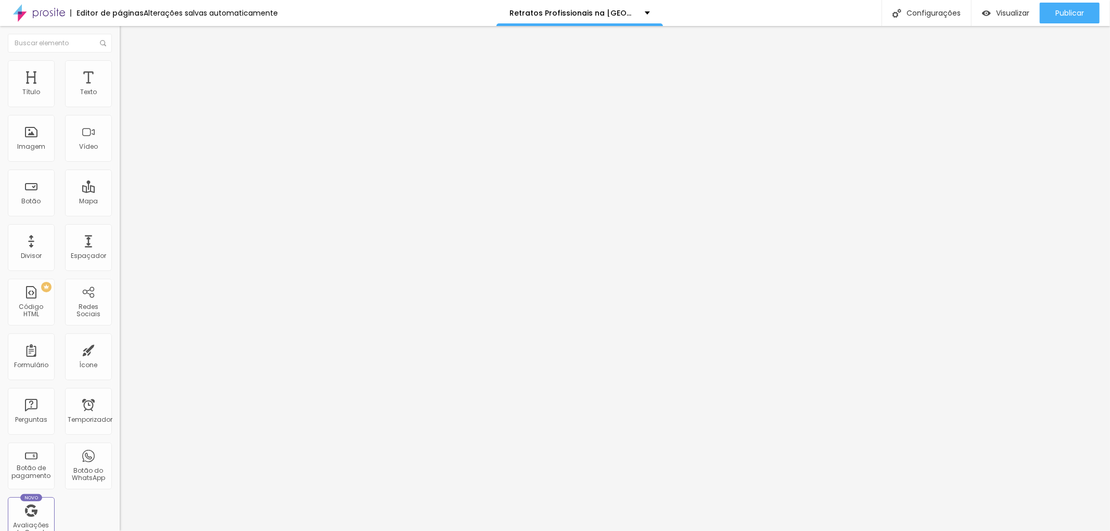
type input "42"
type input "43"
type input "44"
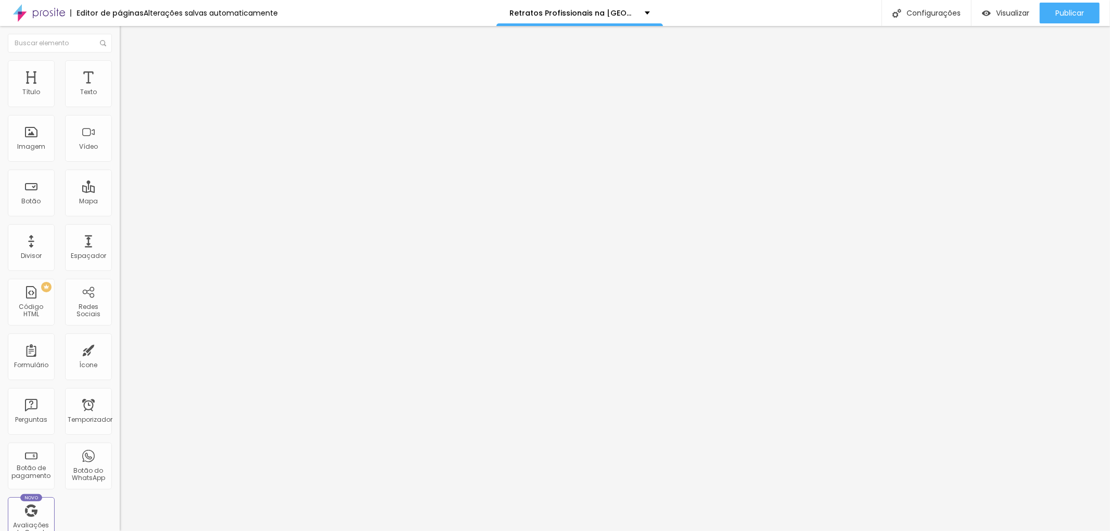
type input "44"
type input "45"
type input "46"
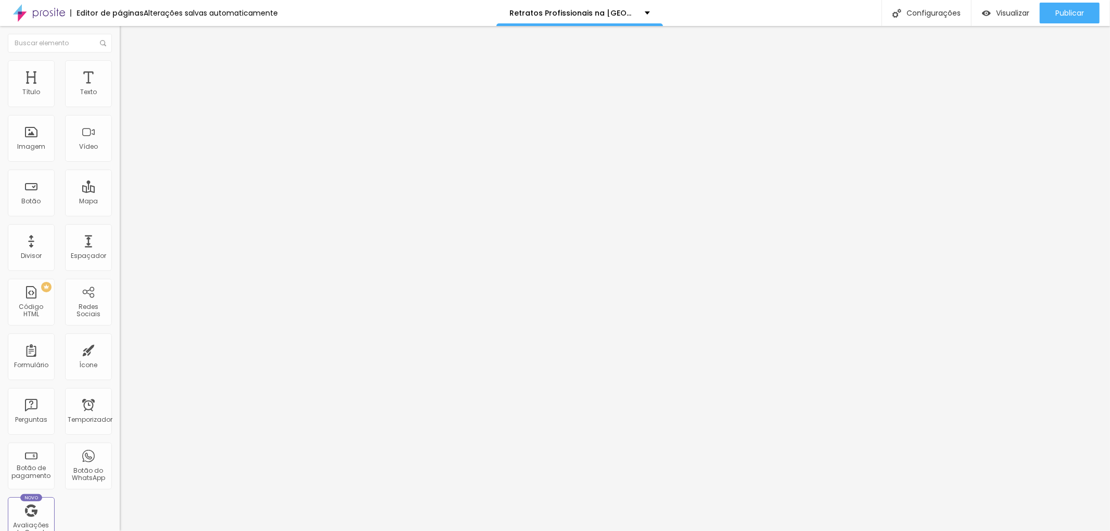
type input "47"
type input "68"
type input "69"
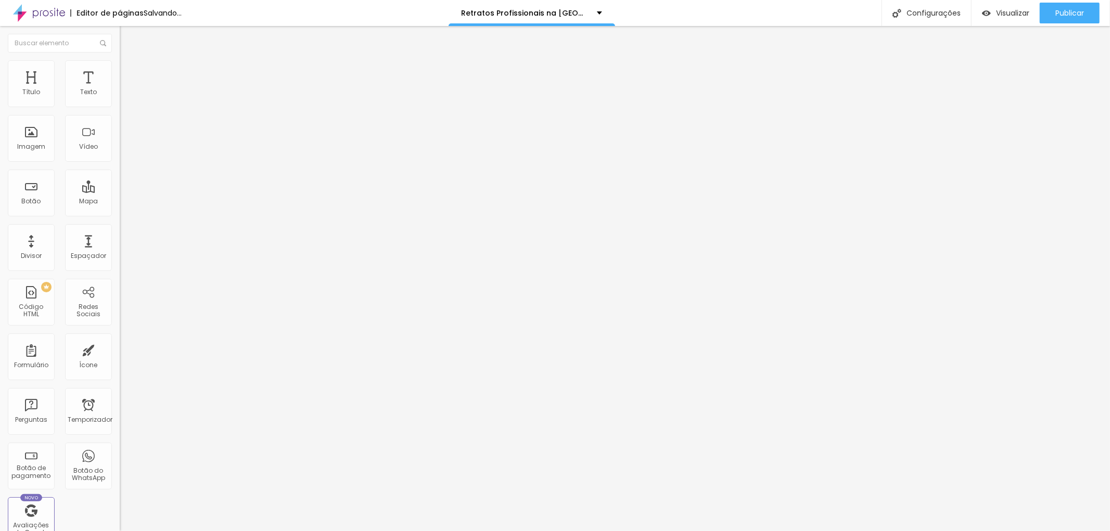
type input "69"
type input "71"
type input "100"
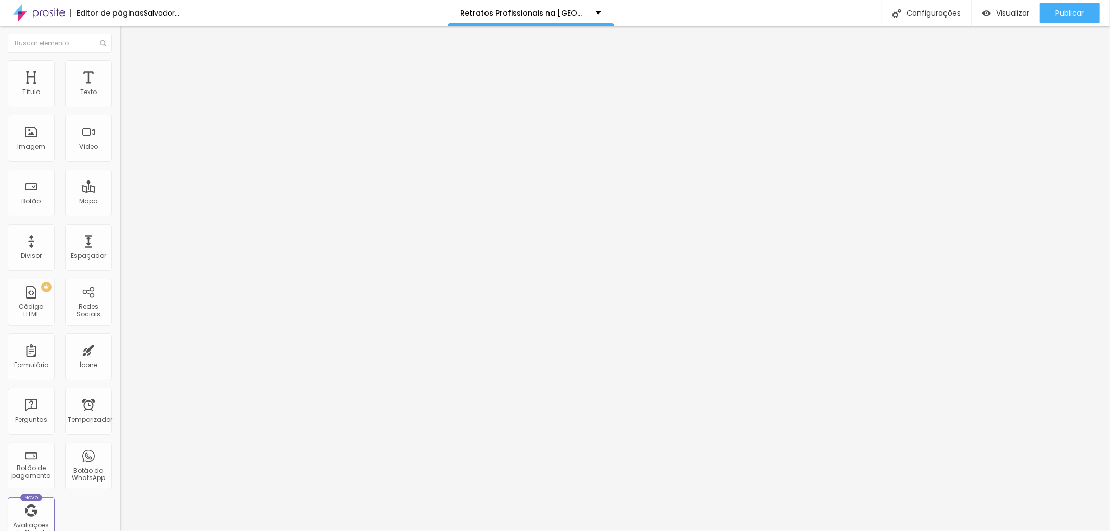
drag, startPoint x: 32, startPoint y: 100, endPoint x: 97, endPoint y: 119, distance: 67.7
type input "100"
click at [120, 192] on input "range" at bounding box center [153, 196] width 67 height 8
click at [120, 59] on img at bounding box center [124, 54] width 9 height 9
click at [120, 100] on button "button" at bounding box center [127, 94] width 15 height 11
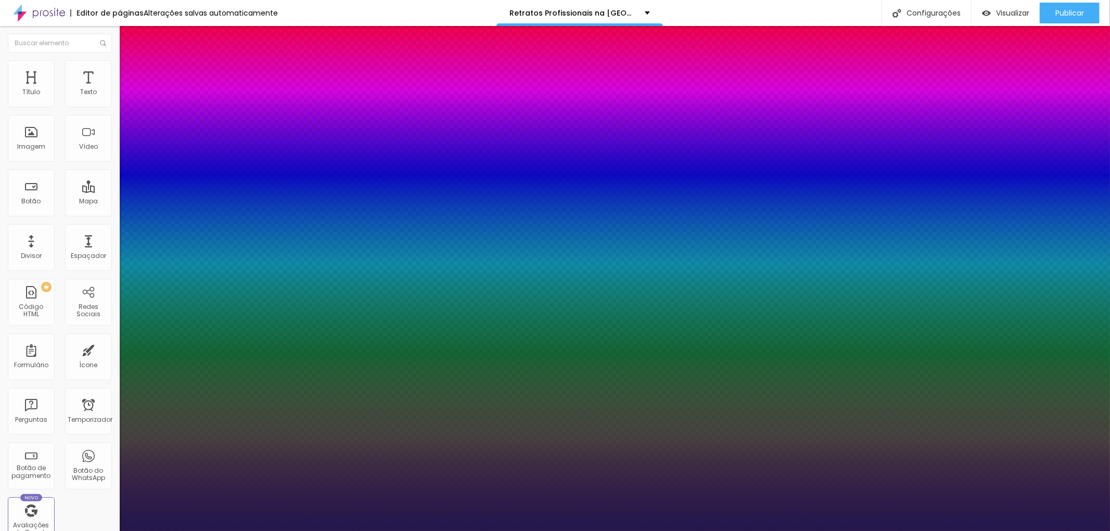
type input "1"
type input "29"
type input "1"
type input "30"
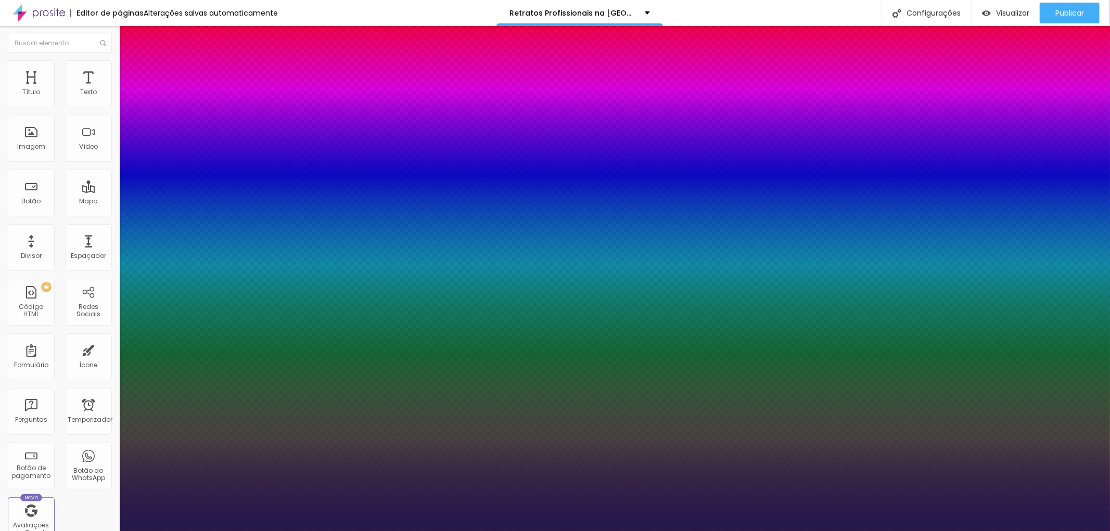
type input "30"
type input "1"
type input "31"
type input "1"
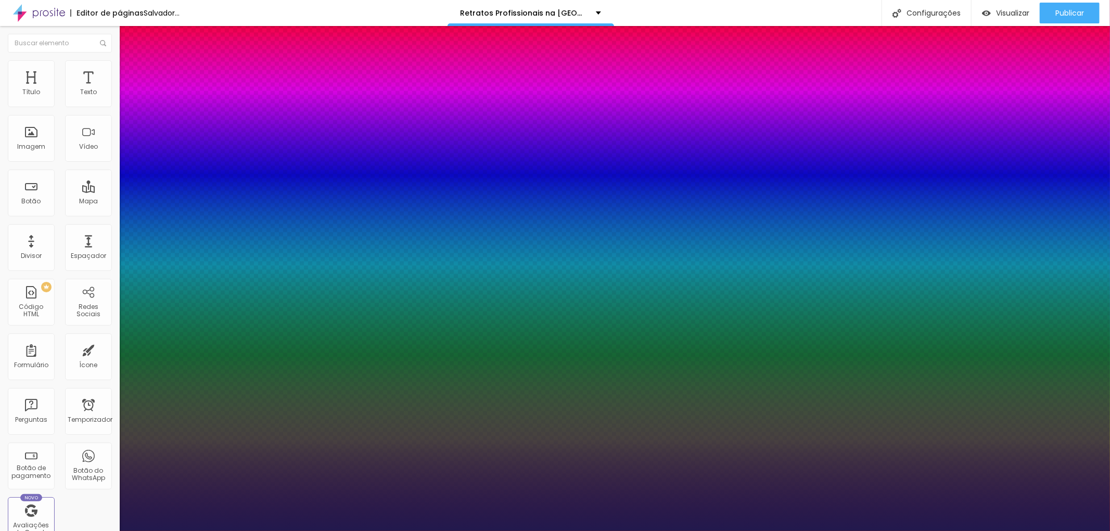
type input "32"
type input "1"
type input "33"
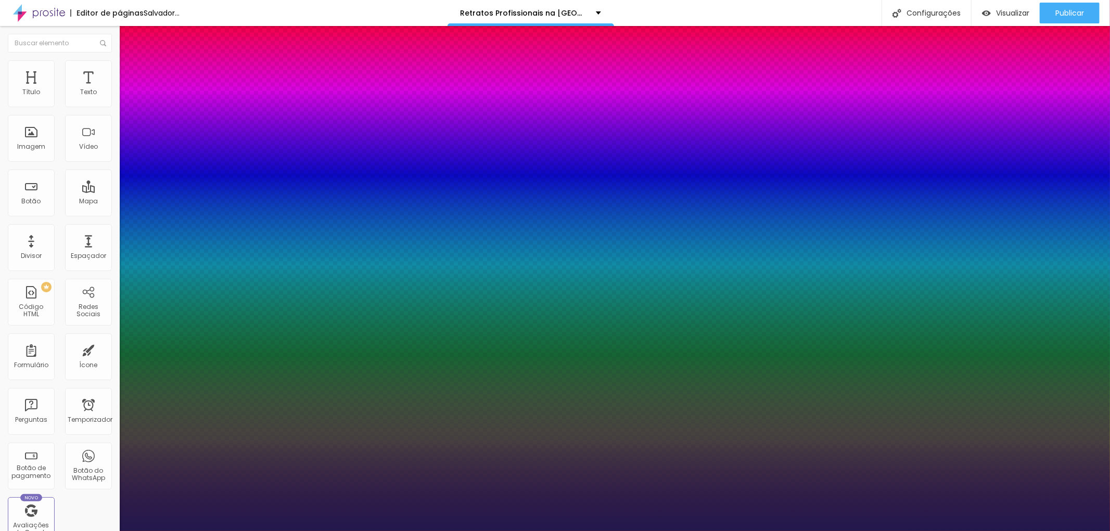
type input "1"
type input "34"
type input "1"
type input "36"
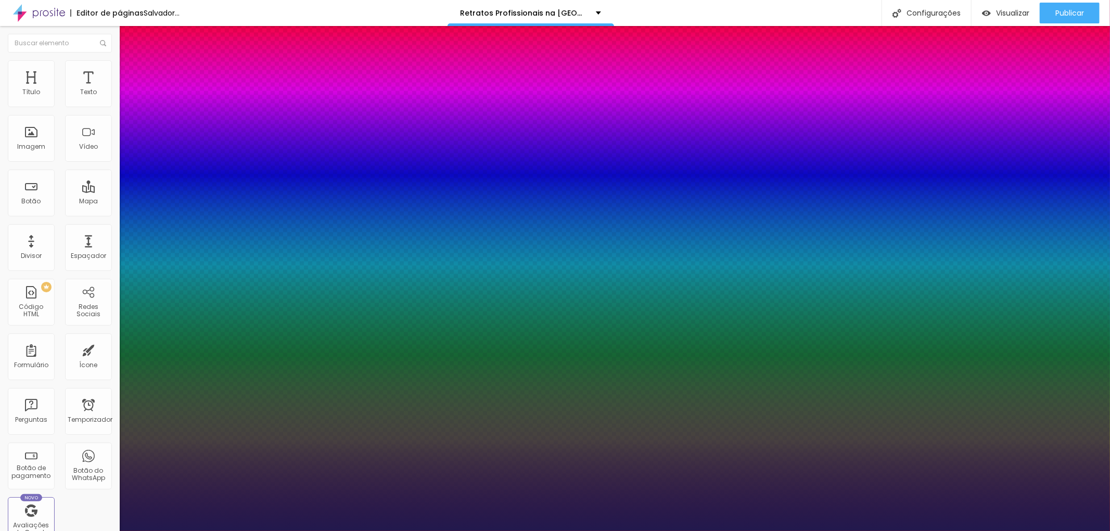
type input "36"
type input "1"
type input "38"
type input "1"
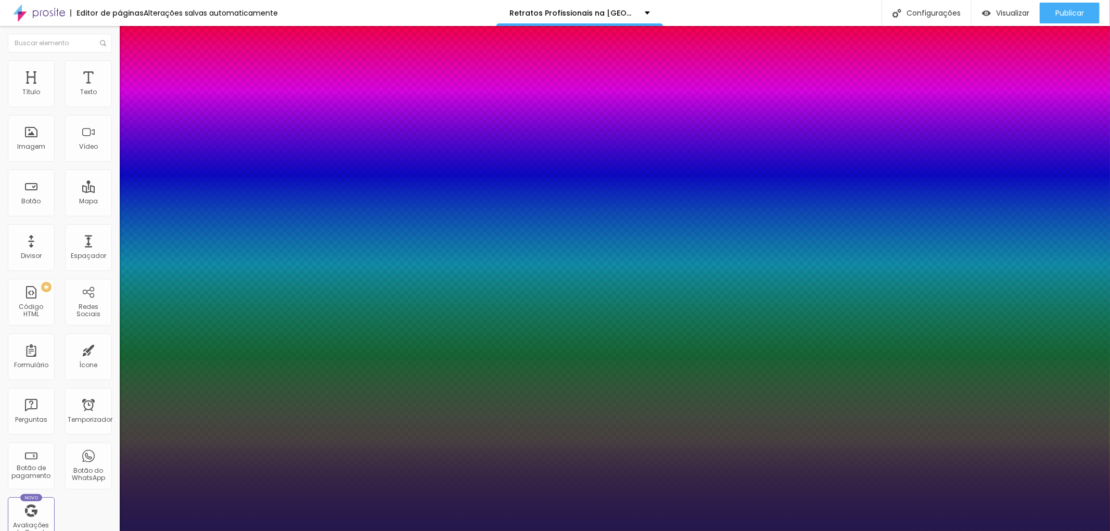
type input "37"
type input "1"
type input "36"
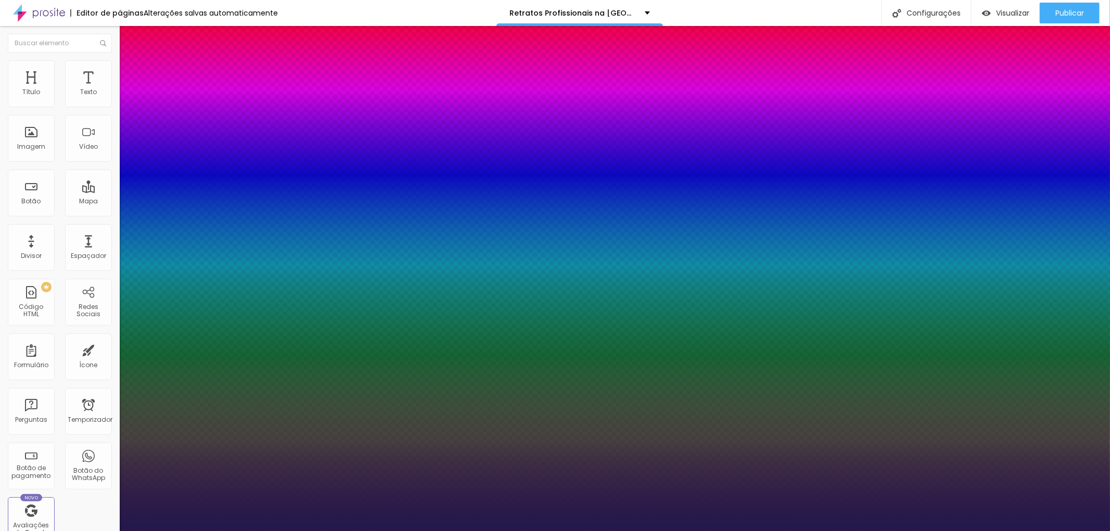
type input "1"
type input "35"
type input "1"
type input "34"
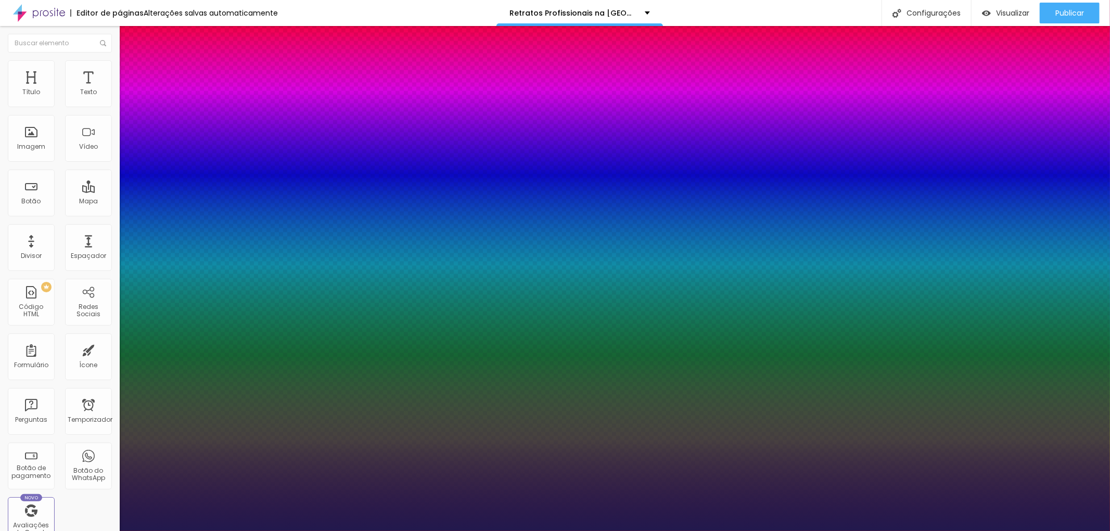
type input "34"
type input "1"
drag, startPoint x: 150, startPoint y: 175, endPoint x: 156, endPoint y: 173, distance: 6.6
type input "34"
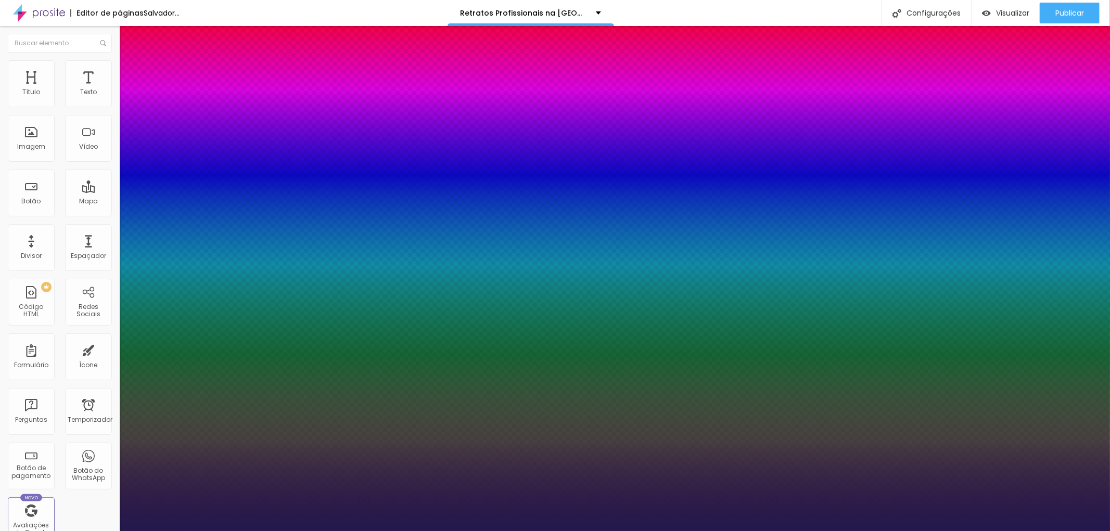
type input "1"
click at [53, 531] on div at bounding box center [555, 531] width 1110 height 0
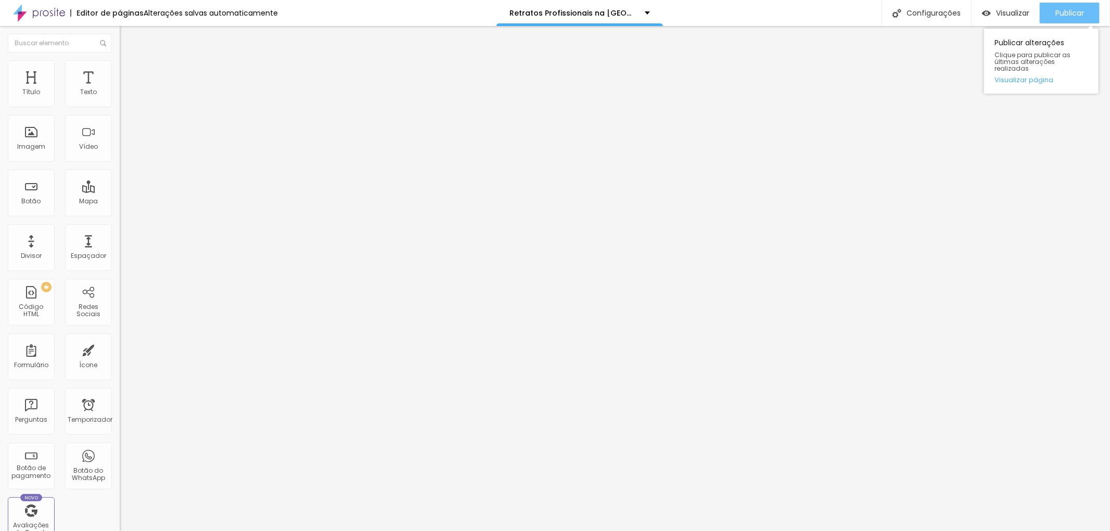
click at [1059, 8] on font "Publicar" at bounding box center [1070, 13] width 29 height 10
click at [1017, 10] on font "Visualizar" at bounding box center [1012, 13] width 33 height 10
click at [1069, 9] on font "Publicar" at bounding box center [1070, 13] width 29 height 10
click at [124, 125] on icon "button" at bounding box center [127, 128] width 6 height 6
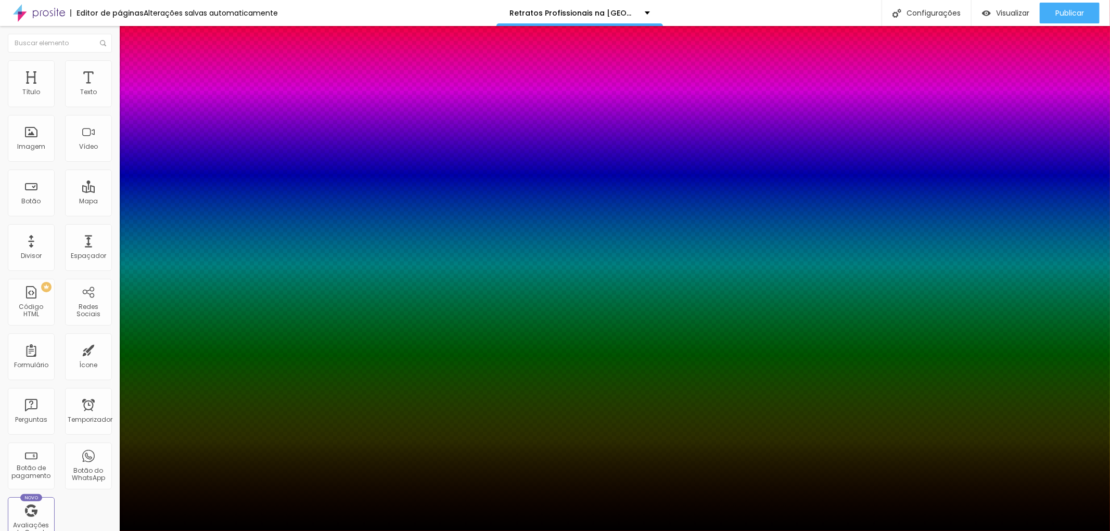
click at [105, 531] on div at bounding box center [555, 531] width 1110 height 0
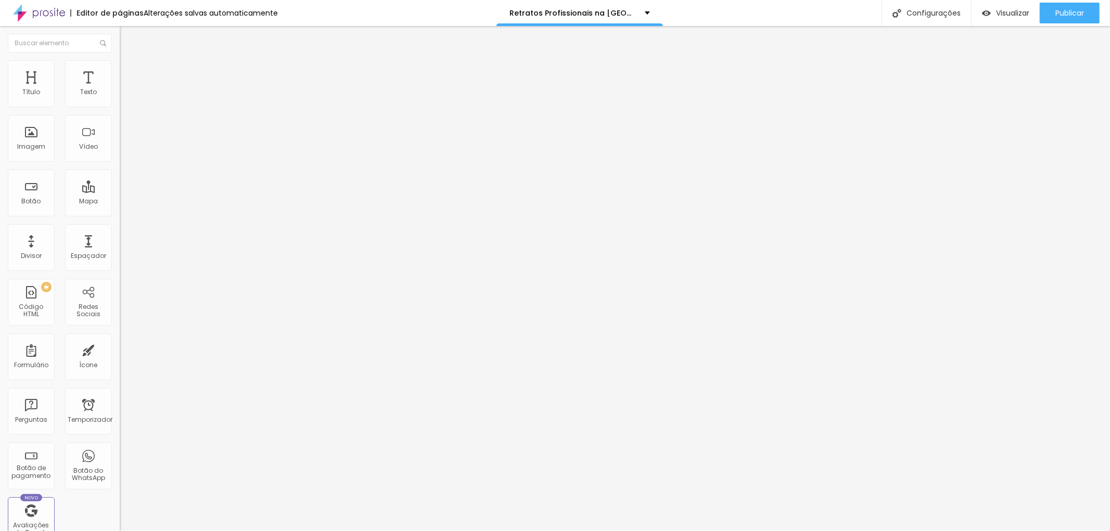
click at [125, 96] on icon "button" at bounding box center [127, 94] width 4 height 4
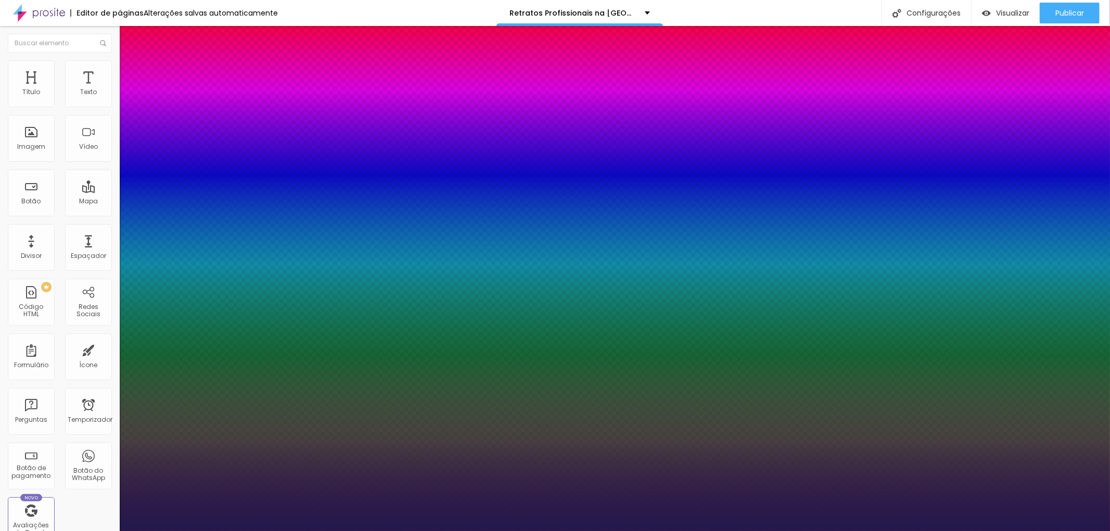
type input "1"
type input "0.2"
type input "1"
type input "0.3"
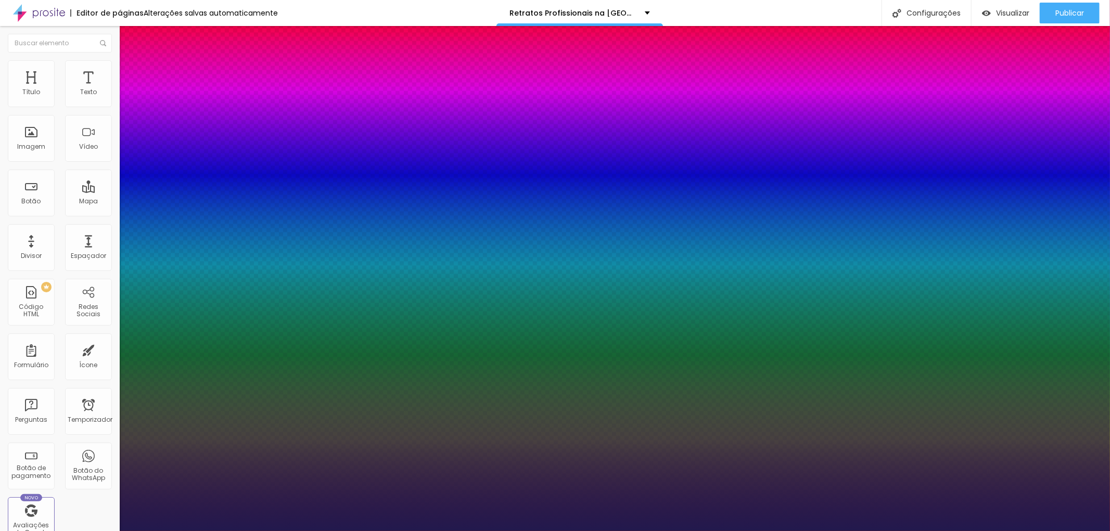
type input "0.3"
type input "1"
type input "0.4"
type input "1"
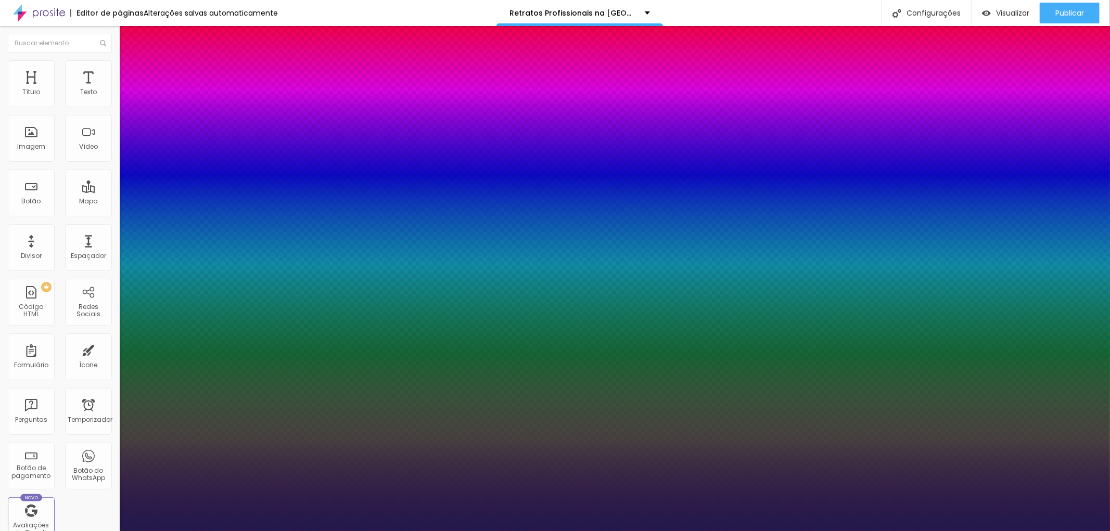
type input "0.5"
type input "1"
type input "0.6"
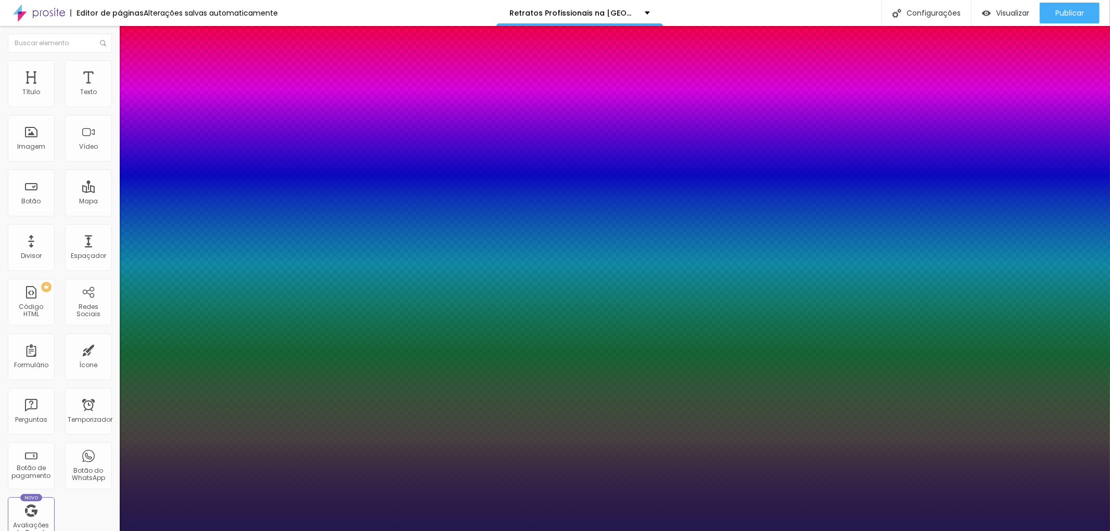
type input "1"
type input "0.8"
type input "1"
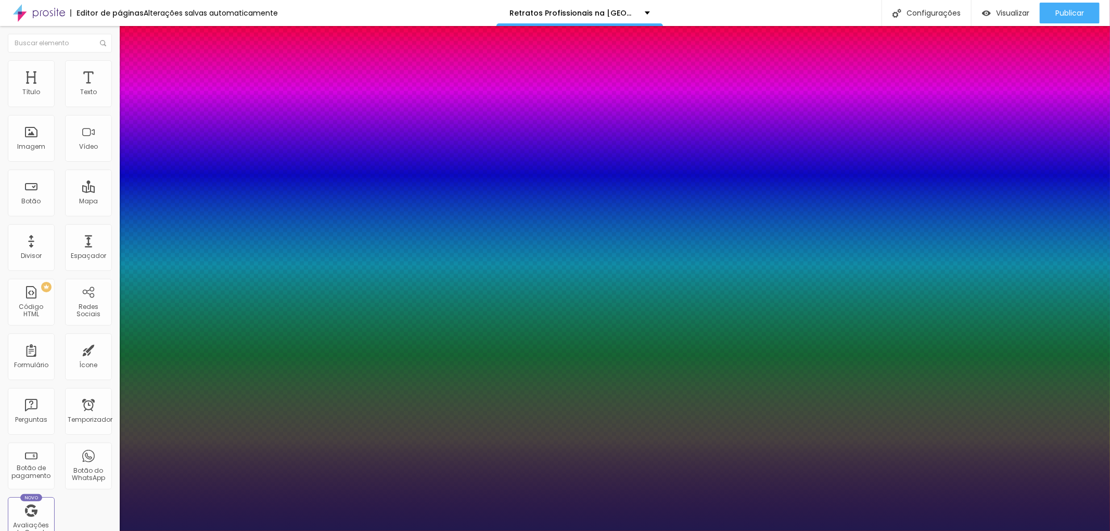
type input "1"
type input "1.2"
type input "1"
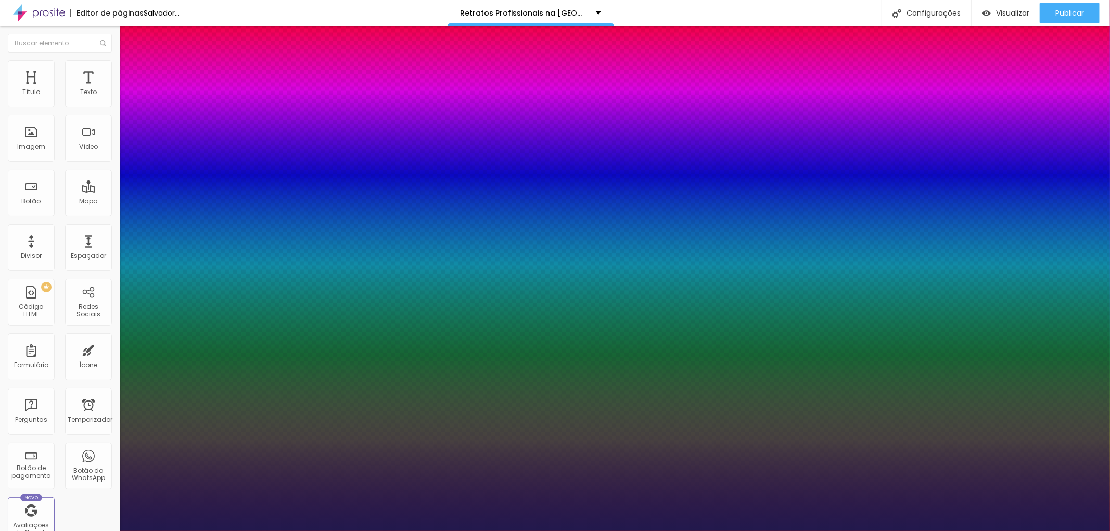
type input "1.3"
type input "1"
type input "1.4"
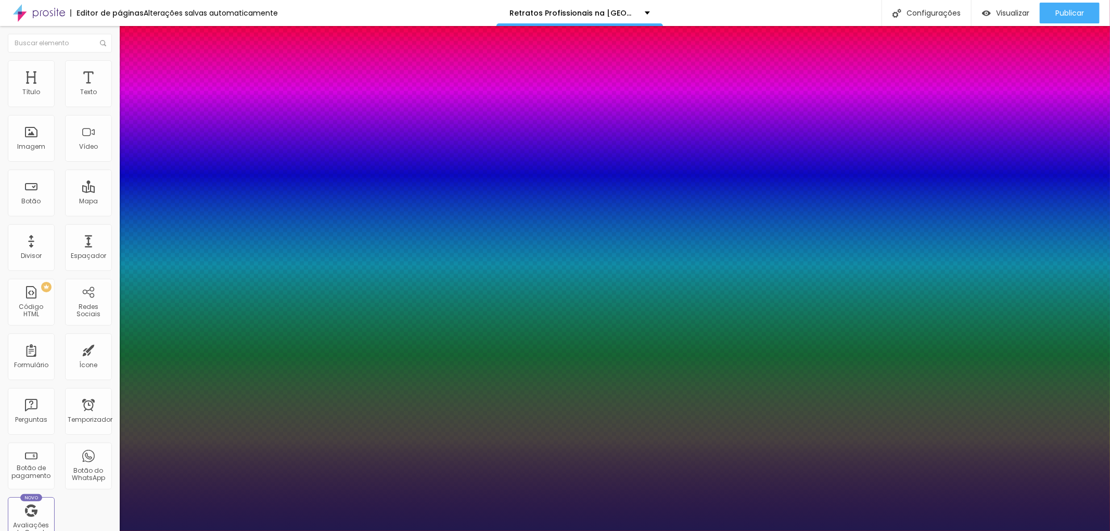
type input "1"
drag, startPoint x: 134, startPoint y: 197, endPoint x: 146, endPoint y: 198, distance: 11.5
type input "1.4"
type input "1"
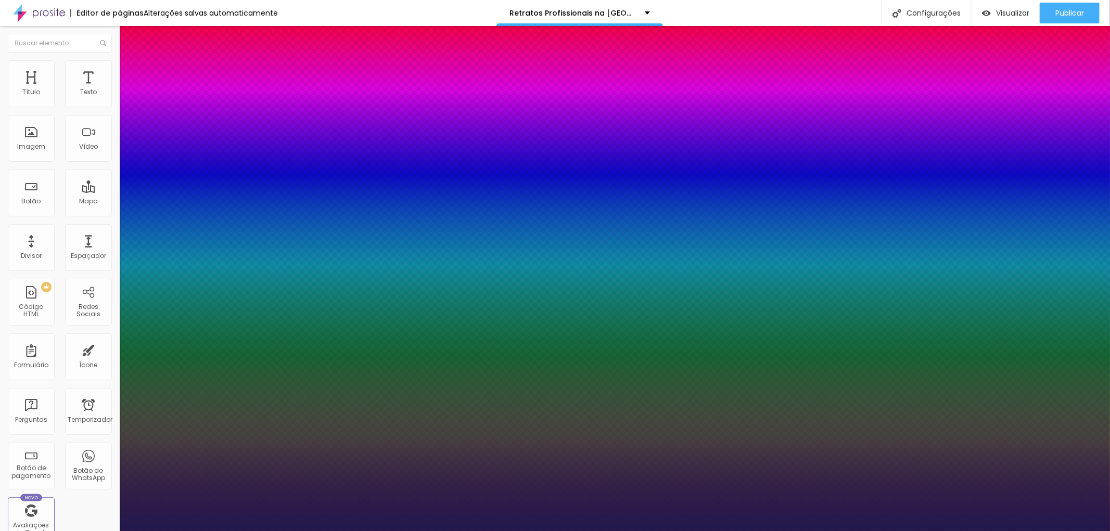
click at [579, 531] on div at bounding box center [555, 531] width 1110 height 0
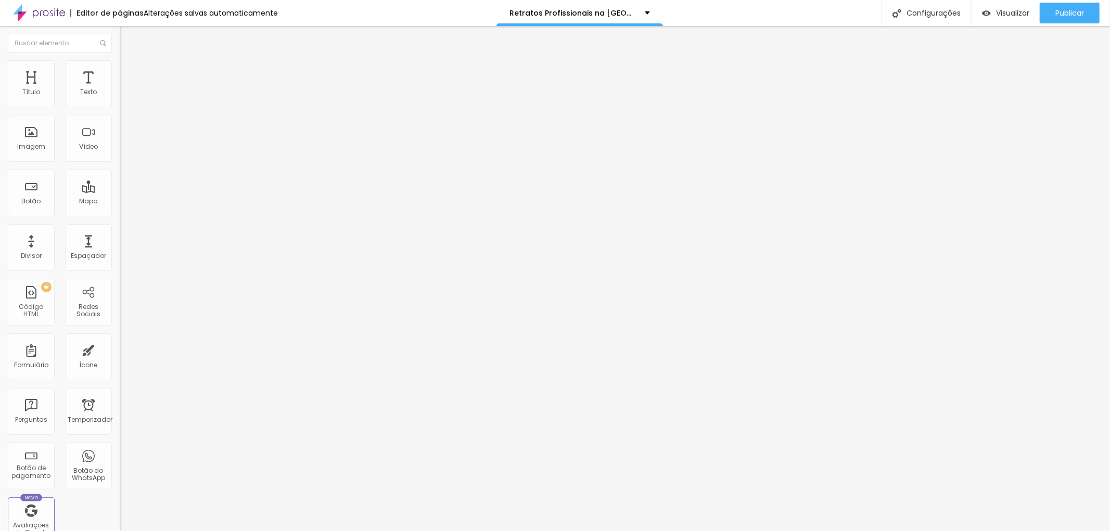
click at [129, 72] on font "Avançado" at bounding box center [146, 67] width 34 height 9
click at [129, 61] on font "Estilo" at bounding box center [137, 57] width 16 height 9
click at [120, 128] on button "button" at bounding box center [127, 129] width 15 height 11
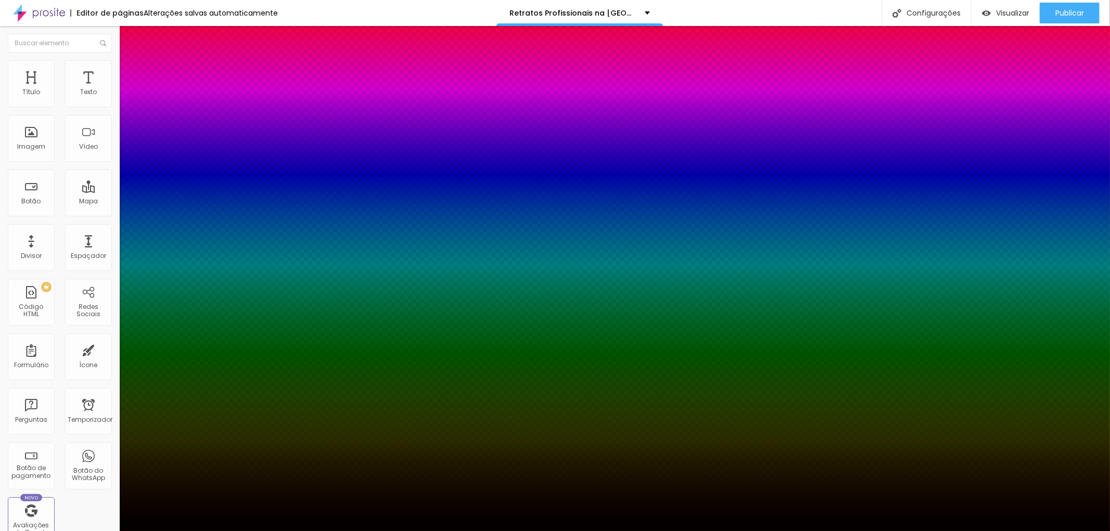
type input "19"
type input "14"
type input "15"
type input "14"
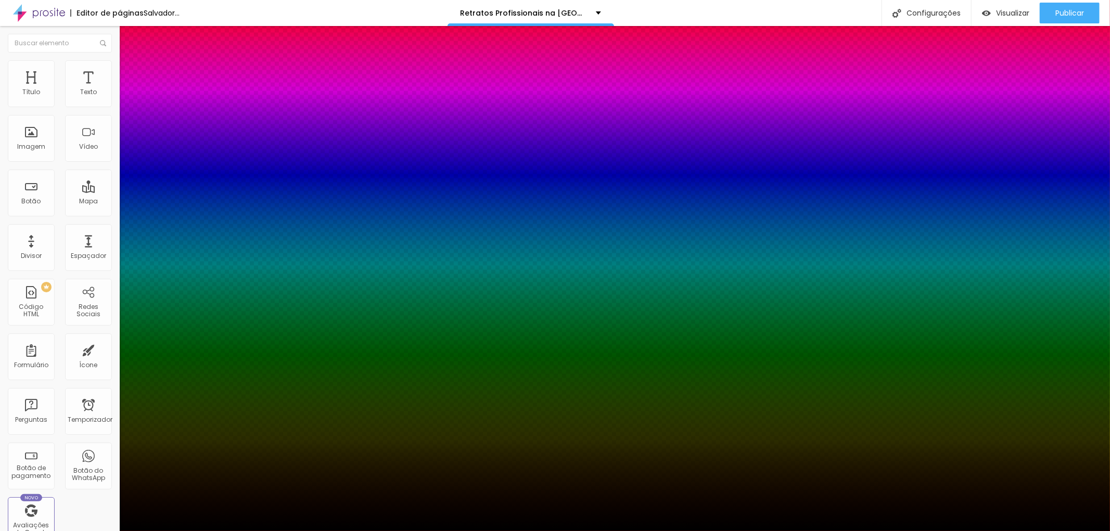
type input "16"
type input "5"
type input "15"
type input "8"
type input "14"
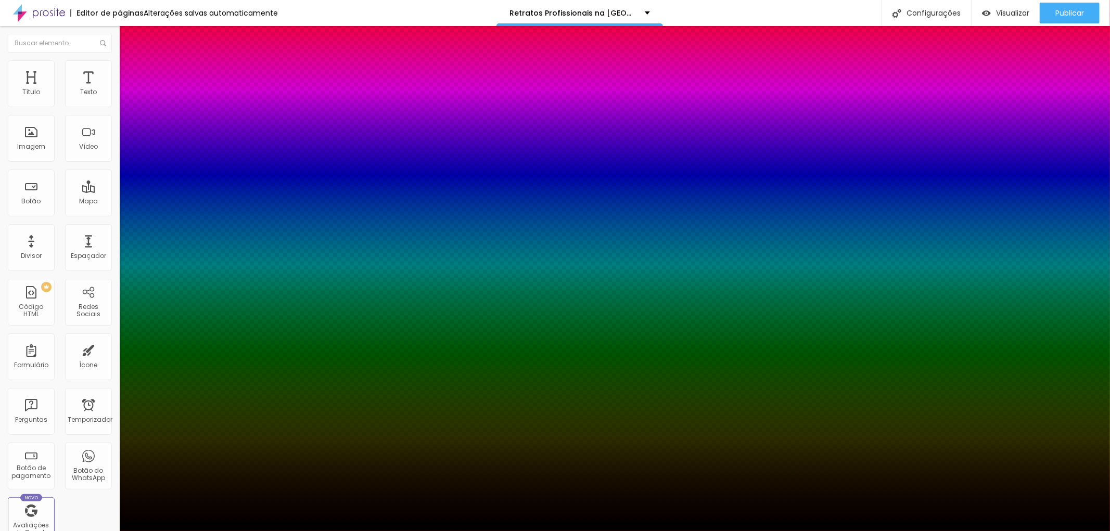
type input "9"
type input "12"
click at [673, 531] on div at bounding box center [555, 531] width 1110 height 0
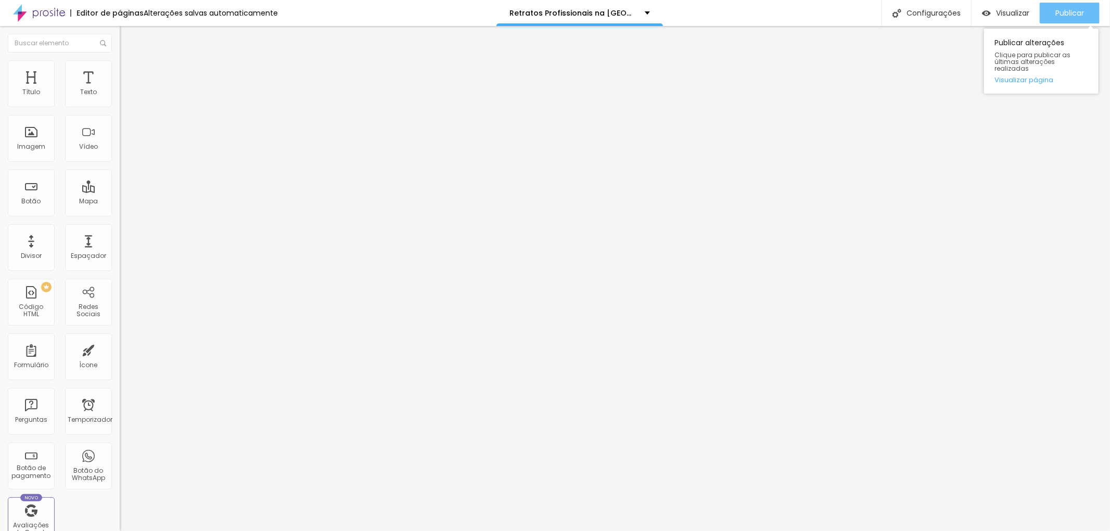
click at [1065, 12] on font "Publicar" at bounding box center [1070, 13] width 29 height 10
click at [1074, 14] on font "Publicar" at bounding box center [1070, 13] width 29 height 10
click at [120, 100] on button "button" at bounding box center [127, 94] width 15 height 11
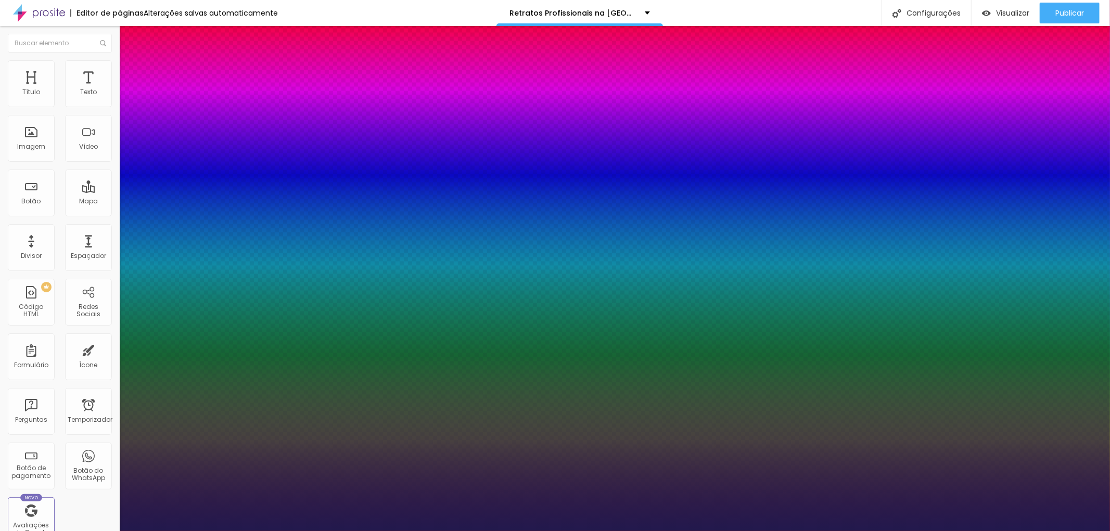
type input "1"
type input "36"
type input "1"
type input "37"
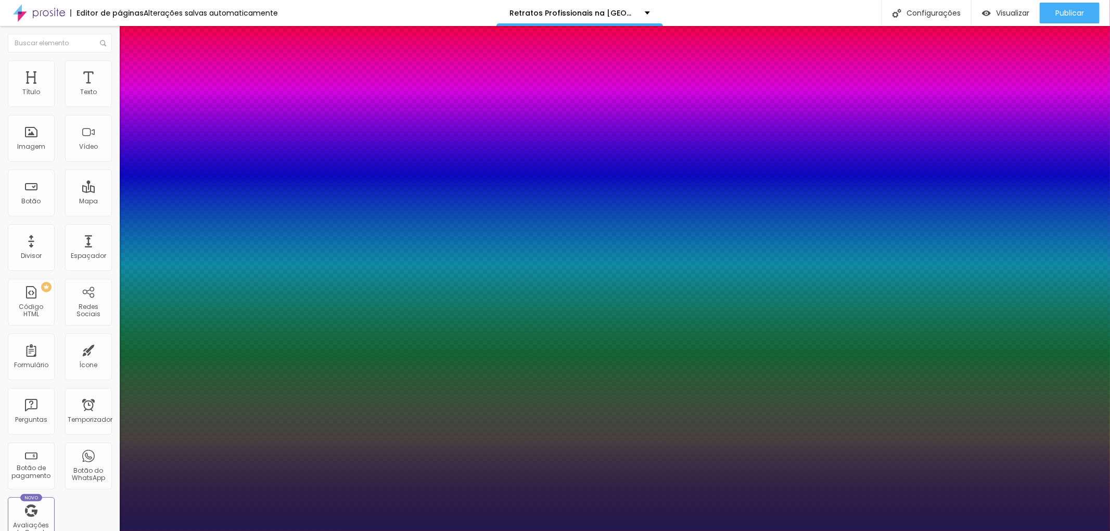
type input "37"
type input "1"
type input "38"
type input "1"
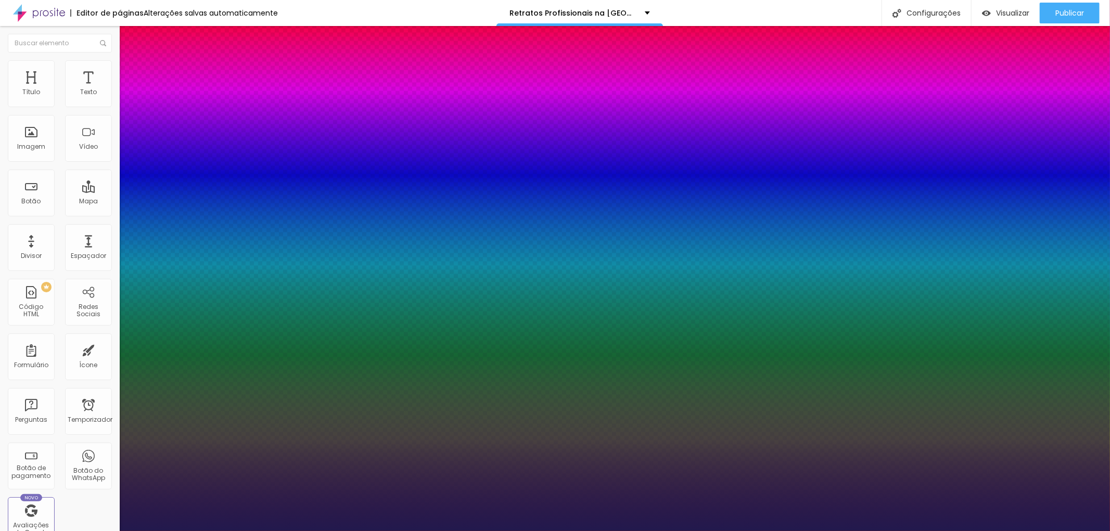
type input "39"
type input "1"
type input "40"
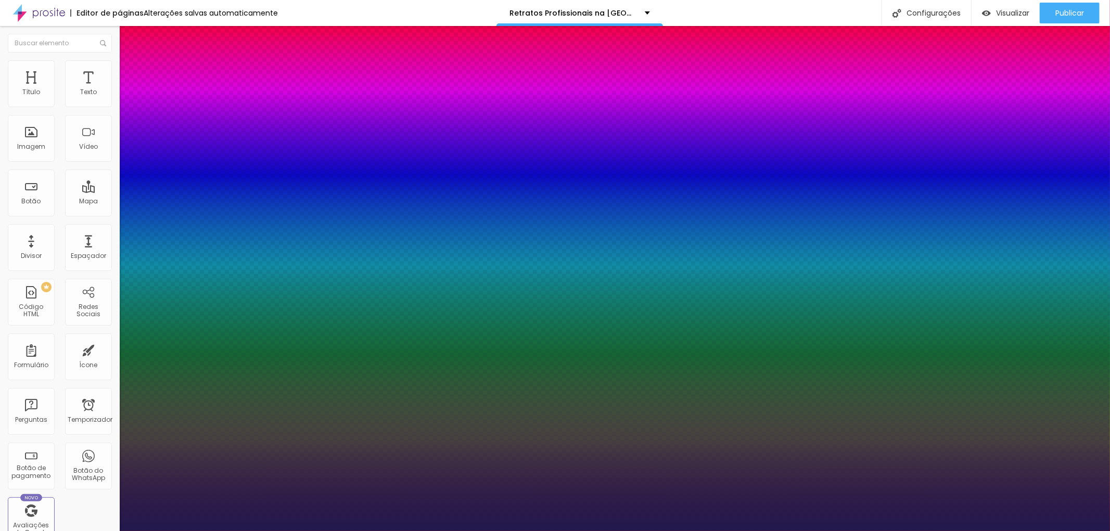
type input "1"
type input "40"
type input "1"
type input "1.4"
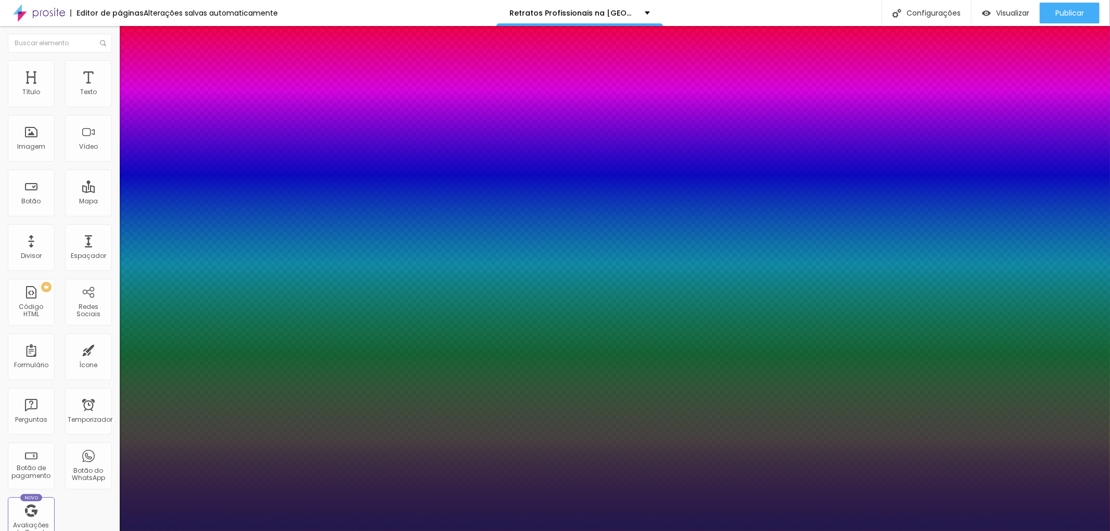
type input "1.4"
type input "1"
type input "1.5"
type input "1"
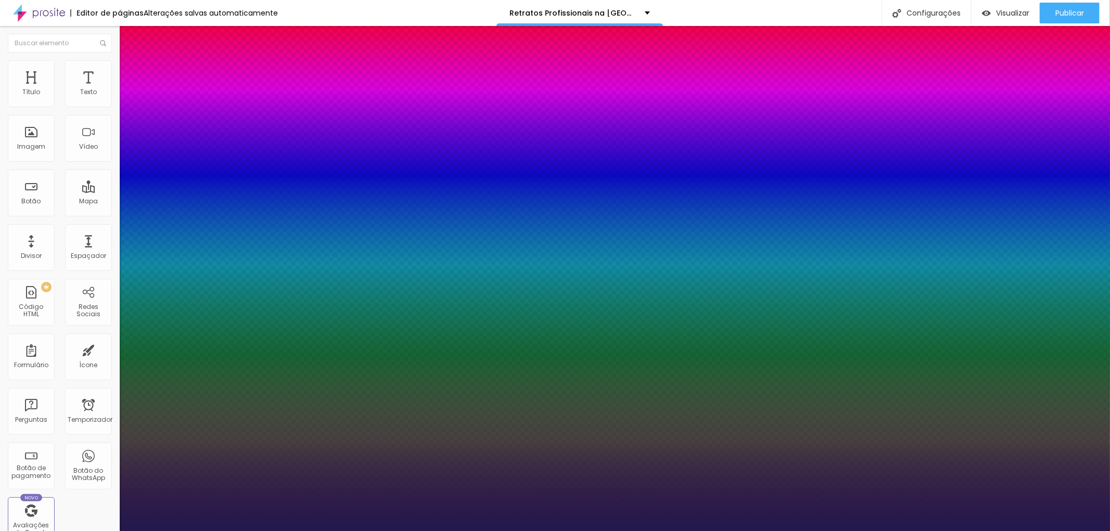
type input "1.6"
drag, startPoint x: 176, startPoint y: 248, endPoint x: 190, endPoint y: 248, distance: 14.1
type input "1.6"
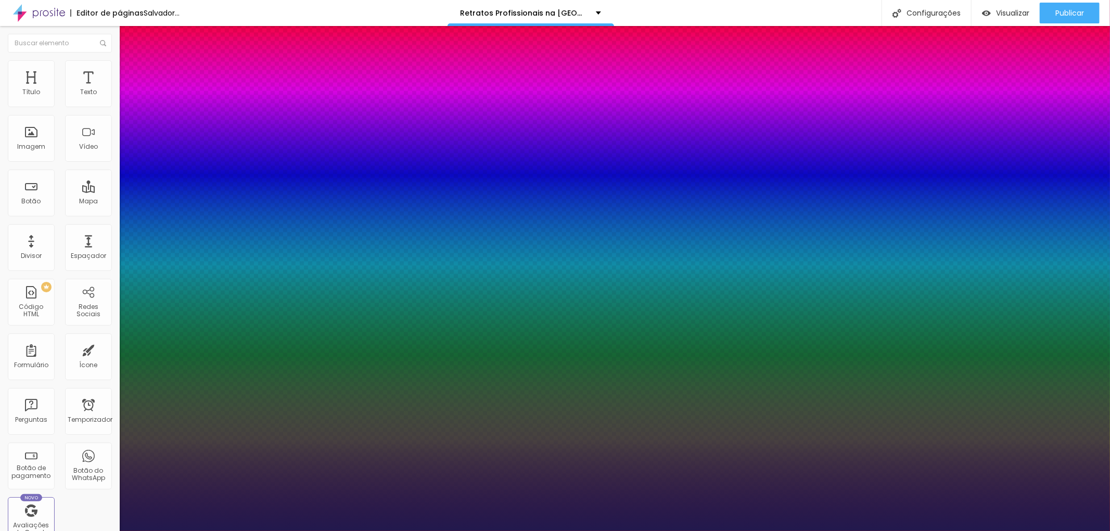
type input "1"
click at [753, 531] on div at bounding box center [555, 531] width 1110 height 0
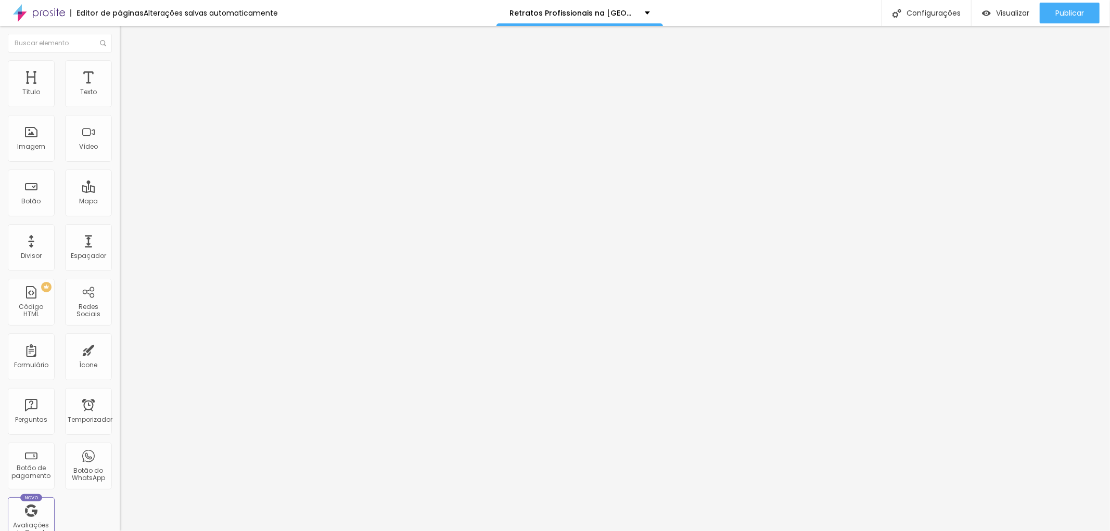
click at [124, 97] on icon "button" at bounding box center [127, 94] width 6 height 6
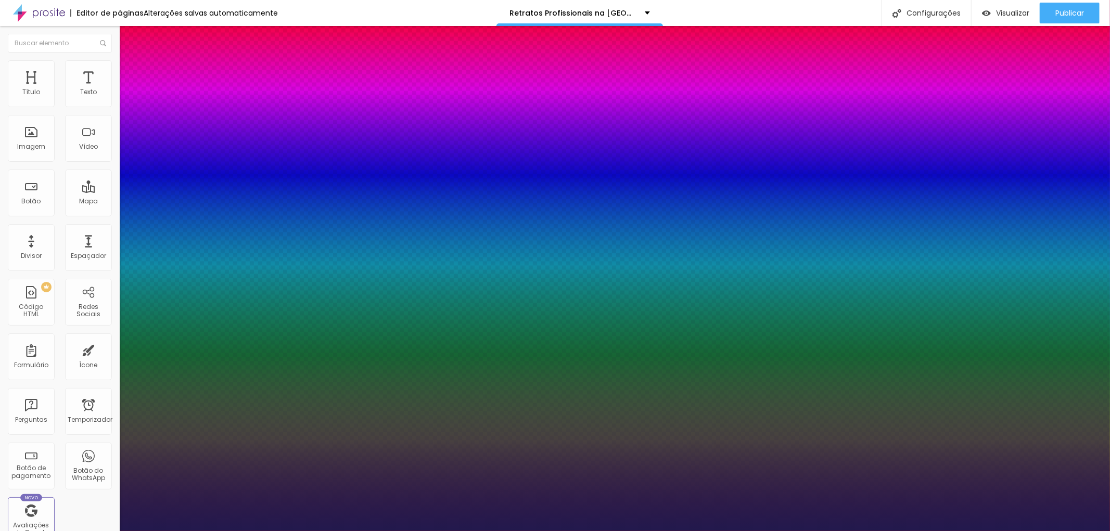
type input "1"
click at [1078, 531] on div at bounding box center [555, 531] width 1110 height 0
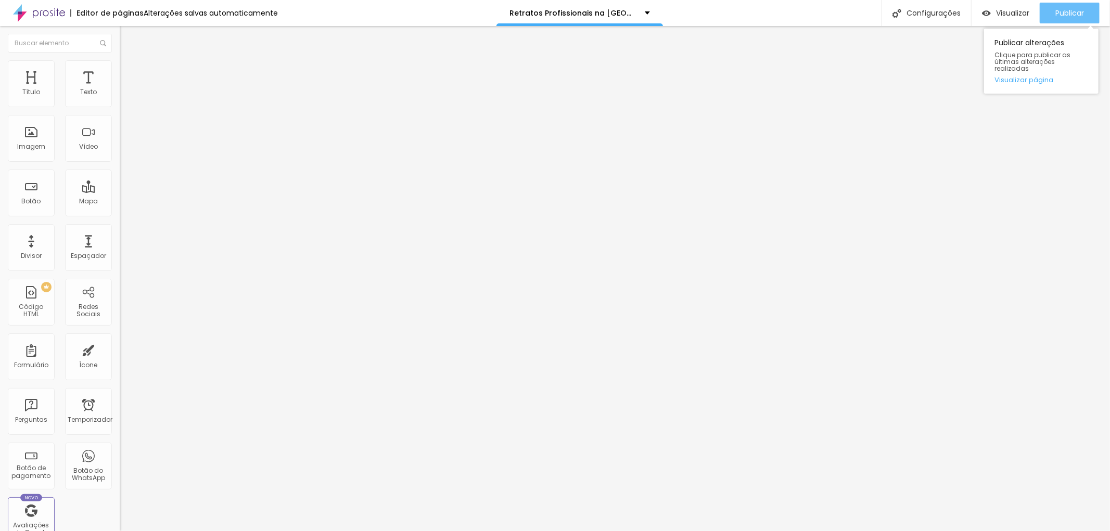
click at [1073, 10] on font "Publicar" at bounding box center [1070, 13] width 29 height 10
click at [1072, 8] on font "Publicar" at bounding box center [1070, 13] width 29 height 10
click at [1026, 9] on font "Visualizar" at bounding box center [1012, 13] width 33 height 10
click at [120, 66] on img at bounding box center [124, 64] width 9 height 9
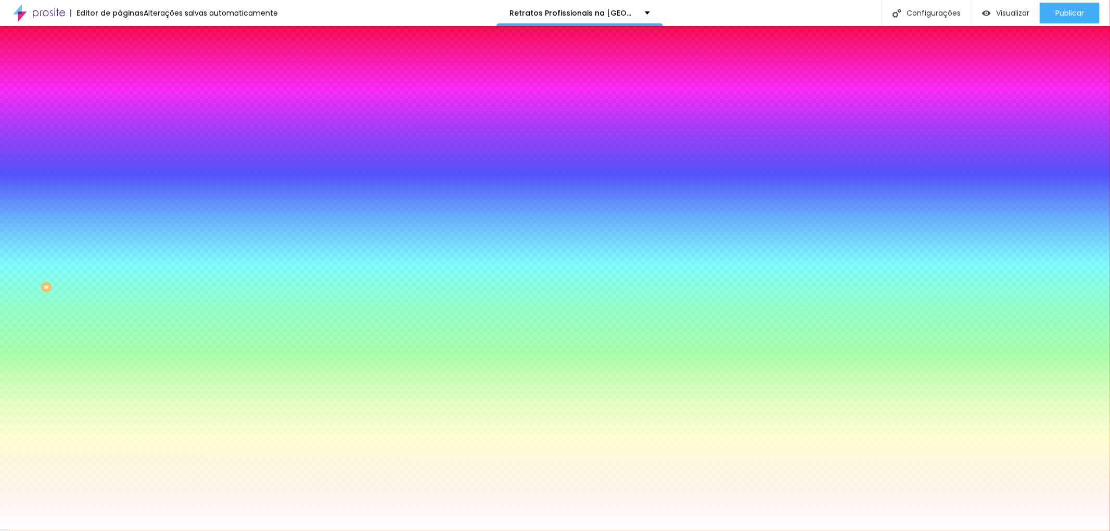
click at [120, 166] on font "Efeito superior" at bounding box center [142, 161] width 44 height 9
click at [120, 187] on button "button" at bounding box center [127, 181] width 15 height 11
click at [16, 531] on div at bounding box center [555, 531] width 1110 height 0
click at [120, 194] on font "Efeito inferior" at bounding box center [140, 189] width 40 height 9
click at [125, 212] on icon "button" at bounding box center [127, 210] width 4 height 4
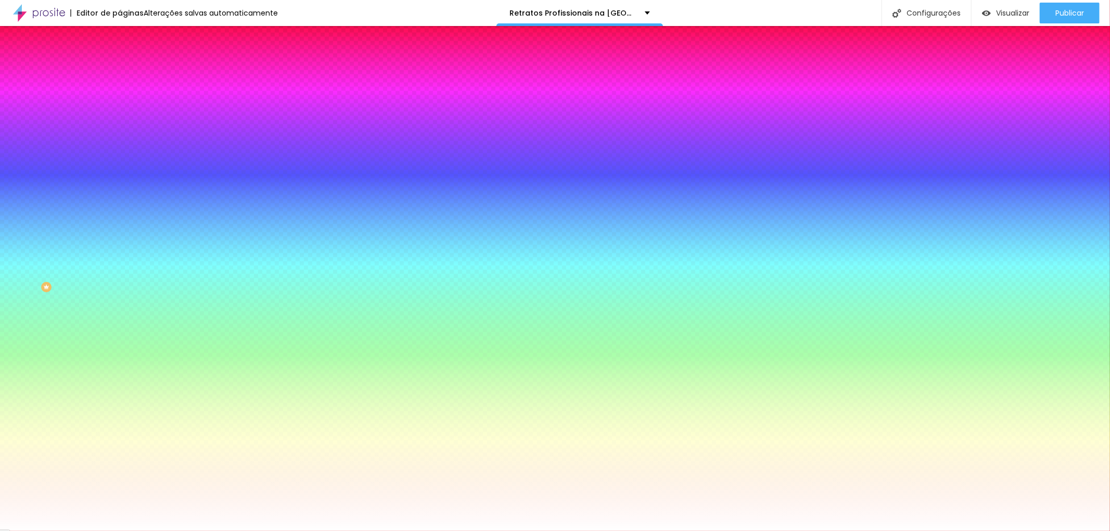
click at [96, 531] on div at bounding box center [555, 531] width 1110 height 0
click at [120, 71] on li "Avançado" at bounding box center [180, 76] width 120 height 10
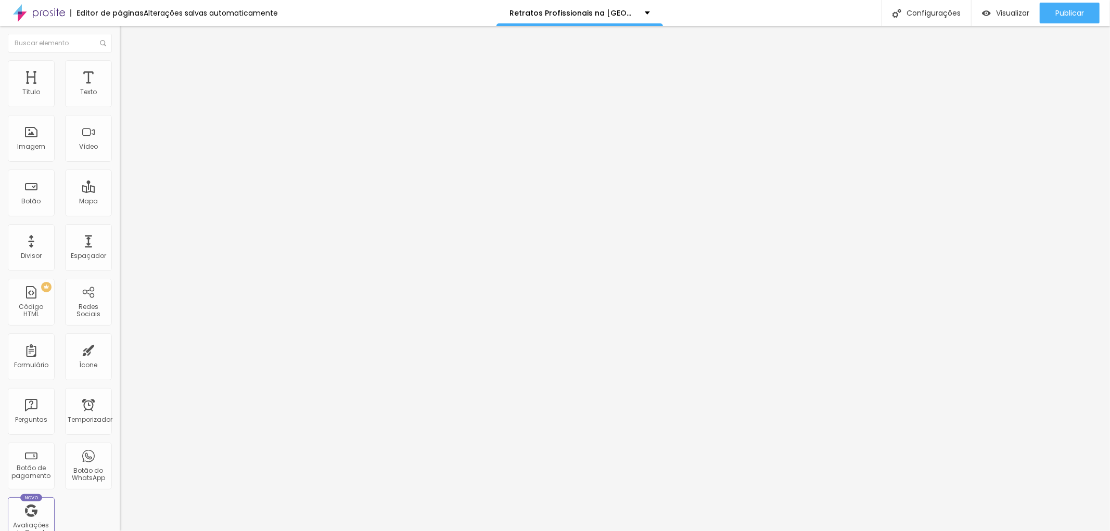
type input "286"
type input "280"
type input "274"
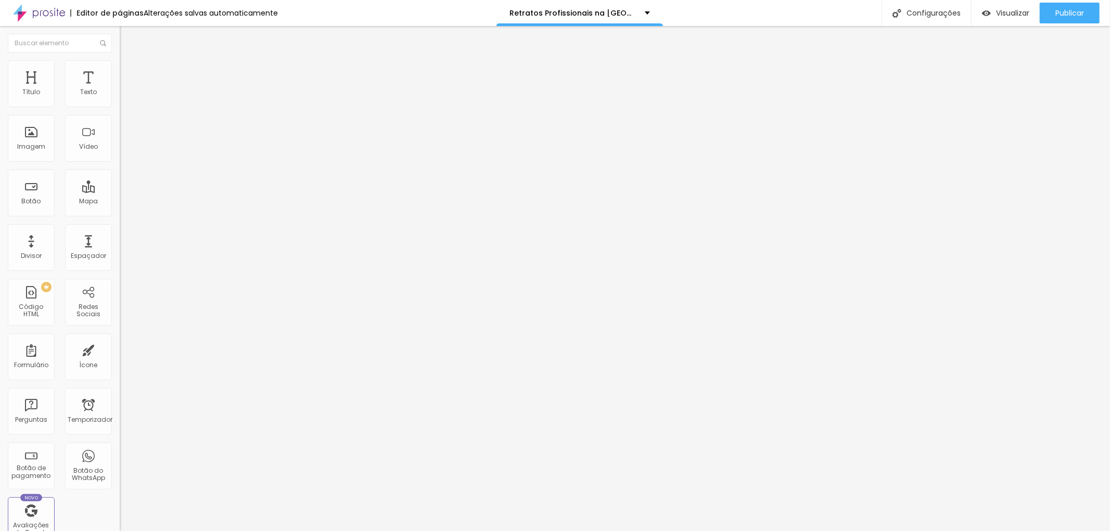
type input "274"
type input "263"
click at [120, 349] on input "range" at bounding box center [153, 353] width 67 height 8
click at [1070, 10] on font "Publicar" at bounding box center [1070, 13] width 29 height 10
click at [1069, 12] on font "Publicar" at bounding box center [1070, 13] width 29 height 10
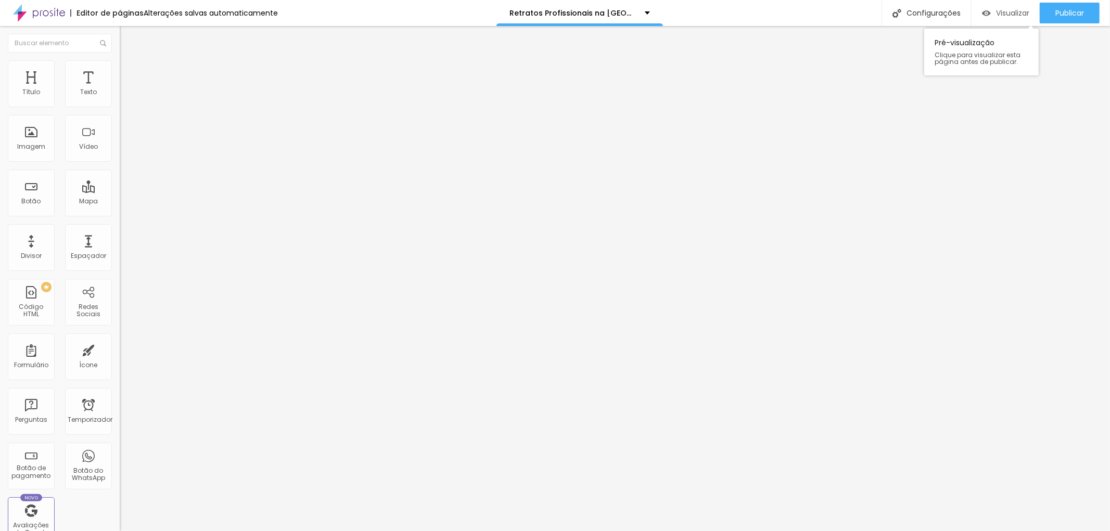
click at [1008, 9] on font "Visualizar" at bounding box center [1012, 13] width 33 height 10
click at [1020, 11] on font "Visualizar" at bounding box center [1012, 13] width 33 height 10
click at [120, 192] on input "range" at bounding box center [153, 196] width 67 height 8
drag, startPoint x: 57, startPoint y: 142, endPoint x: 106, endPoint y: 155, distance: 50.6
click at [120, 486] on input "range" at bounding box center [153, 490] width 67 height 8
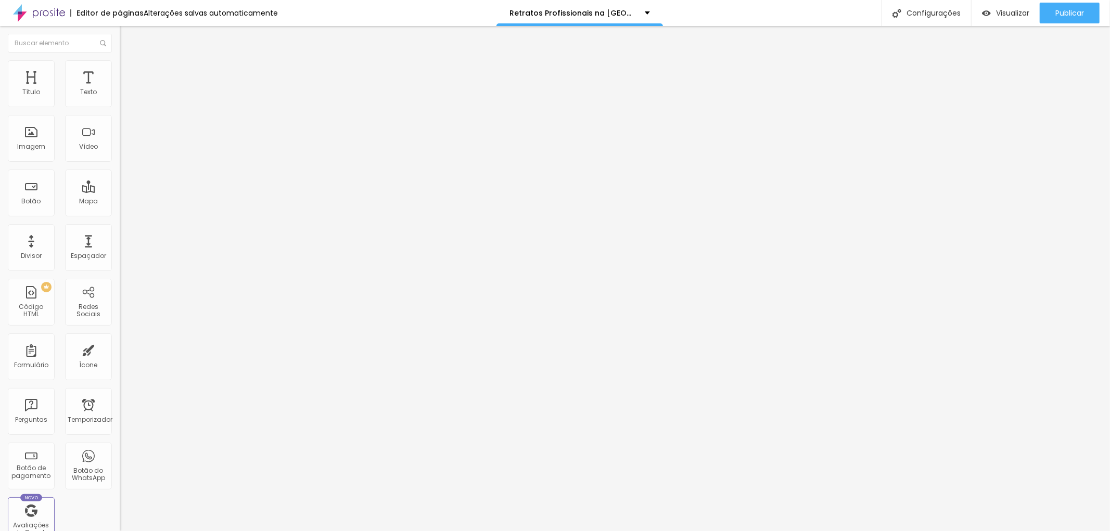
click at [129, 70] on font "Estilo" at bounding box center [137, 67] width 16 height 9
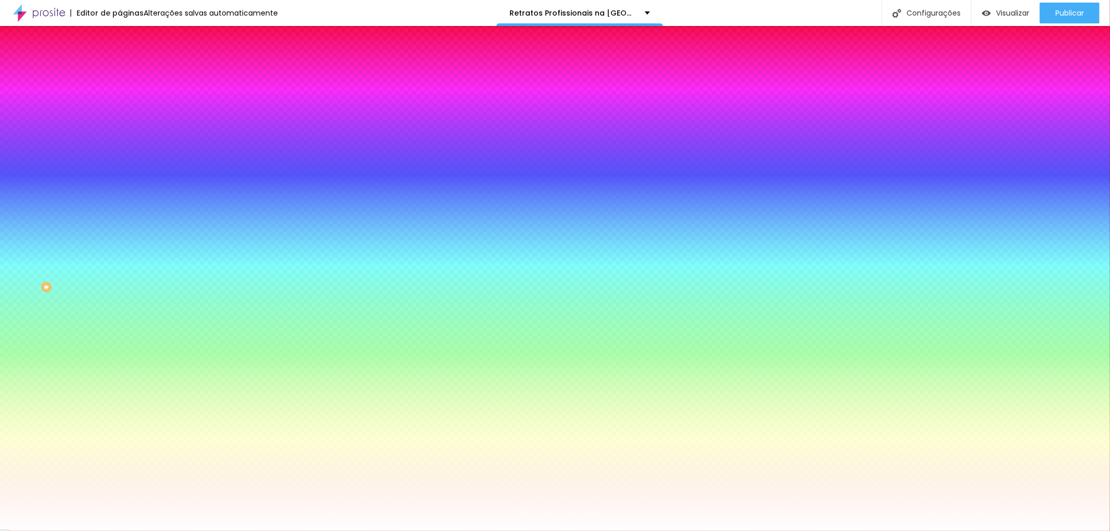
click at [129, 77] on font "Avançado" at bounding box center [146, 77] width 34 height 9
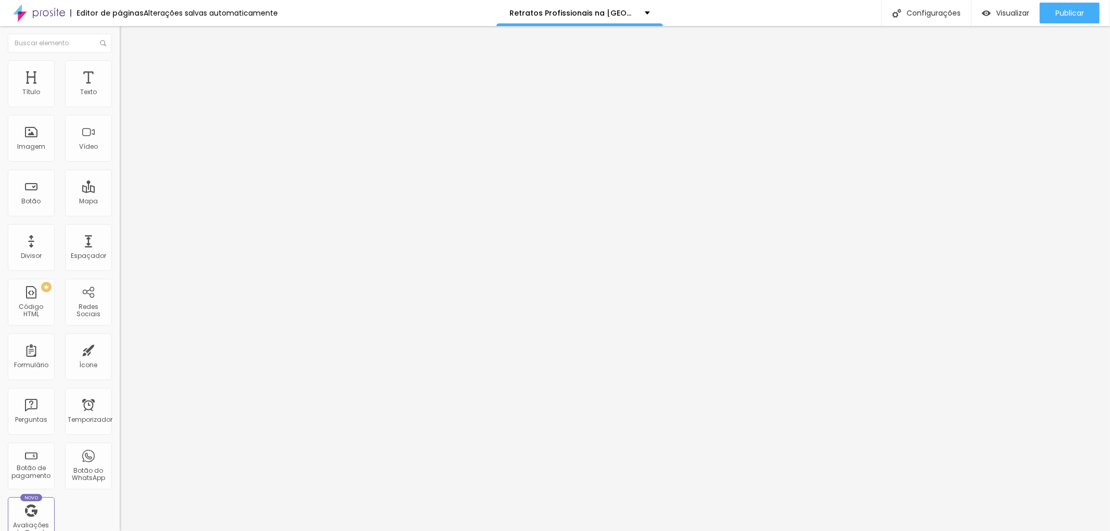
click at [120, 60] on li "Conteúdo" at bounding box center [180, 55] width 120 height 10
click at [120, 68] on li "Estilo" at bounding box center [180, 65] width 120 height 10
click at [120, 192] on input "range" at bounding box center [153, 196] width 67 height 8
click at [120, 68] on li "Estilo" at bounding box center [180, 65] width 120 height 10
click at [120, 107] on input "range" at bounding box center [153, 102] width 67 height 8
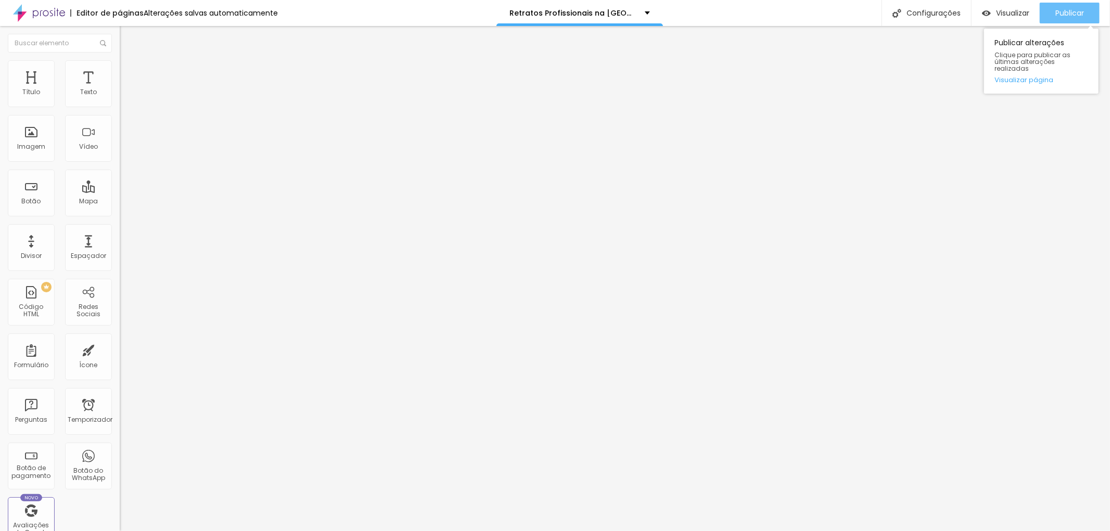
click at [1071, 12] on font "Publicar" at bounding box center [1070, 13] width 29 height 10
click at [1008, 11] on font "Visualizar" at bounding box center [1012, 13] width 33 height 10
click at [129, 72] on font "Avançado" at bounding box center [146, 67] width 34 height 9
click at [129, 61] on font "Estilo" at bounding box center [137, 57] width 16 height 9
click at [124, 97] on icon "button" at bounding box center [127, 94] width 6 height 6
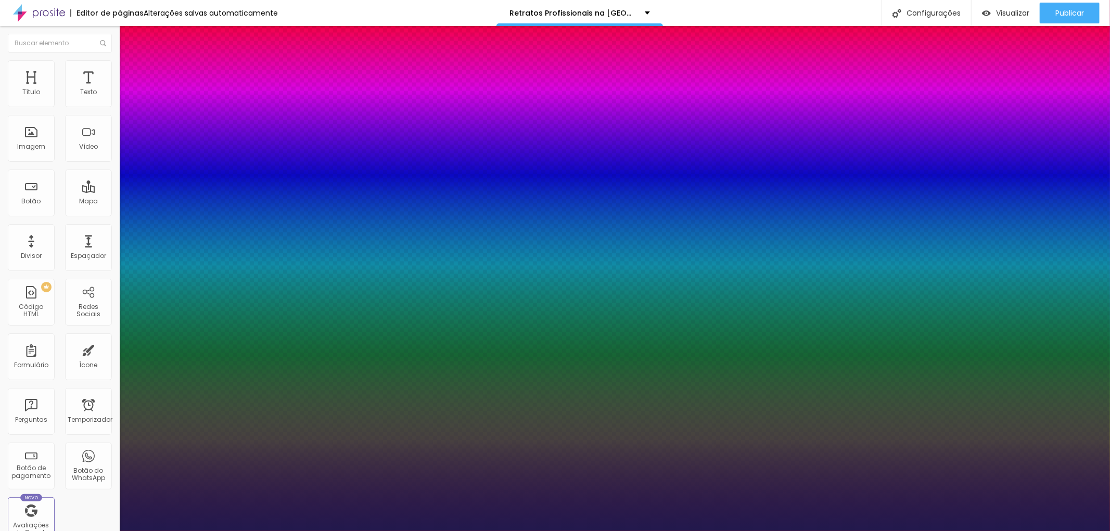
click at [93, 531] on div at bounding box center [555, 531] width 1110 height 0
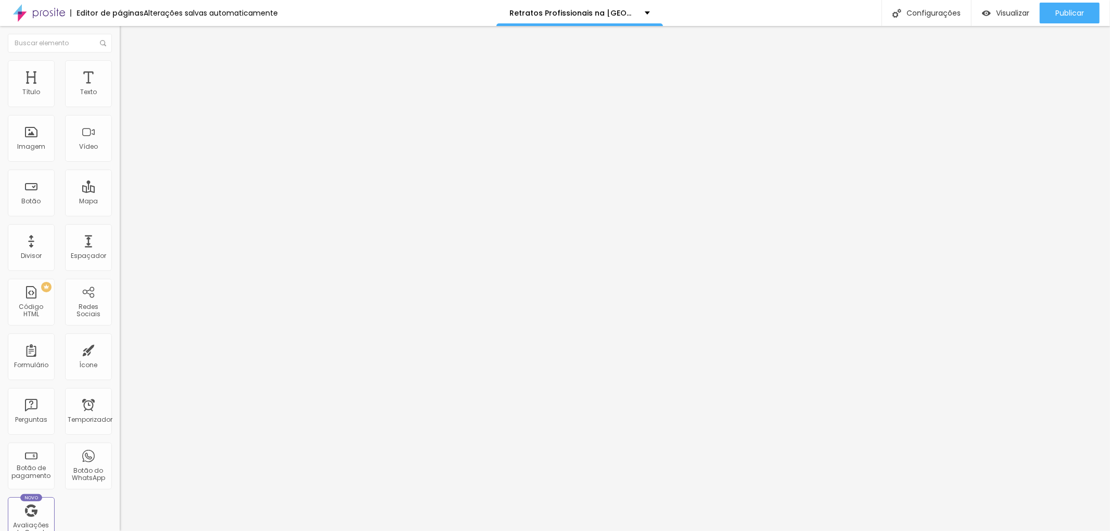
click at [120, 71] on li "Avançado" at bounding box center [180, 76] width 120 height 10
click at [120, 349] on input "range" at bounding box center [153, 353] width 67 height 8
click at [1075, 6] on div "Publicar" at bounding box center [1070, 13] width 29 height 21
click at [129, 72] on font "Estilo" at bounding box center [137, 67] width 16 height 9
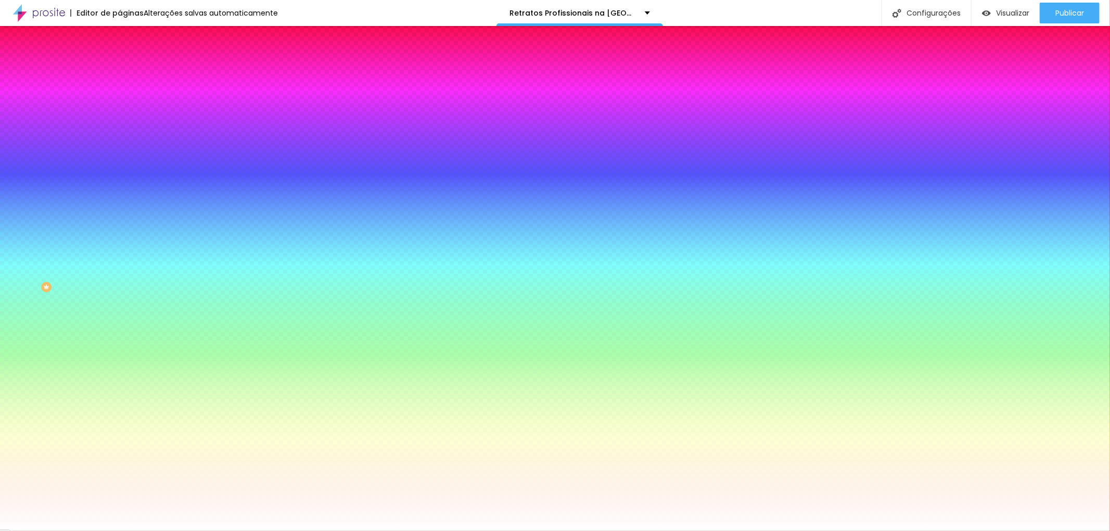
click at [120, 108] on span "Paralaxe" at bounding box center [134, 103] width 28 height 9
click at [120, 60] on li "Conteúdo" at bounding box center [180, 55] width 120 height 10
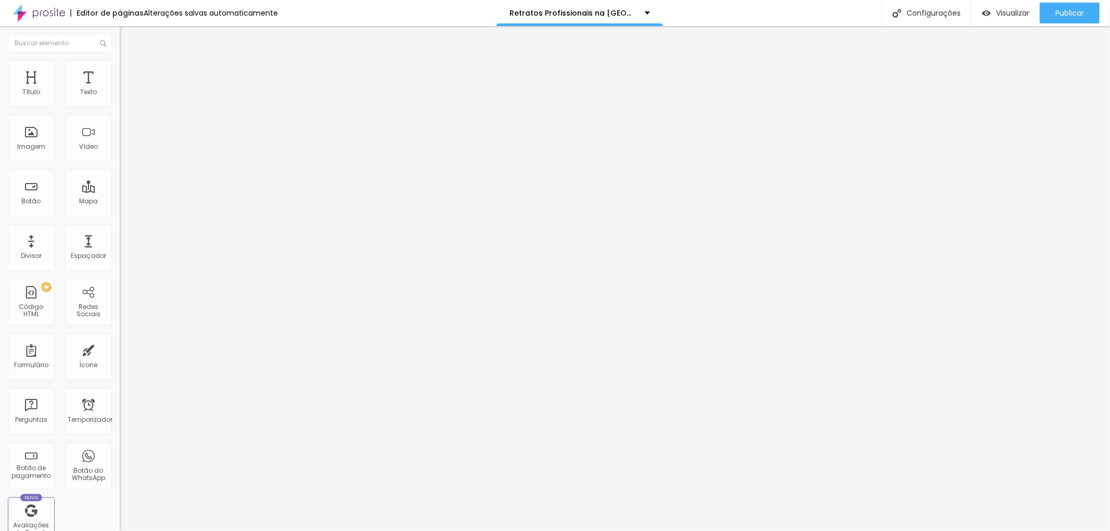
click at [120, 95] on font "Completo" at bounding box center [136, 90] width 32 height 9
click at [120, 212] on div "Editar nulo Conteúdo Estilo Avançado Modo Completo Encaixotado Completo" at bounding box center [180, 278] width 120 height 505
click at [1081, 12] on font "Publicar" at bounding box center [1070, 13] width 29 height 10
click at [1017, 9] on font "Visualizar" at bounding box center [1012, 13] width 33 height 10
click at [120, 198] on div "Editar nulo Estilo Avançado Tipografia Voltar ao padrão Sombra DESATIVADO Volta…" at bounding box center [180, 278] width 120 height 505
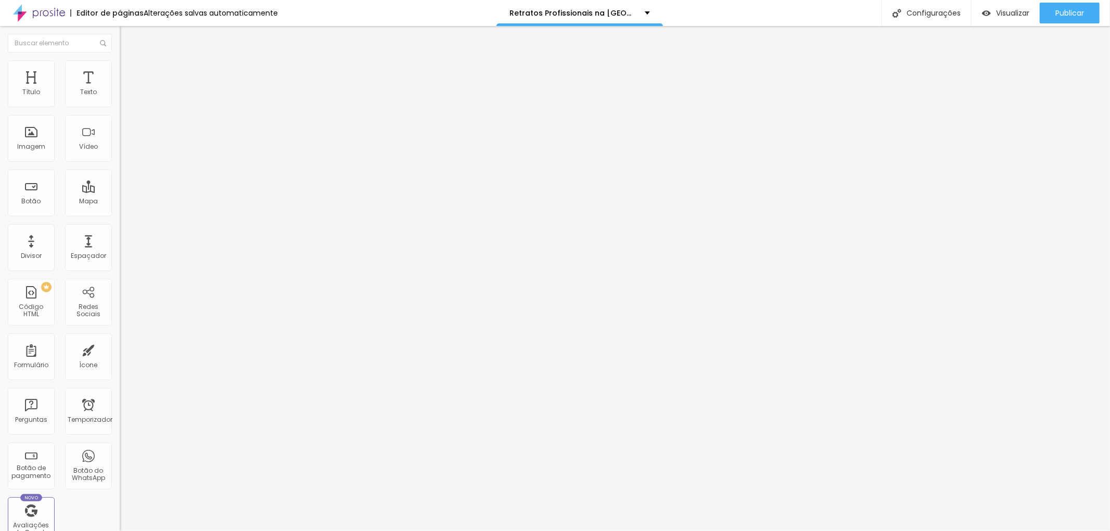
click at [126, 90] on font "Trocar imagem" at bounding box center [151, 85] width 50 height 9
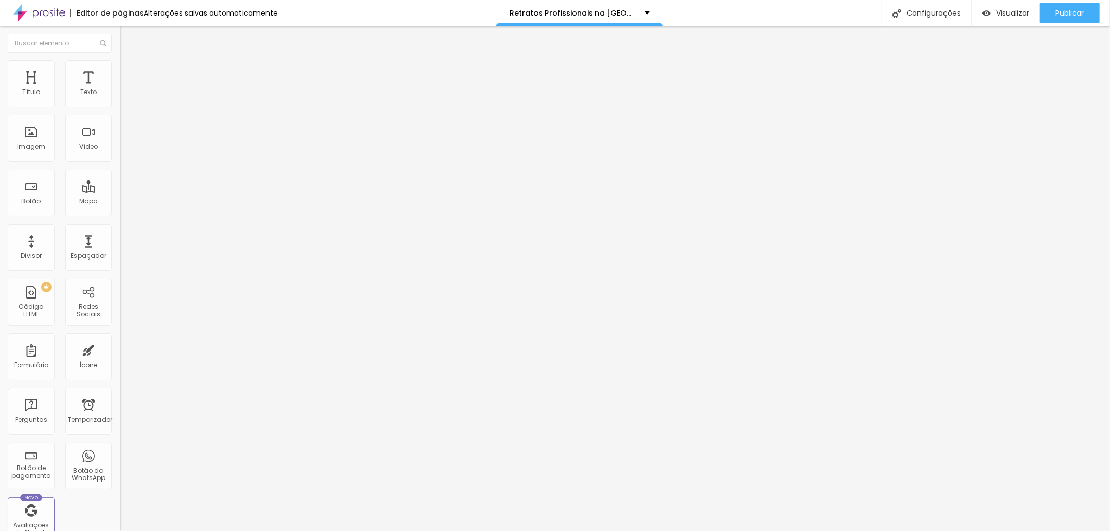
scroll to position [0, 0]
click at [233, 531] on div at bounding box center [555, 538] width 1110 height 0
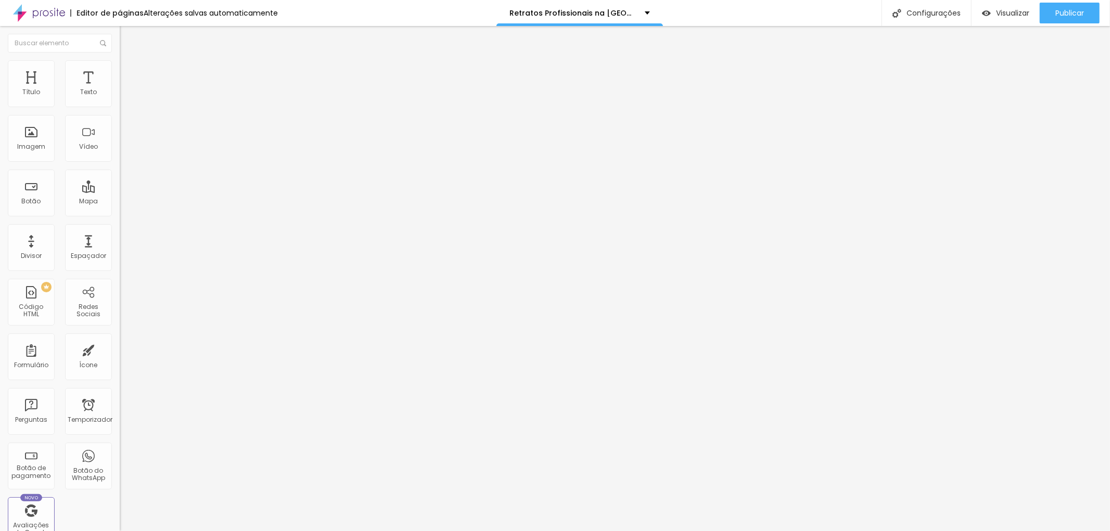
click at [126, 90] on font "Adicionar imagem" at bounding box center [156, 85] width 61 height 9
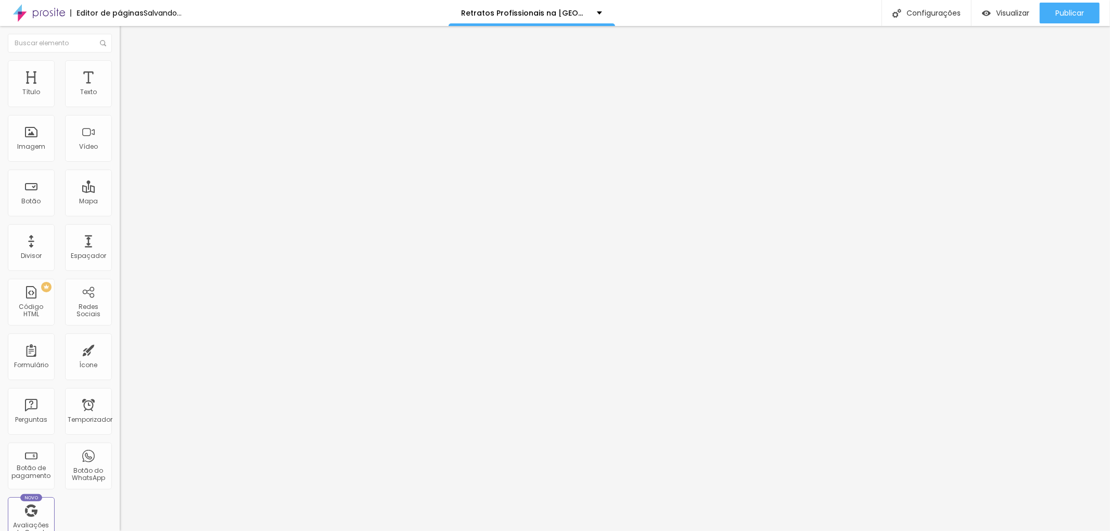
click at [126, 90] on font "Adicionar imagem" at bounding box center [156, 85] width 61 height 9
click at [129, 72] on font "Estilo" at bounding box center [137, 67] width 16 height 9
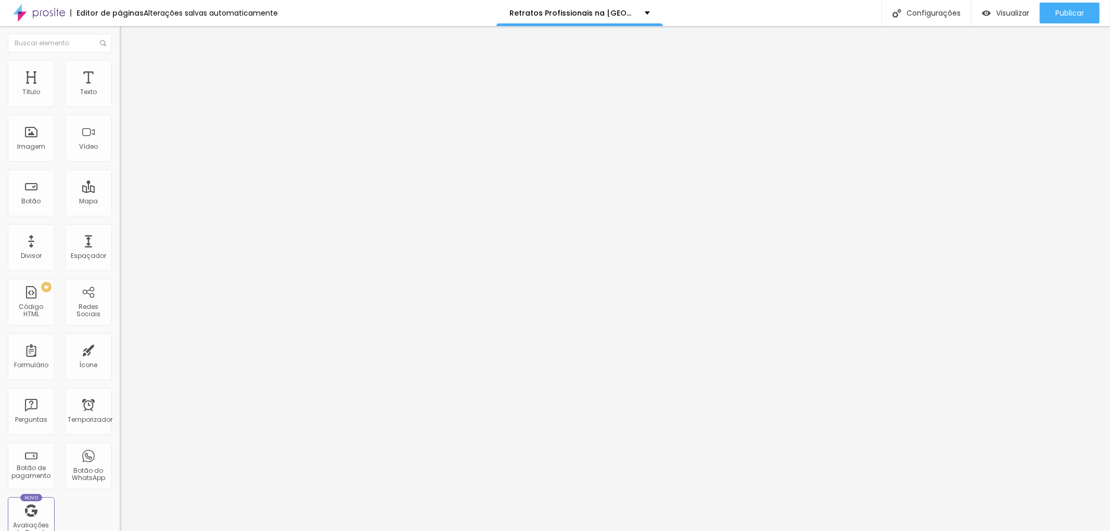
drag, startPoint x: 111, startPoint y: 110, endPoint x: 39, endPoint y: 98, distance: 72.8
click at [120, 98] on input "range" at bounding box center [153, 102] width 67 height 8
drag, startPoint x: 45, startPoint y: 282, endPoint x: 2, endPoint y: 280, distance: 42.7
click at [120, 238] on div "Trocar imagem Descrição da imagem (Alt) Alinhamento Proporção Original Cinema 1…" at bounding box center [180, 159] width 120 height 157
paste input "https://www.jottaphotopro.com.br/sobre"
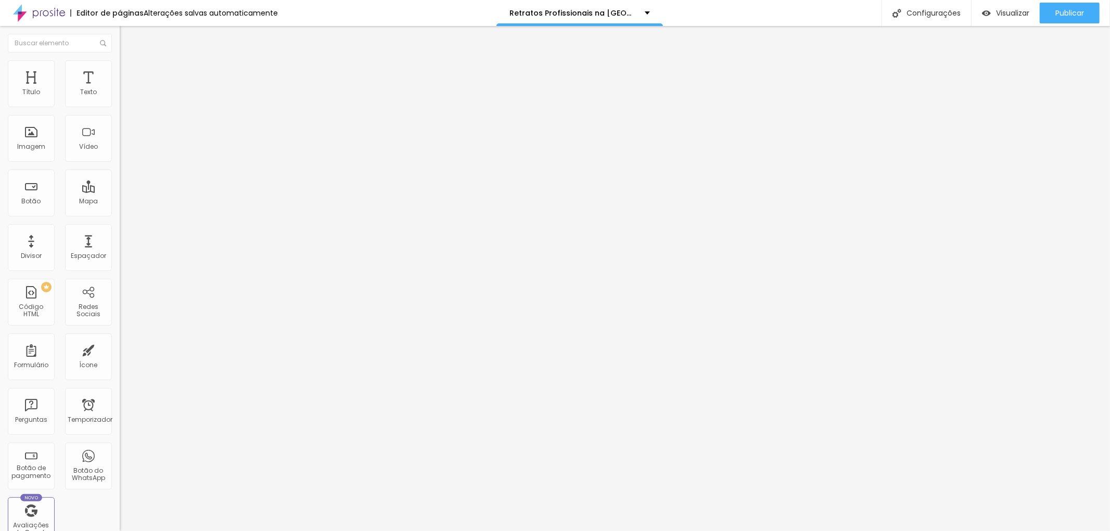
scroll to position [0, 34]
click at [120, 105] on input "text" at bounding box center [182, 100] width 125 height 10
click at [120, 105] on input "O fotógrafo Jotta" at bounding box center [182, 100] width 125 height 10
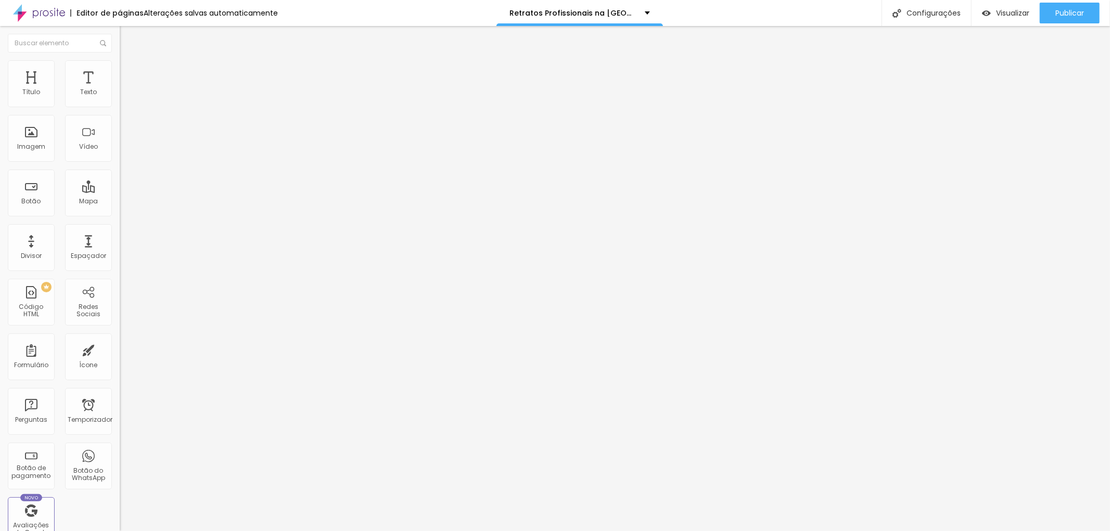
drag, startPoint x: 103, startPoint y: 185, endPoint x: 111, endPoint y: 185, distance: 7.8
click at [120, 105] on input "O fotógrafo Corporativo em SPJotta" at bounding box center [182, 100] width 125 height 10
drag, startPoint x: 89, startPoint y: 188, endPoint x: 96, endPoint y: 184, distance: 8.1
click at [120, 105] on input "O fotógrafo Corporativo em SPJotta" at bounding box center [182, 100] width 125 height 10
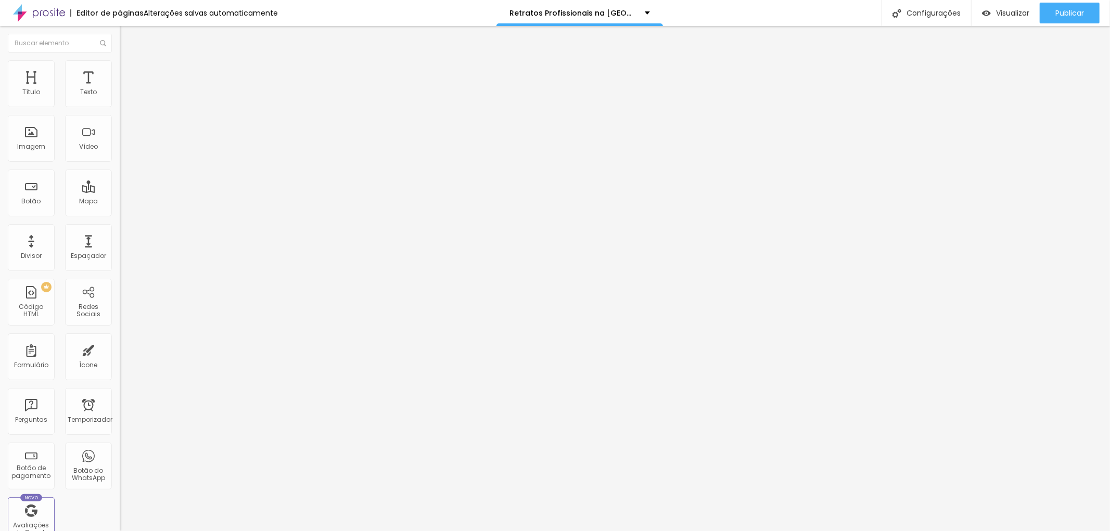
scroll to position [0, 0]
paste input "https://www.jottaphotopro.com.br/portfolio/arquitetura-e-design-de-interiores/1…"
drag, startPoint x: 71, startPoint y: 183, endPoint x: 0, endPoint y: 183, distance: 71.3
click at [120, 183] on div "Trocar imagem Descrição da imagem (Alt) O fotógrafo Jotta Alinhamento Proporção…" at bounding box center [180, 159] width 120 height 157
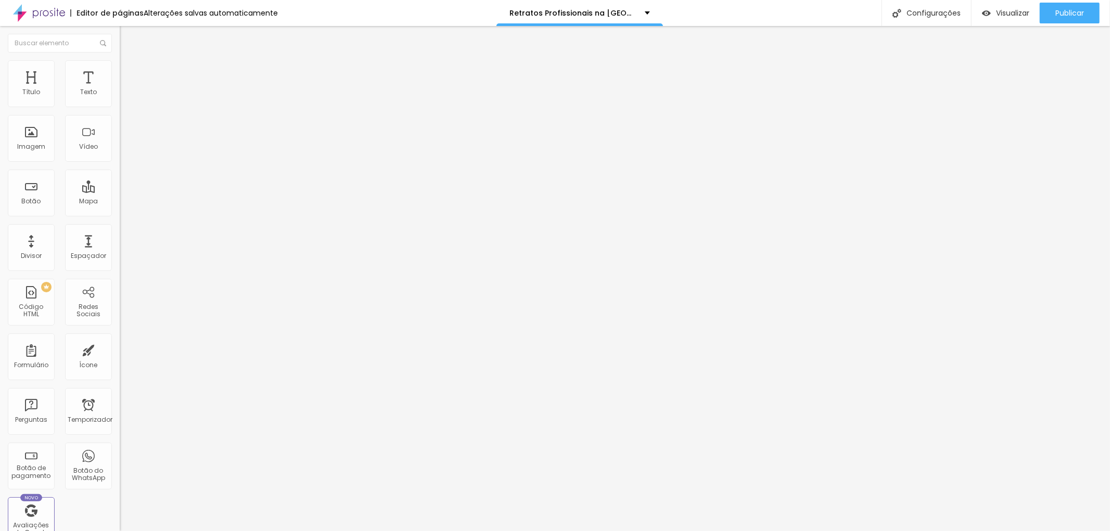
click at [120, 105] on input "Fotografia da Avenida Faria Lima" at bounding box center [182, 100] width 125 height 10
click at [120, 105] on input "Fotografia Panorâmica da Avenida Faria Lima" at bounding box center [182, 100] width 125 height 10
drag, startPoint x: 66, startPoint y: 388, endPoint x: 82, endPoint y: 388, distance: 16.1
click at [120, 388] on div "Editar nulo Conteúdo Estilo Avançado Trocar imagem Descrição da imagem (Alt) Fo…" at bounding box center [180, 278] width 120 height 505
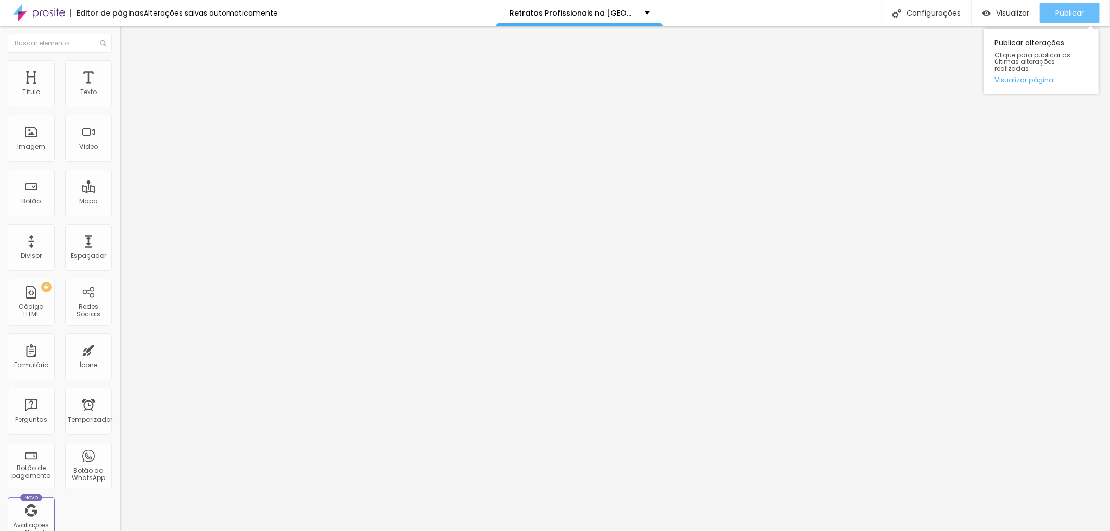
click at [1074, 9] on font "Publicar" at bounding box center [1070, 13] width 29 height 10
click at [120, 67] on img at bounding box center [124, 64] width 9 height 9
drag, startPoint x: 37, startPoint y: 111, endPoint x: 50, endPoint y: 113, distance: 13.2
click at [120, 107] on input "range" at bounding box center [153, 102] width 67 height 8
click at [120, 66] on img at bounding box center [124, 64] width 9 height 9
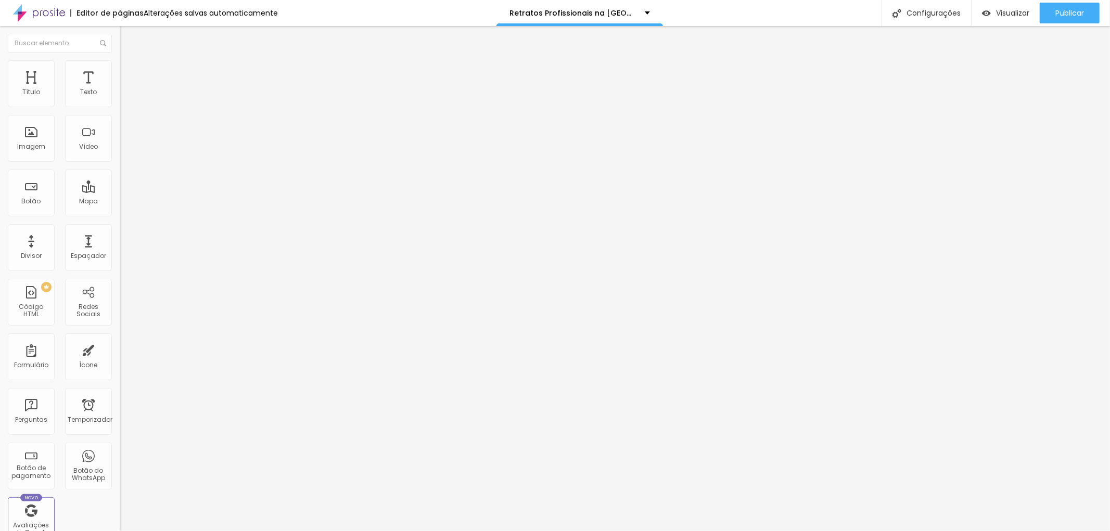
click at [129, 73] on font "Avançado" at bounding box center [146, 77] width 34 height 9
drag, startPoint x: 32, startPoint y: 102, endPoint x: 11, endPoint y: 100, distance: 20.3
click at [120, 202] on input "range" at bounding box center [153, 206] width 67 height 8
drag, startPoint x: 32, startPoint y: 123, endPoint x: 8, endPoint y: 121, distance: 24.0
click at [120, 349] on input "range" at bounding box center [153, 353] width 67 height 8
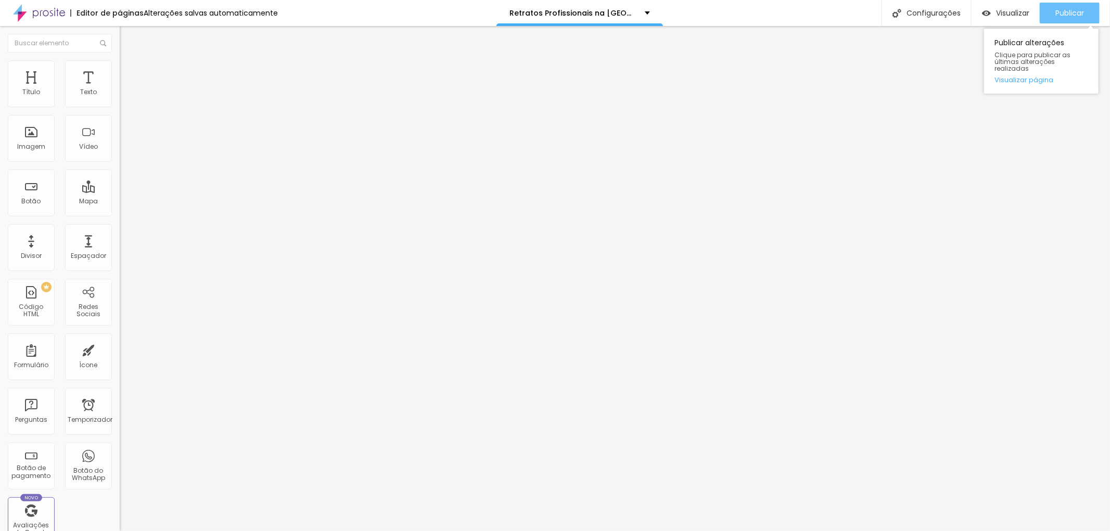
click at [1075, 8] on font "Publicar" at bounding box center [1070, 13] width 29 height 10
click at [120, 71] on li "Estilo" at bounding box center [180, 65] width 120 height 10
drag, startPoint x: 48, startPoint y: 108, endPoint x: 56, endPoint y: 109, distance: 7.9
click at [120, 107] on input "range" at bounding box center [153, 102] width 67 height 8
click at [1079, 4] on div "Publicar" at bounding box center [1070, 13] width 29 height 21
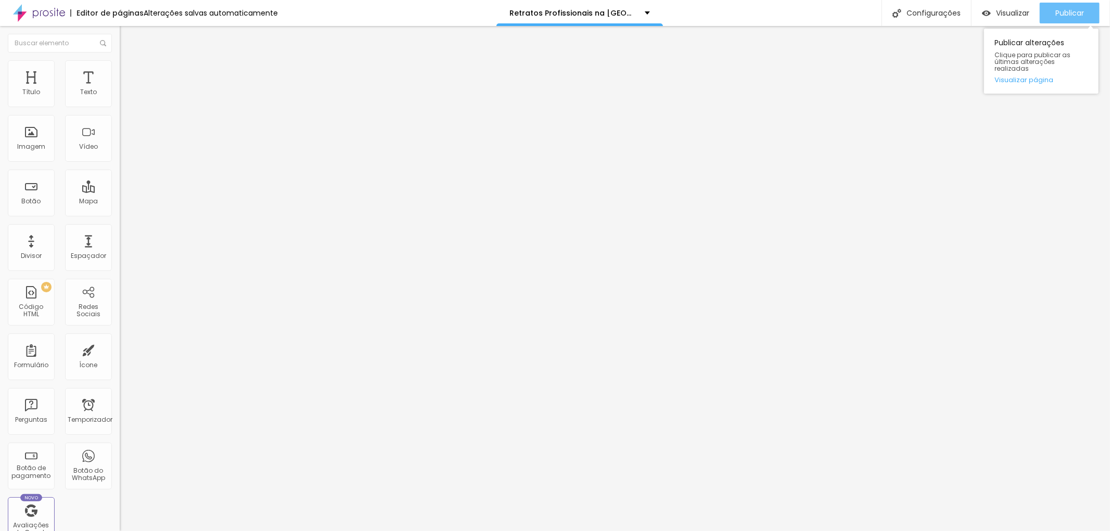
click at [1074, 11] on font "Publicar" at bounding box center [1070, 13] width 29 height 10
drag, startPoint x: 34, startPoint y: 279, endPoint x: 10, endPoint y: 276, distance: 24.1
click at [120, 213] on input "https://https://www.jottaphotopro.com.br/portfolio/fotografia-corporativa-lifes…" at bounding box center [182, 208] width 125 height 10
click at [120, 213] on input "/https://www.jottaphotopro.com.br/portfolio/fotografia-corporativa-lifestyle/98…" at bounding box center [182, 208] width 125 height 10
click at [126, 90] on font "Trocar imagem" at bounding box center [151, 85] width 50 height 9
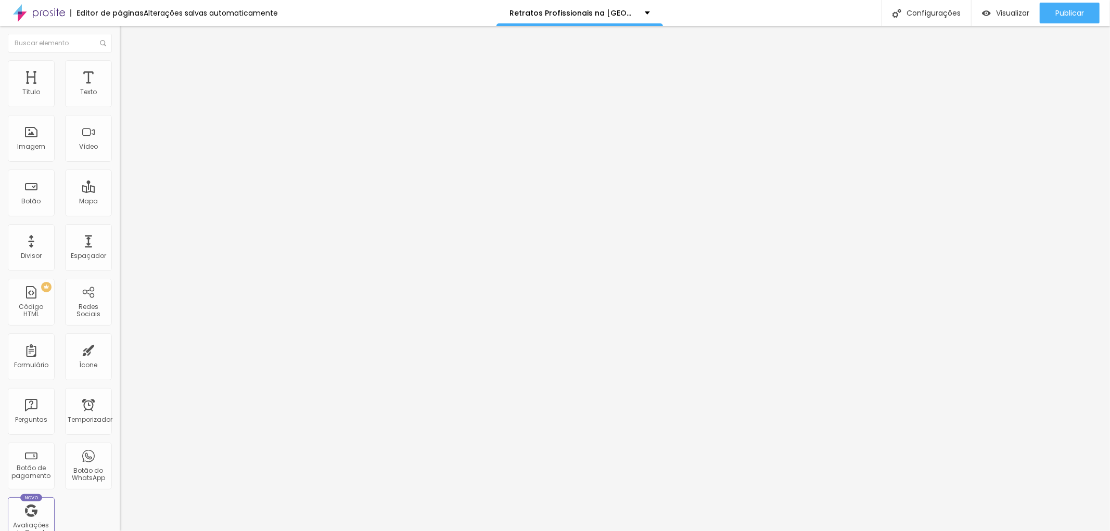
drag, startPoint x: 60, startPoint y: 184, endPoint x: 112, endPoint y: 188, distance: 52.2
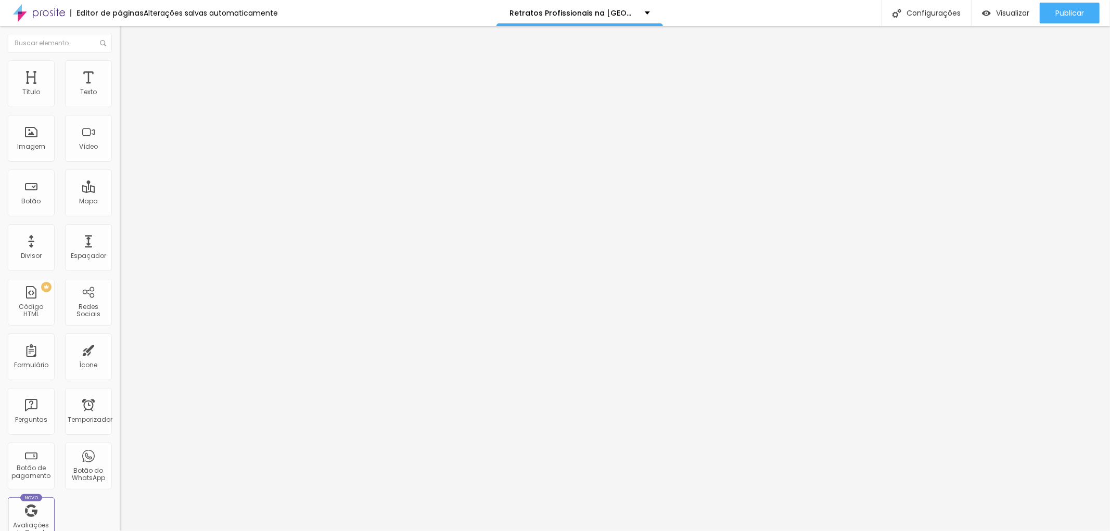
click at [120, 188] on div "Trocar imagem Descrição da imagem (Alt) Ensaios de Perfil Profissional com a De…" at bounding box center [180, 159] width 120 height 157
click at [126, 90] on font "Trocar imagem" at bounding box center [151, 85] width 50 height 9
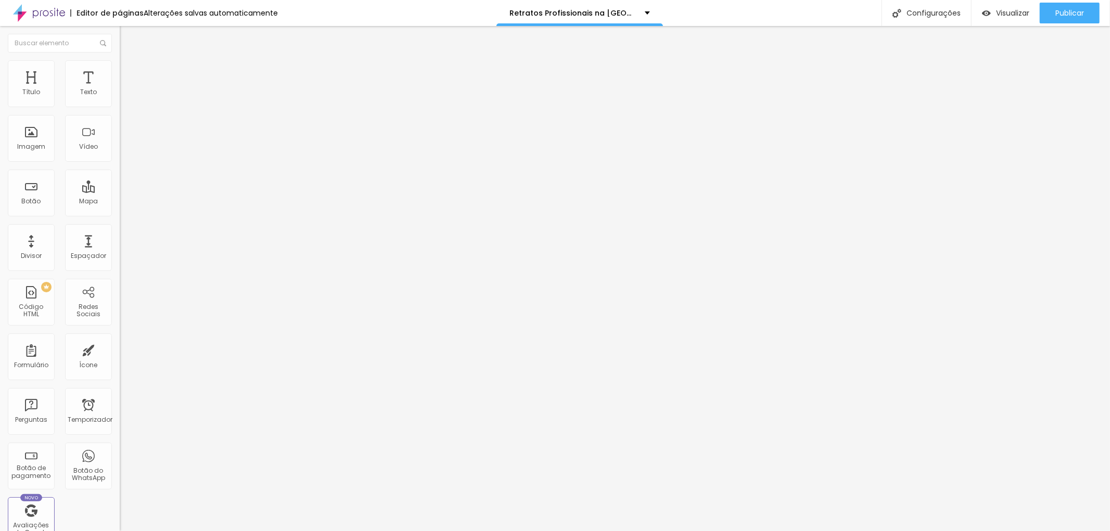
drag, startPoint x: 37, startPoint y: 184, endPoint x: 0, endPoint y: 188, distance: 37.2
click at [120, 188] on div "Trocar imagem Descrição da imagem (Alt) Ensaios de Perfil Profissional com a De…" at bounding box center [180, 159] width 120 height 157
drag, startPoint x: 81, startPoint y: 189, endPoint x: 106, endPoint y: 183, distance: 26.1
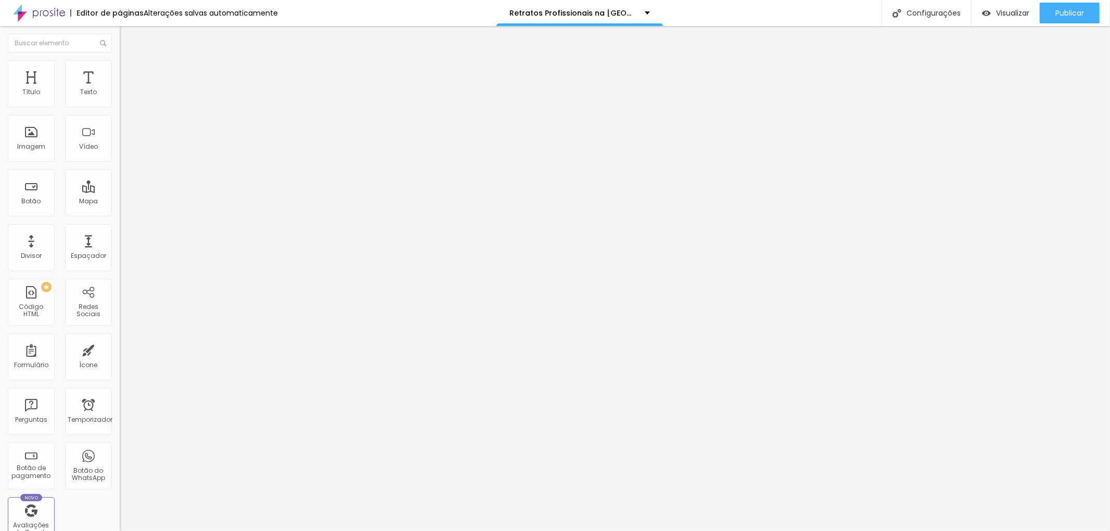
click at [120, 105] on input "Retrato de Perfil Profissional com a Dentista e Professora Maristela Lobo, Retr…" at bounding box center [182, 100] width 125 height 10
drag, startPoint x: 27, startPoint y: 185, endPoint x: 9, endPoint y: 181, distance: 18.2
click at [120, 105] on input "Retrato de Perfil Profissional com a Dentista e Professora Maristela Lobo, Retr…" at bounding box center [182, 100] width 125 height 10
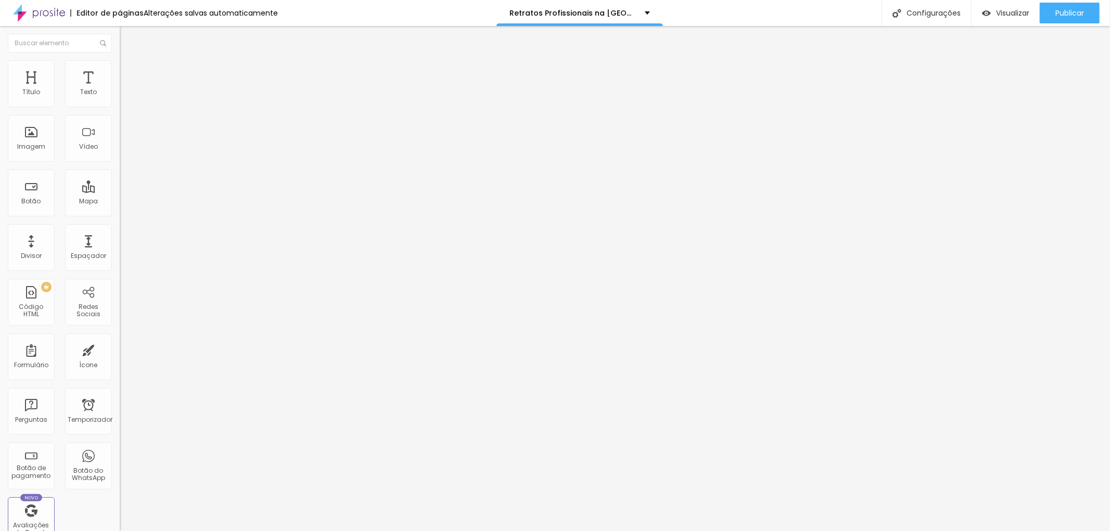
click at [120, 323] on div "Editar nulo Conteúdo Estilo Avançado Trocar imagem Descrição da imagem (Alt) Re…" at bounding box center [180, 278] width 120 height 505
drag, startPoint x: 99, startPoint y: 180, endPoint x: 75, endPoint y: 184, distance: 23.8
click at [120, 105] on input "Retrato de Perfil Profissional com a Dentista e Professora Maristela Lobo, Retr…" at bounding box center [182, 100] width 125 height 10
click at [120, 348] on div "Editar nulo Conteúdo Estilo Avançado Trocar imagem Descrição da imagem (Alt) Re…" at bounding box center [180, 278] width 120 height 505
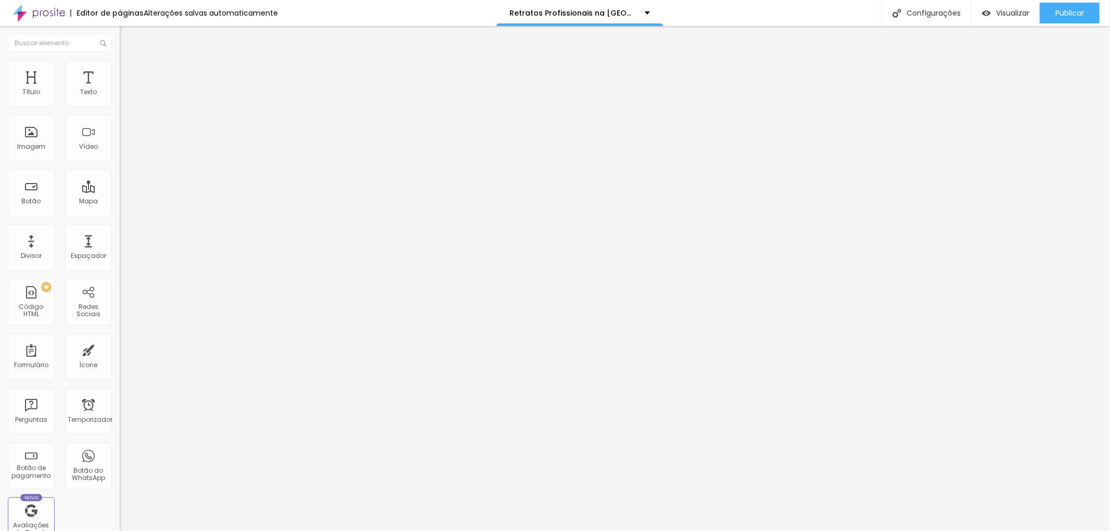
scroll to position [0, 0]
click at [1077, 8] on font "Publicar" at bounding box center [1070, 13] width 29 height 10
click at [1070, 9] on font "Publicar" at bounding box center [1070, 13] width 29 height 10
click at [129, 70] on font "Estilo" at bounding box center [137, 67] width 16 height 9
drag, startPoint x: 50, startPoint y: 111, endPoint x: 65, endPoint y: 116, distance: 14.8
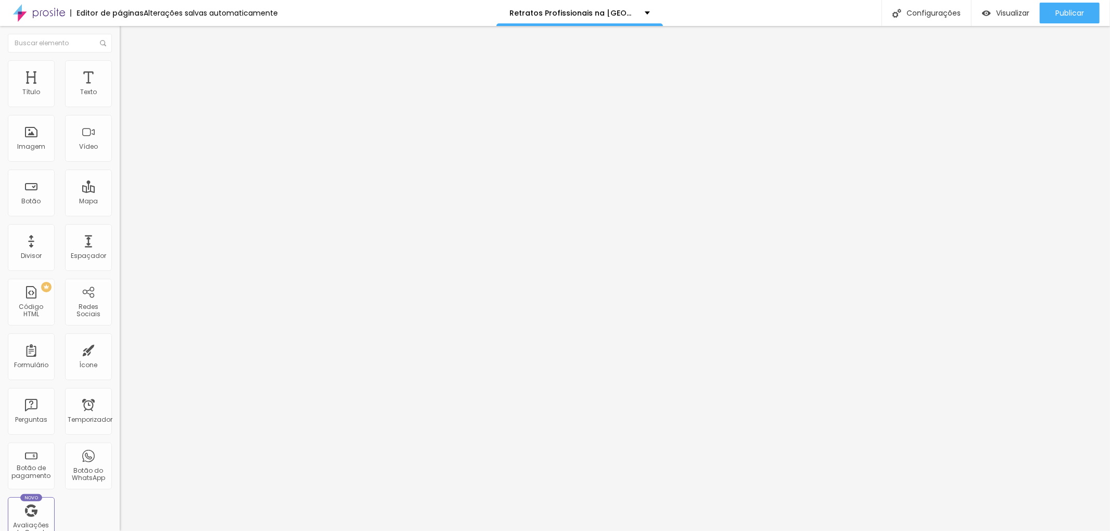
click at [120, 107] on input "range" at bounding box center [153, 102] width 67 height 8
click at [1074, 9] on font "Publicar" at bounding box center [1070, 13] width 29 height 10
click at [120, 71] on img at bounding box center [124, 75] width 9 height 9
drag, startPoint x: 37, startPoint y: 117, endPoint x: 15, endPoint y: 115, distance: 22.4
click at [120, 229] on div "20 Espaço de baixo" at bounding box center [180, 302] width 120 height 147
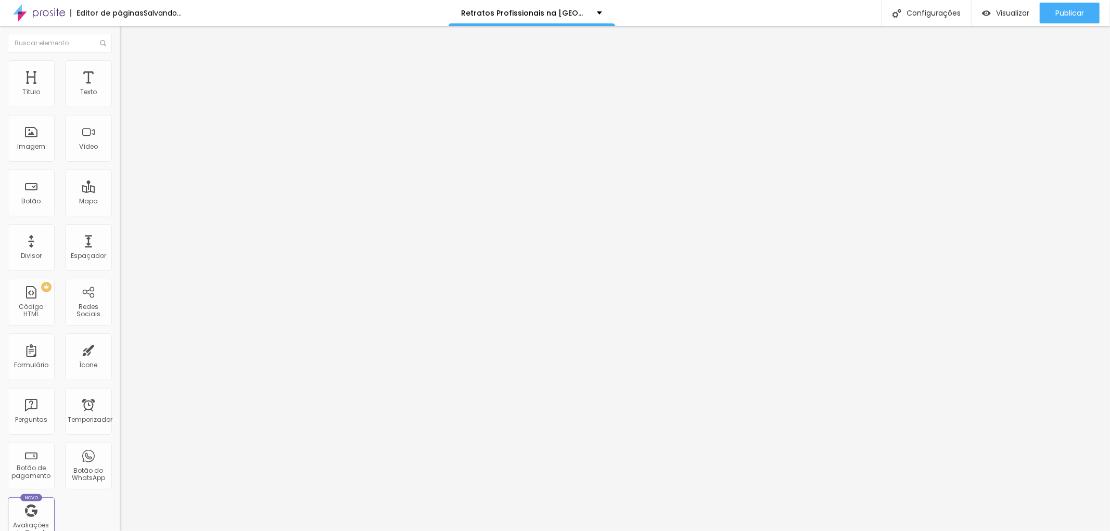
drag, startPoint x: 30, startPoint y: 122, endPoint x: 17, endPoint y: 121, distance: 13.6
click at [120, 349] on input "range" at bounding box center [153, 353] width 67 height 8
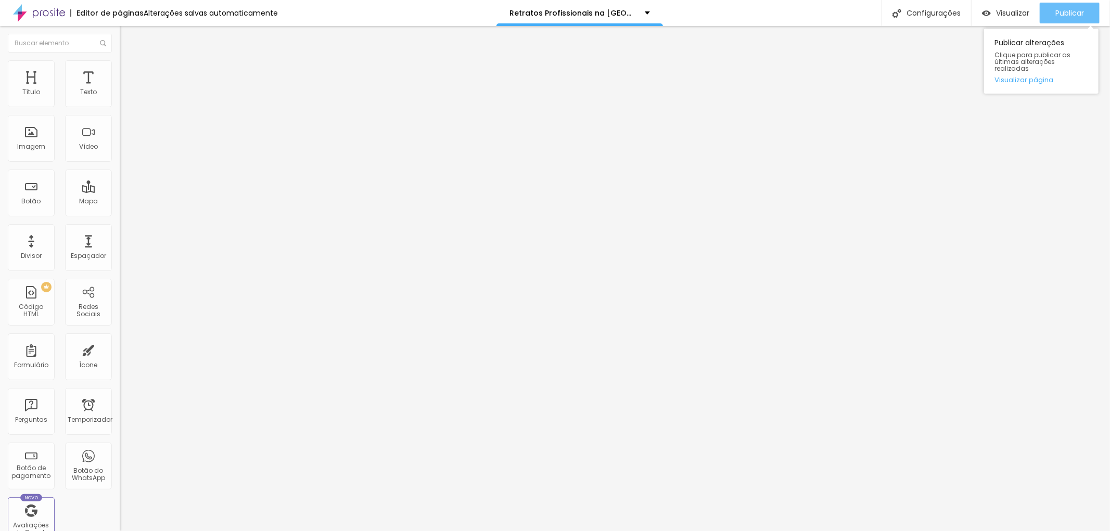
click at [1067, 15] on font "Publicar" at bounding box center [1070, 13] width 29 height 10
click at [120, 68] on li "Estilo" at bounding box center [180, 65] width 120 height 10
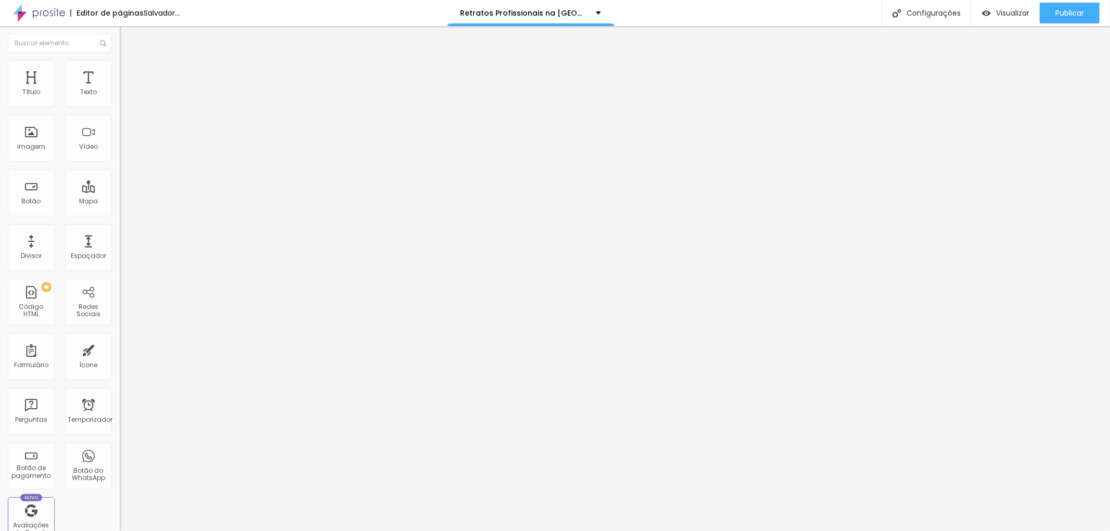
drag, startPoint x: 39, startPoint y: 111, endPoint x: 45, endPoint y: 111, distance: 6.8
click at [120, 107] on input "range" at bounding box center [153, 102] width 67 height 8
click at [120, 71] on li "Avançado" at bounding box center [180, 76] width 120 height 10
drag, startPoint x: 31, startPoint y: 101, endPoint x: 0, endPoint y: 106, distance: 31.7
click at [120, 202] on input "range" at bounding box center [153, 206] width 67 height 8
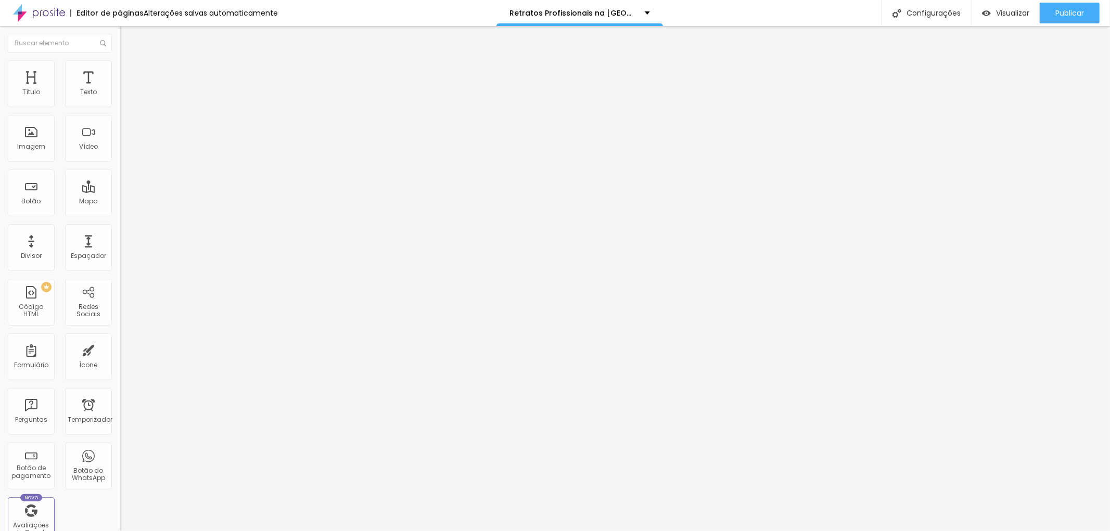
drag, startPoint x: 30, startPoint y: 119, endPoint x: 84, endPoint y: 134, distance: 56.2
click at [120, 349] on input "range" at bounding box center [153, 353] width 67 height 8
click at [1078, 14] on font "Publicar" at bounding box center [1070, 13] width 29 height 10
click at [129, 74] on font "Avançado" at bounding box center [146, 77] width 34 height 9
drag, startPoint x: 26, startPoint y: 101, endPoint x: 12, endPoint y: 101, distance: 13.5
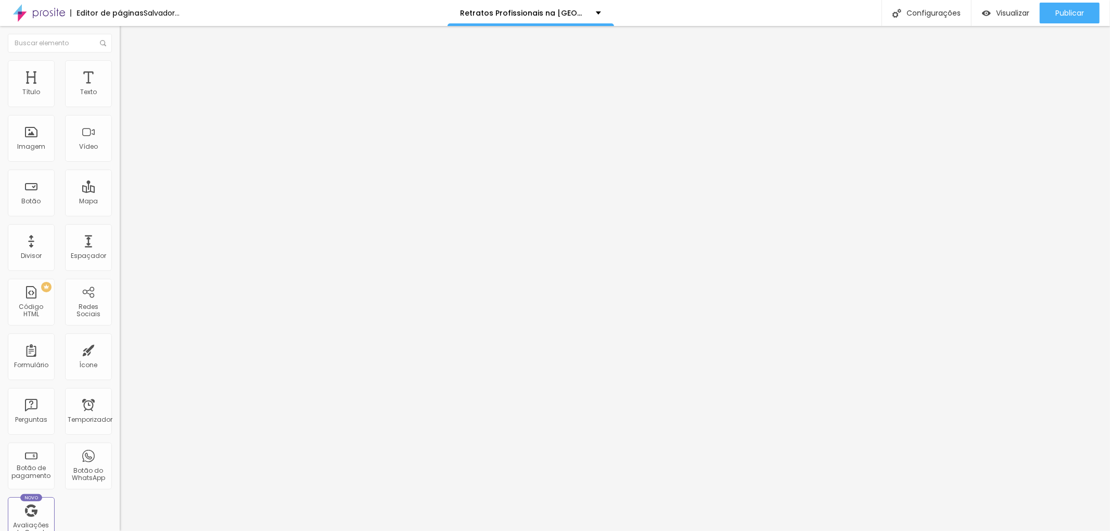
click at [120, 202] on input "range" at bounding box center [153, 206] width 67 height 8
click at [129, 72] on font "Estilo" at bounding box center [137, 67] width 16 height 9
click at [120, 107] on input "range" at bounding box center [153, 102] width 67 height 8
click at [129, 73] on font "Avançado" at bounding box center [146, 77] width 34 height 9
click at [120, 69] on li "Estilo" at bounding box center [180, 65] width 120 height 10
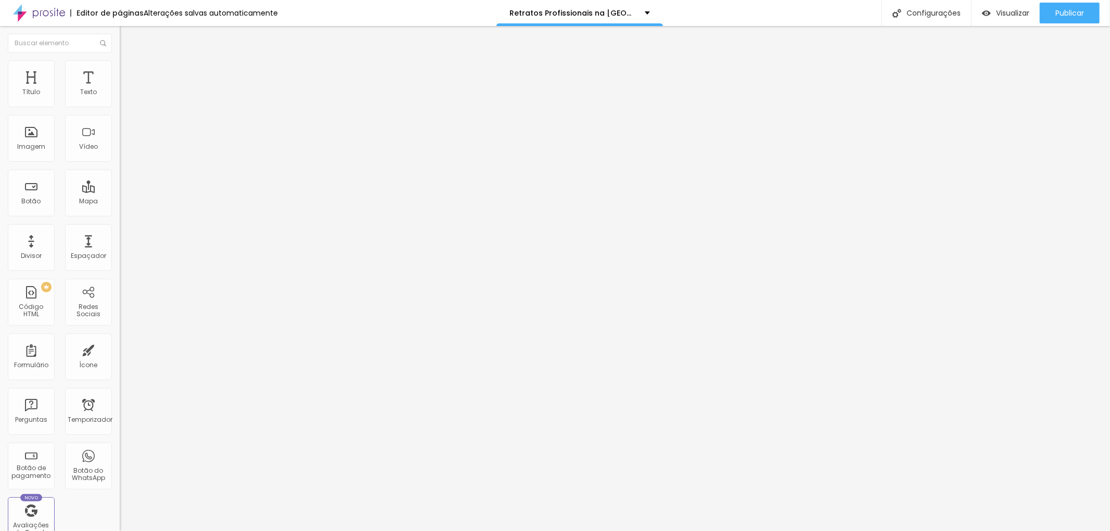
drag, startPoint x: 66, startPoint y: 110, endPoint x: 80, endPoint y: 111, distance: 14.7
click at [120, 107] on input "range" at bounding box center [153, 102] width 67 height 8
click at [1078, 9] on font "Publicar" at bounding box center [1070, 13] width 29 height 10
click at [120, 62] on img at bounding box center [124, 64] width 9 height 9
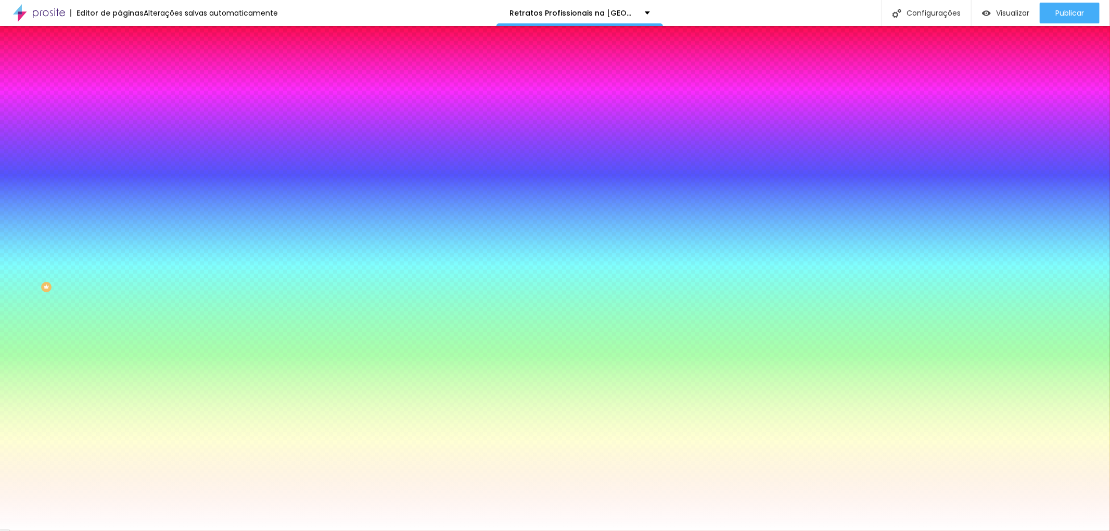
click at [129, 73] on font "Avançado" at bounding box center [146, 77] width 34 height 9
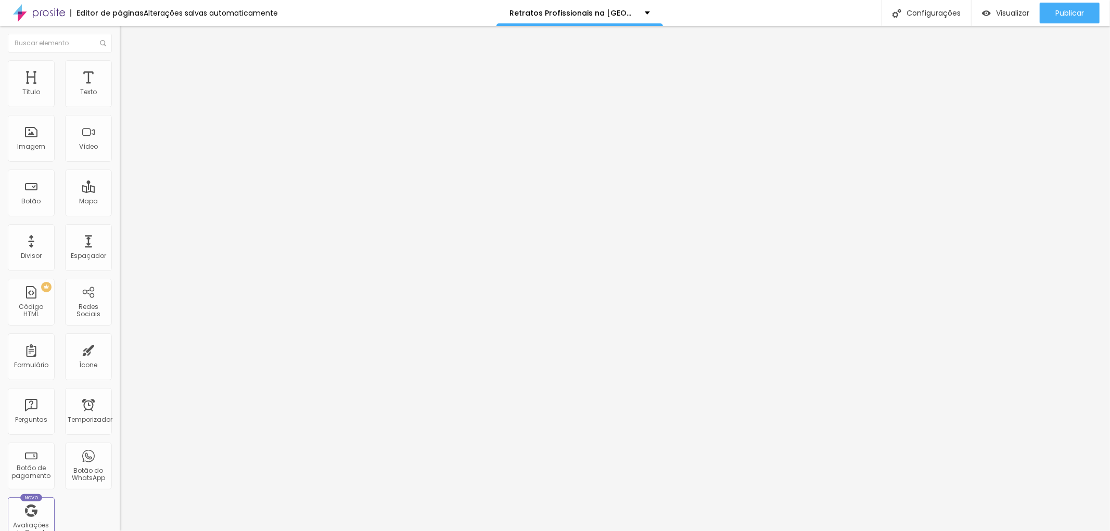
click at [120, 100] on button "button" at bounding box center [127, 94] width 15 height 11
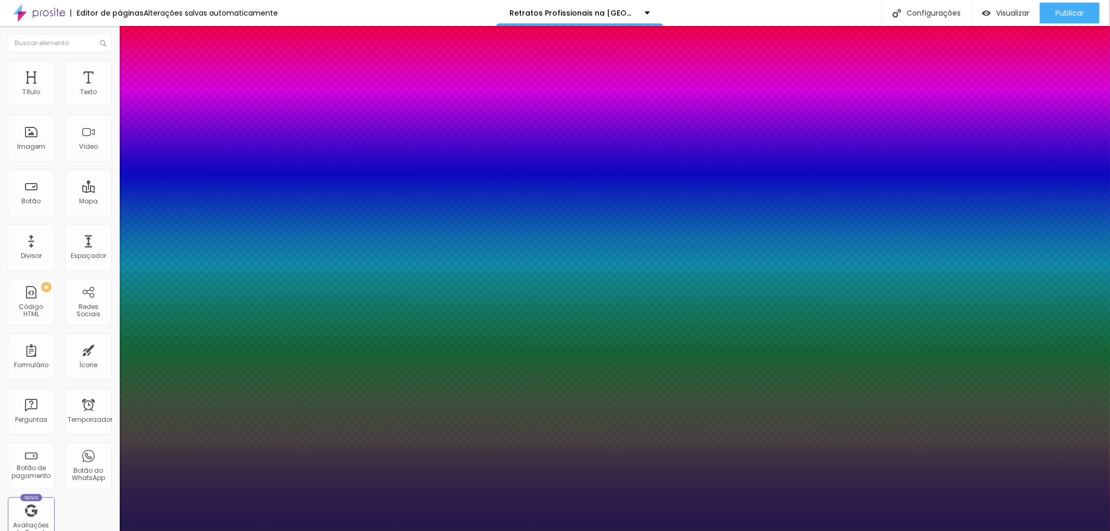
drag, startPoint x: 144, startPoint y: 202, endPoint x: 172, endPoint y: 209, distance: 29.0
click at [1073, 531] on div at bounding box center [555, 531] width 1110 height 0
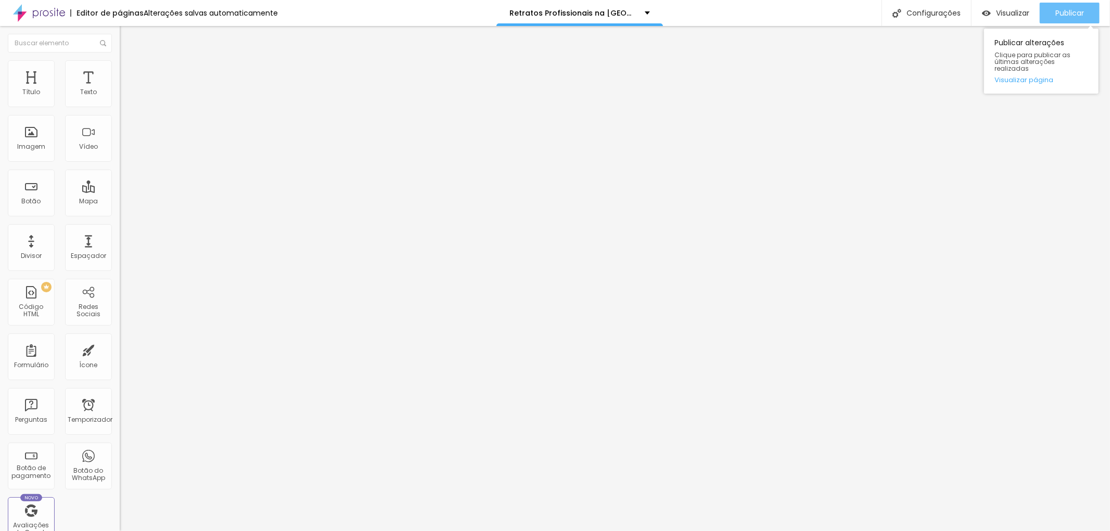
click at [1075, 8] on font "Publicar" at bounding box center [1070, 13] width 29 height 10
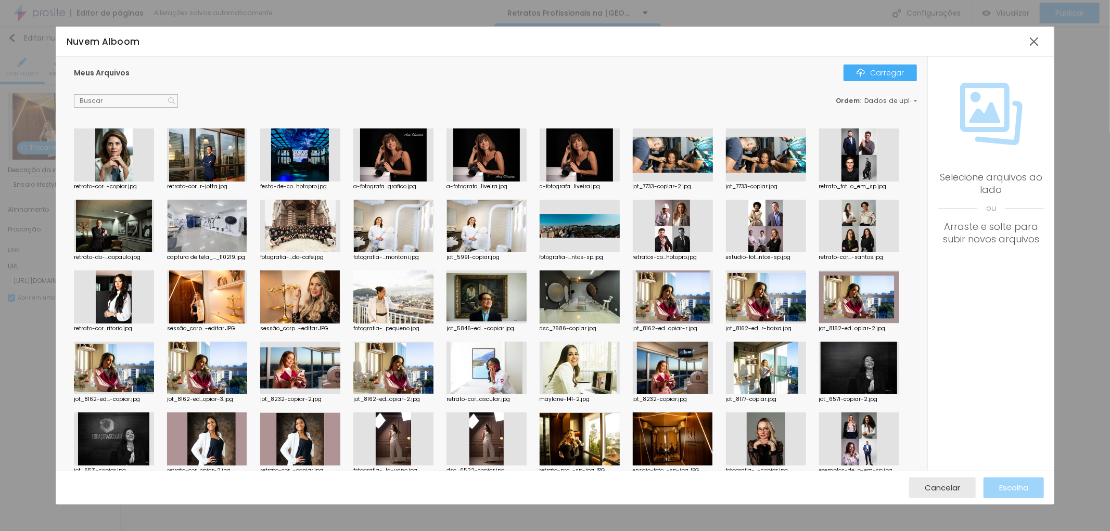
scroll to position [898, 0]
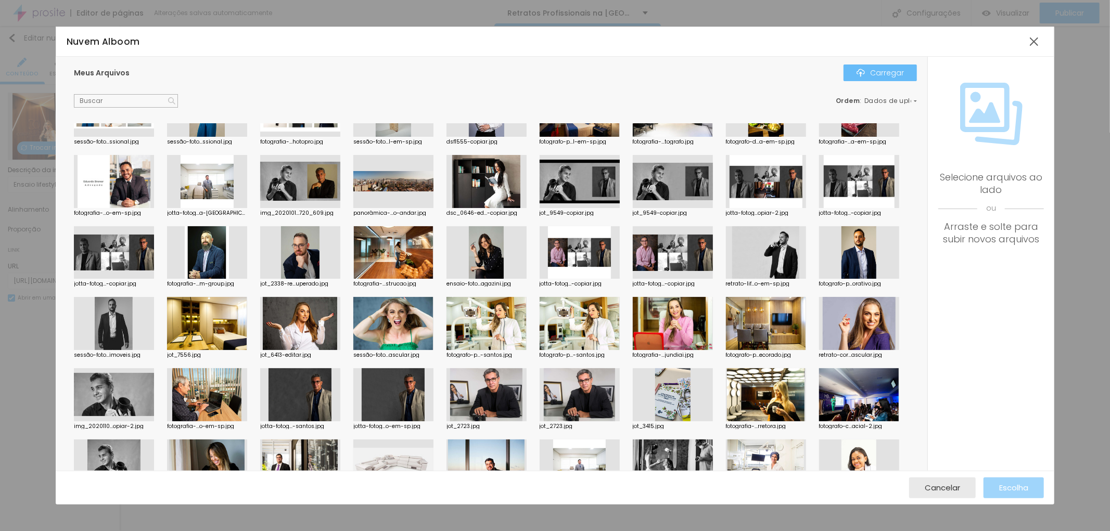
click at [892, 77] on font "Carregar" at bounding box center [887, 73] width 34 height 10
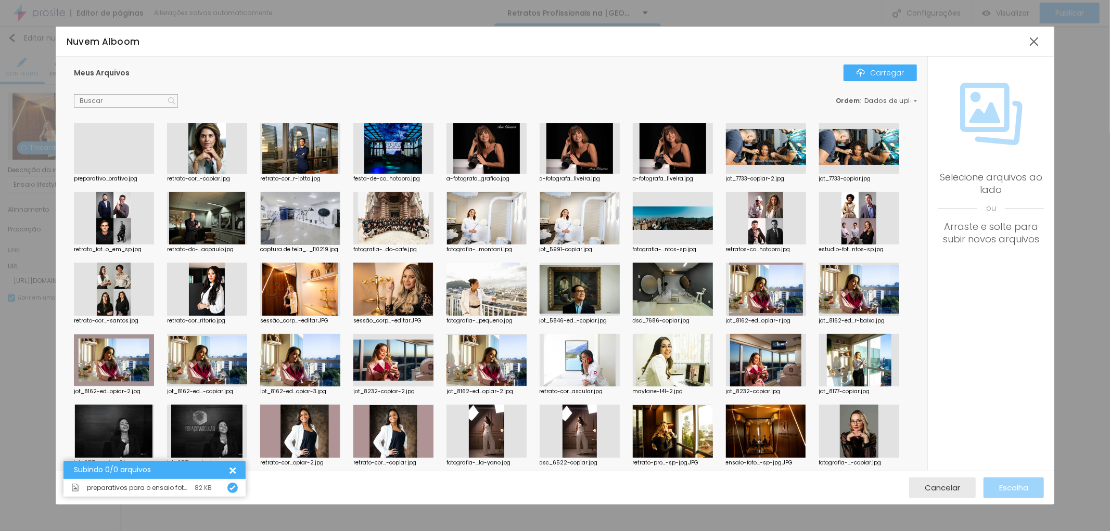
scroll to position [0, 0]
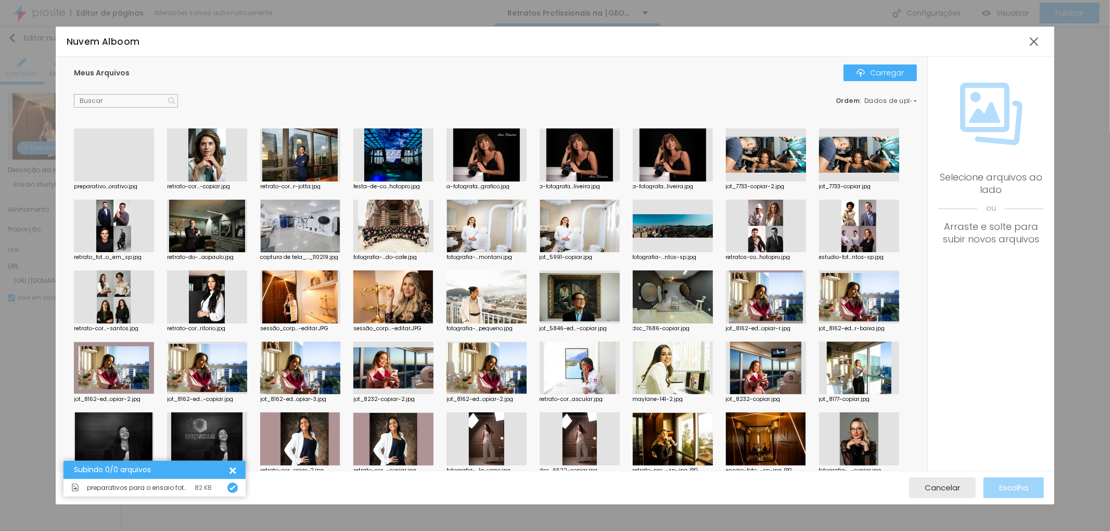
click at [120, 182] on div at bounding box center [114, 182] width 80 height 0
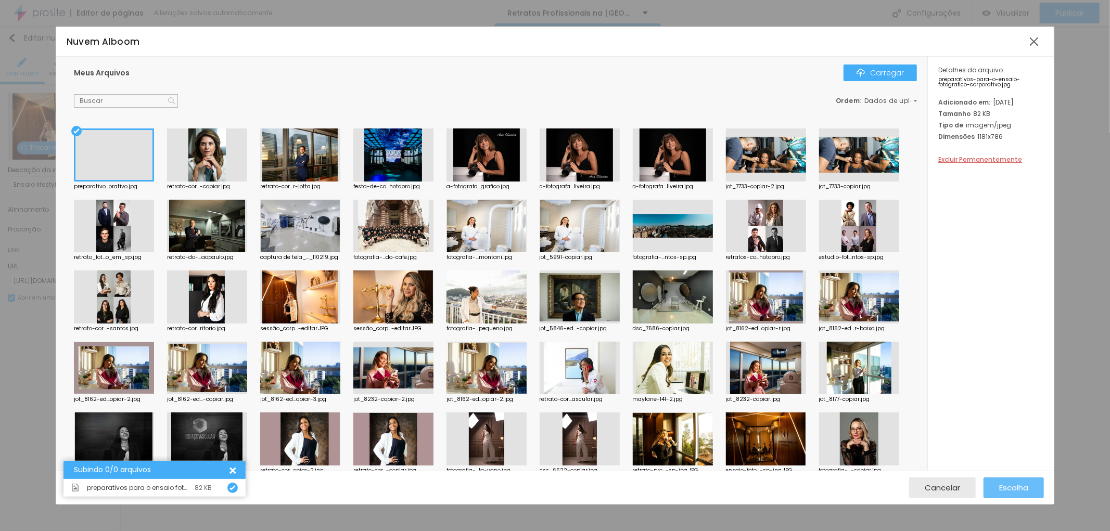
click at [1010, 483] on font "Escolha" at bounding box center [1013, 488] width 29 height 11
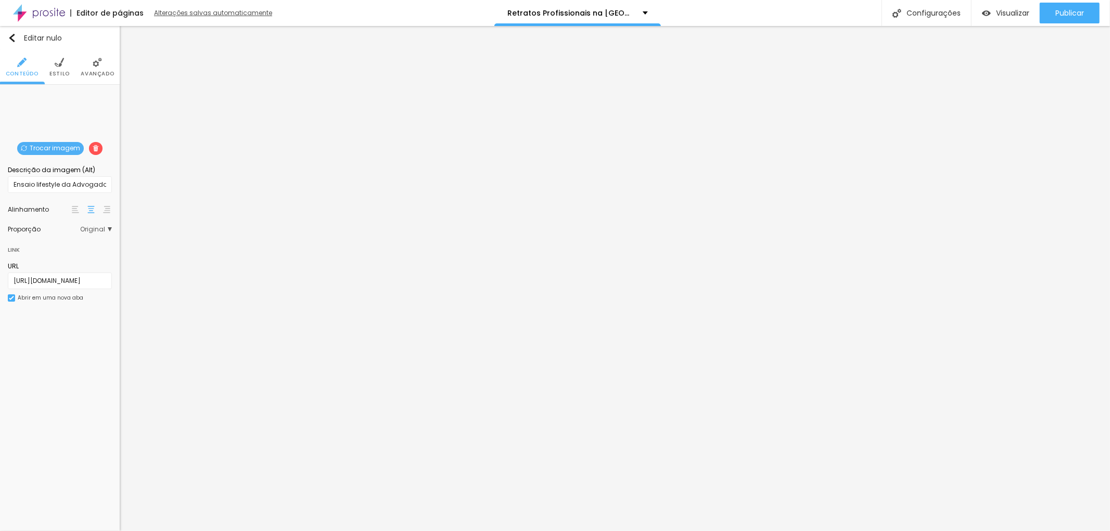
click at [222, 14] on font "Alterações salvas automaticamente" at bounding box center [213, 12] width 118 height 9
click at [64, 148] on font "Trocar imagem" at bounding box center [55, 148] width 50 height 9
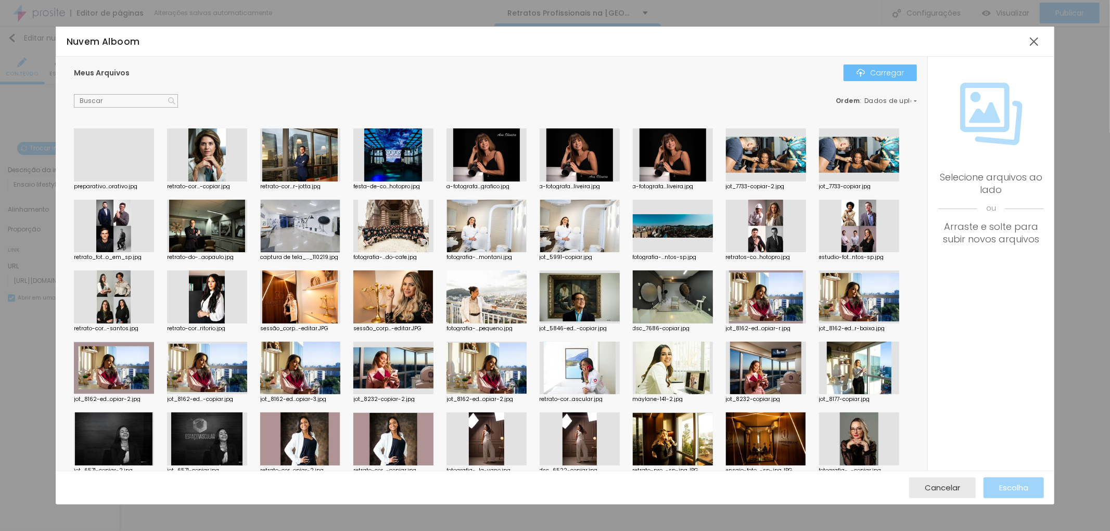
click at [887, 75] on font "Carregar" at bounding box center [887, 73] width 34 height 10
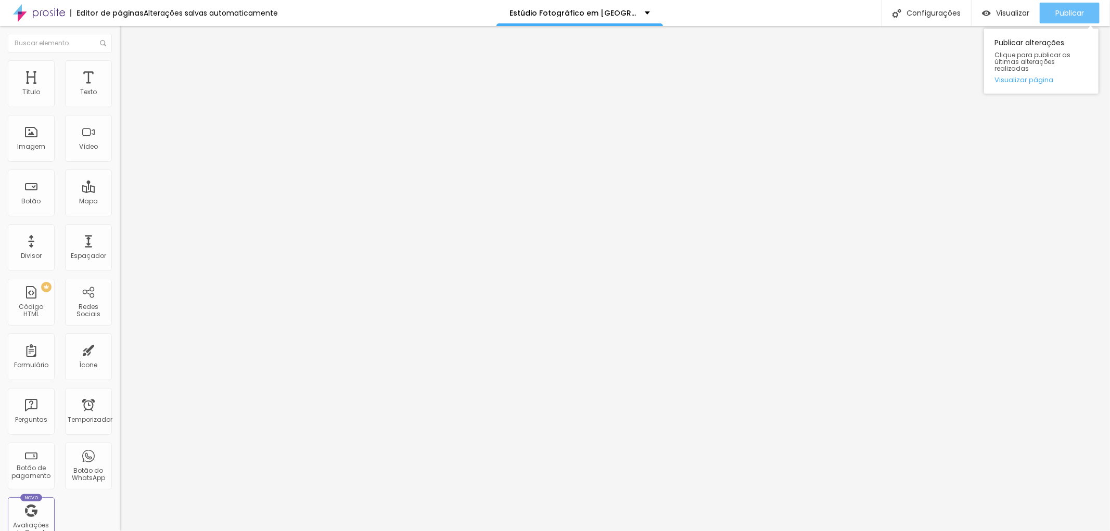
click at [1071, 8] on font "Publicar" at bounding box center [1070, 13] width 29 height 10
click at [56, 11] on img at bounding box center [39, 13] width 52 height 26
click at [1071, 12] on font "Publicar" at bounding box center [1070, 13] width 29 height 10
click at [1058, 6] on div "Publicar" at bounding box center [1070, 13] width 29 height 21
click at [1075, 13] on font "Publicar" at bounding box center [1070, 13] width 29 height 10
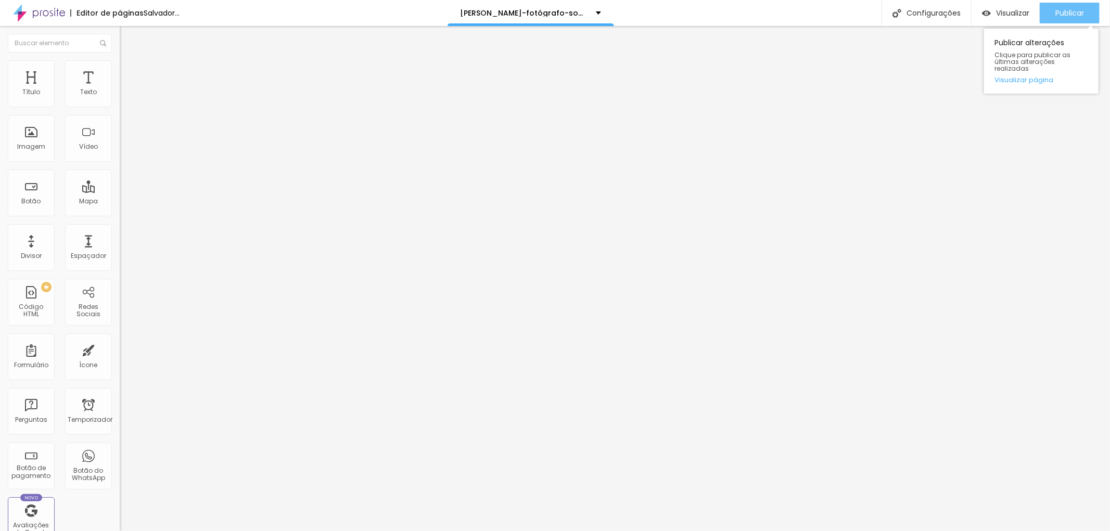
click at [1065, 6] on div "Publicar" at bounding box center [1070, 13] width 29 height 21
